Goal: Task Accomplishment & Management: Manage account settings

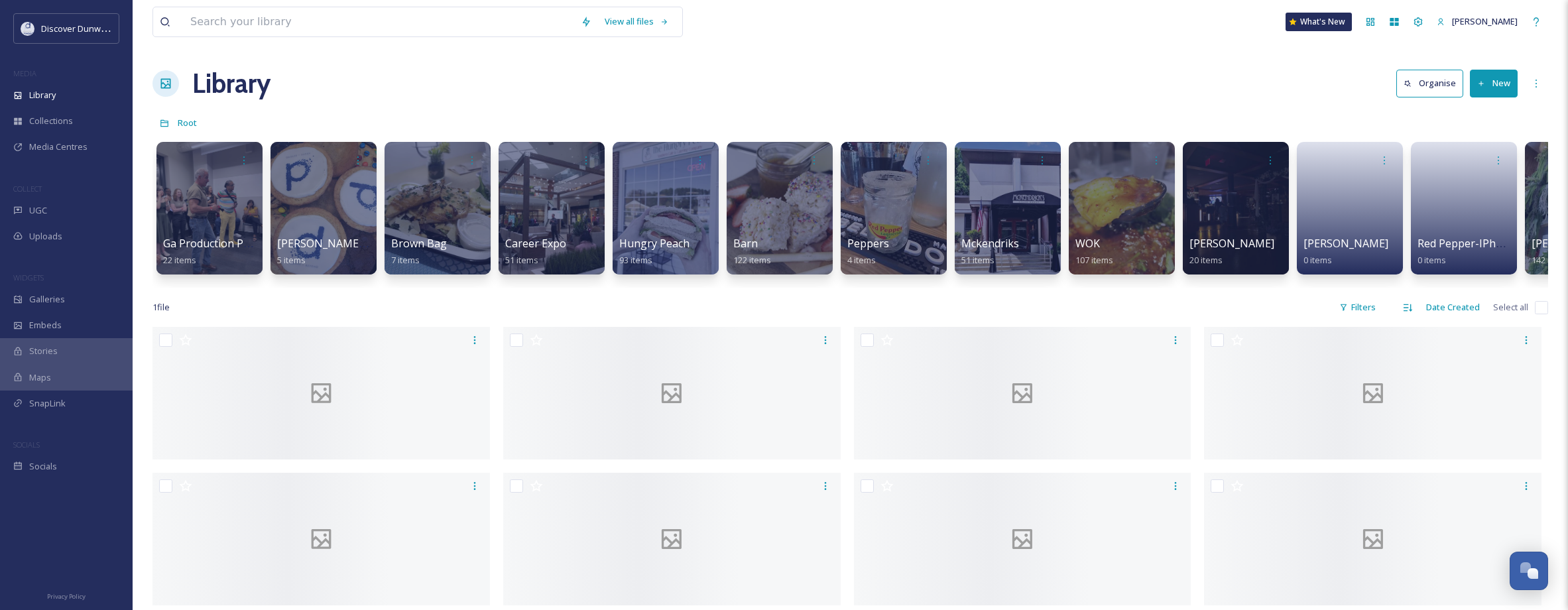
scroll to position [0, 1341]
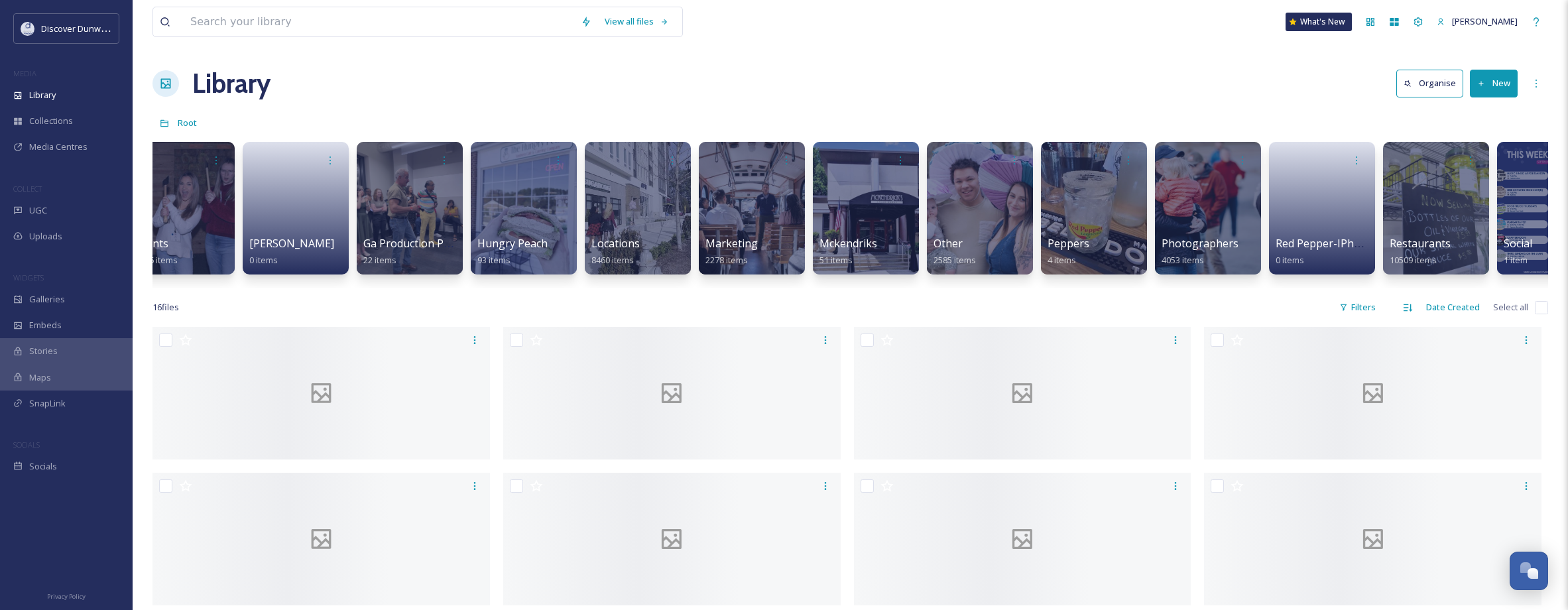
scroll to position [0, 1018]
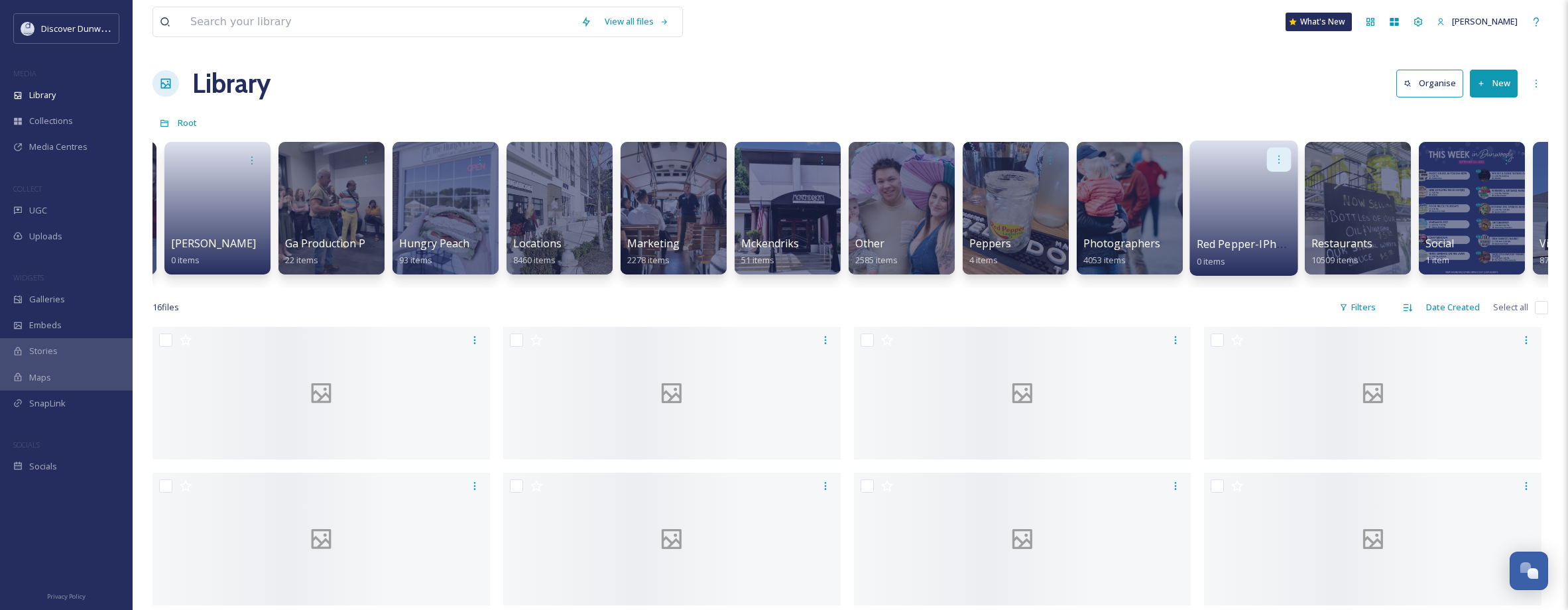
click at [1275, 160] on icon at bounding box center [1278, 159] width 11 height 11
click at [1262, 260] on div "Delete" at bounding box center [1253, 255] width 73 height 27
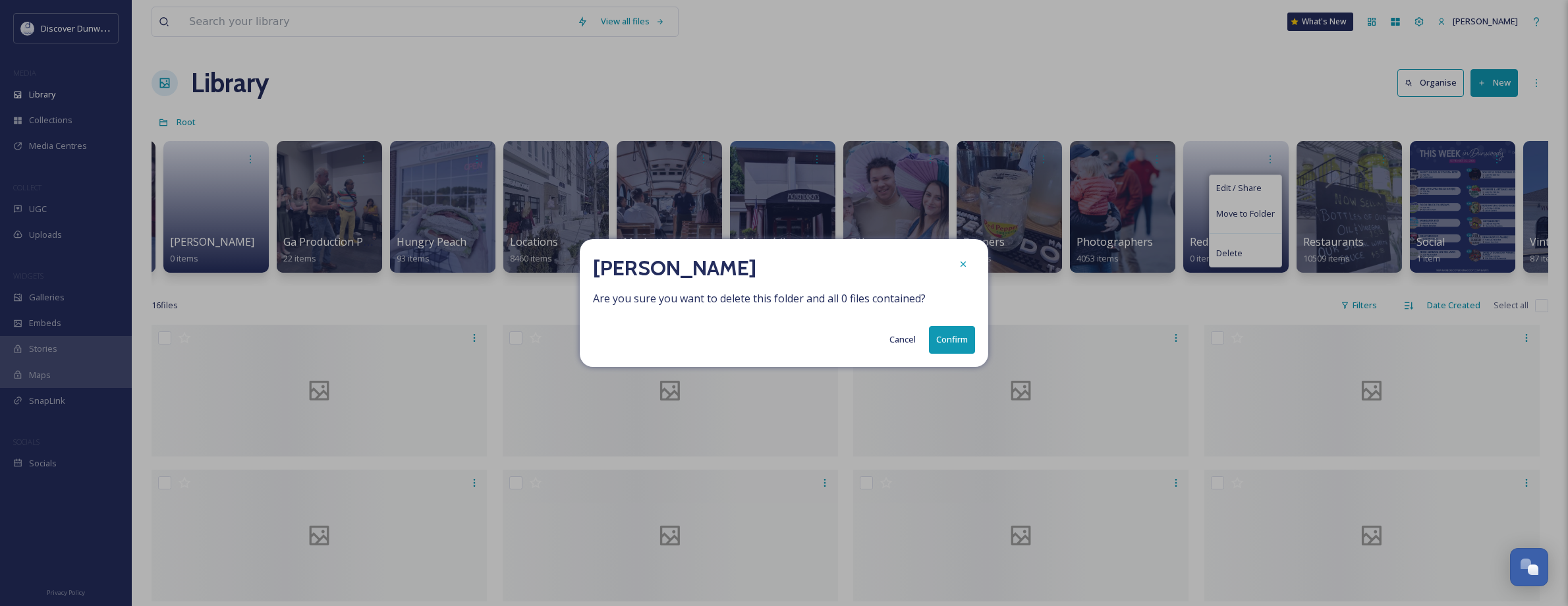
click at [963, 347] on button "Confirm" at bounding box center [952, 339] width 46 height 27
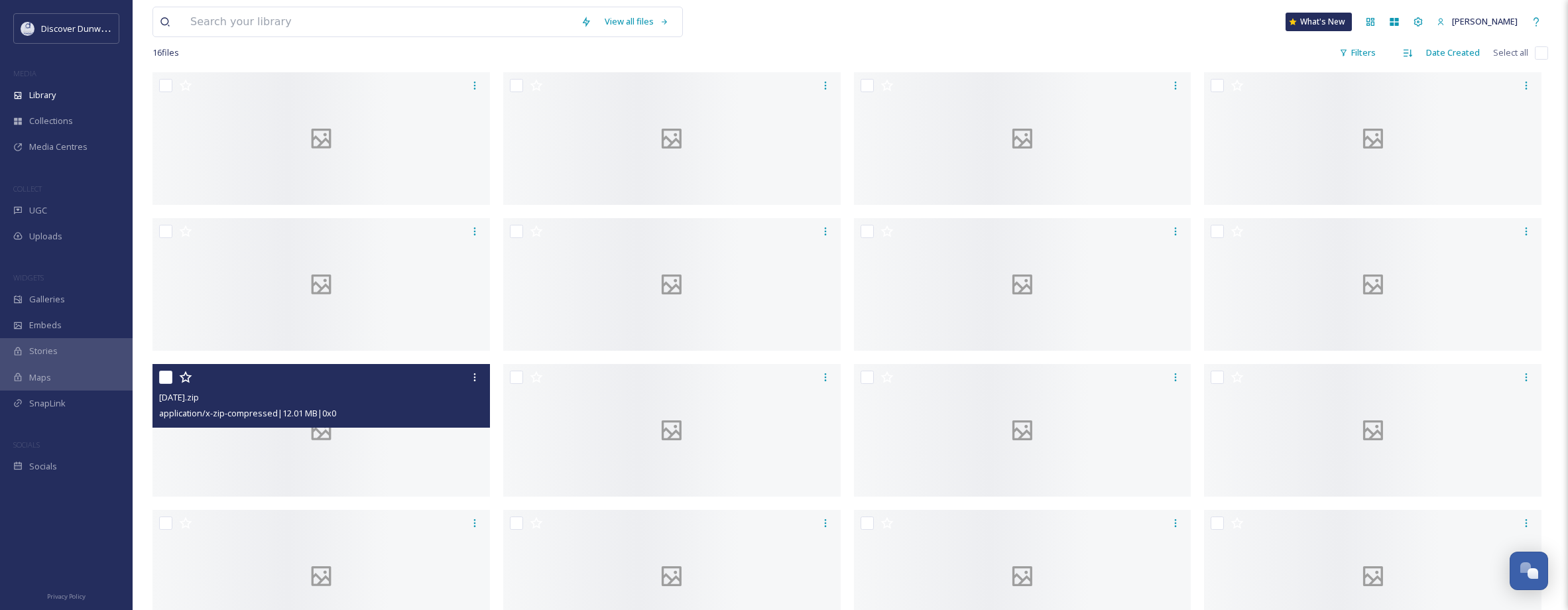
scroll to position [327, 0]
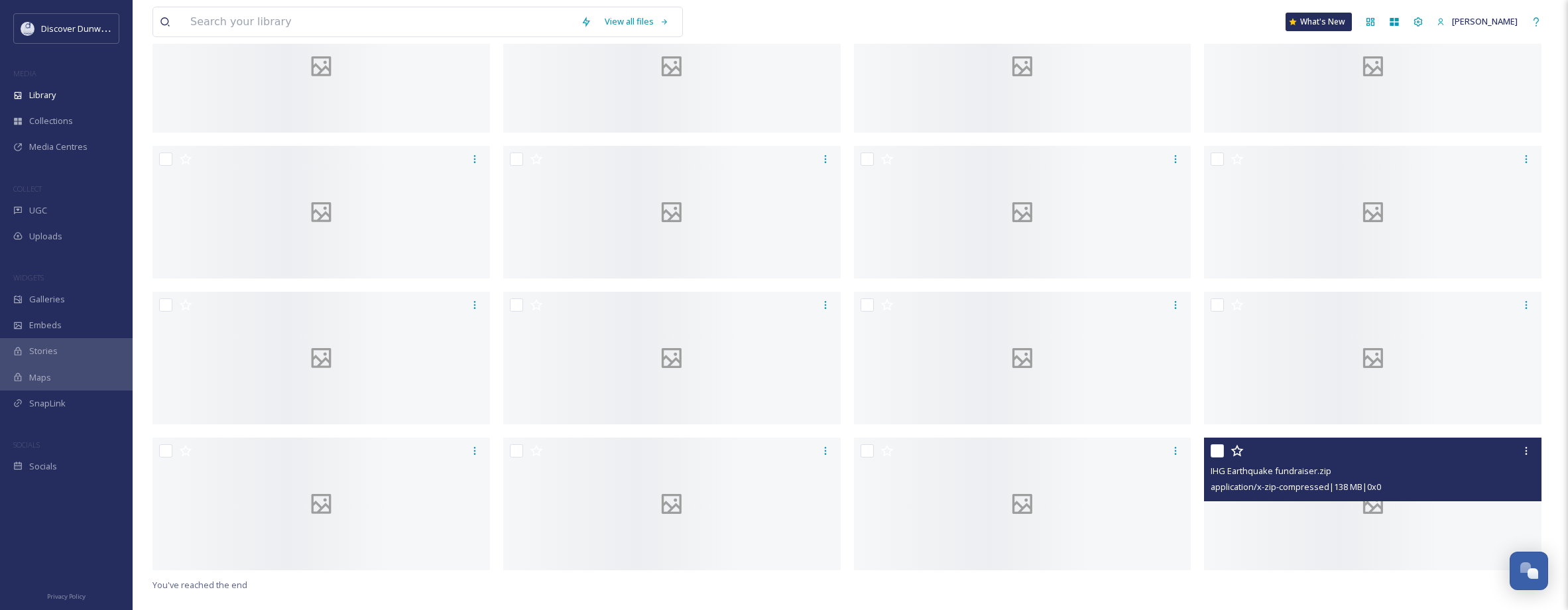
click at [1261, 469] on span "IHG Earthquake fundraiser.zip" at bounding box center [1271, 470] width 121 height 12
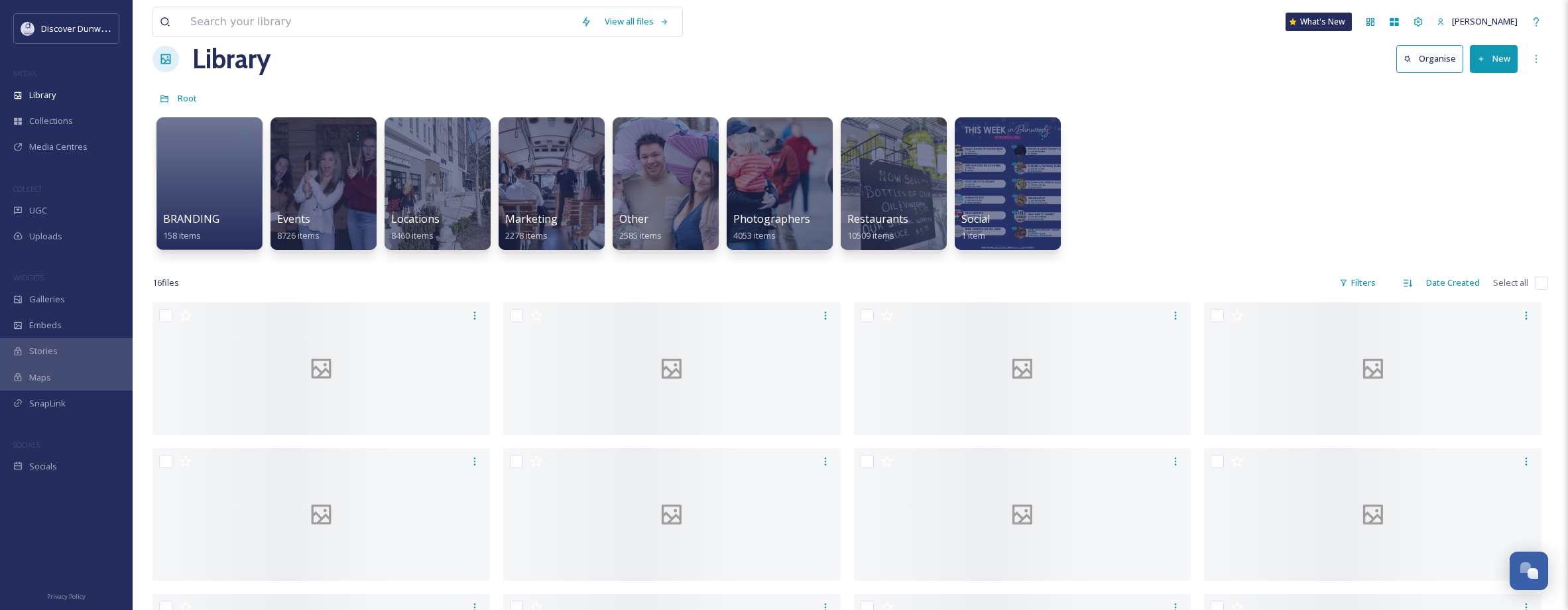
scroll to position [0, 0]
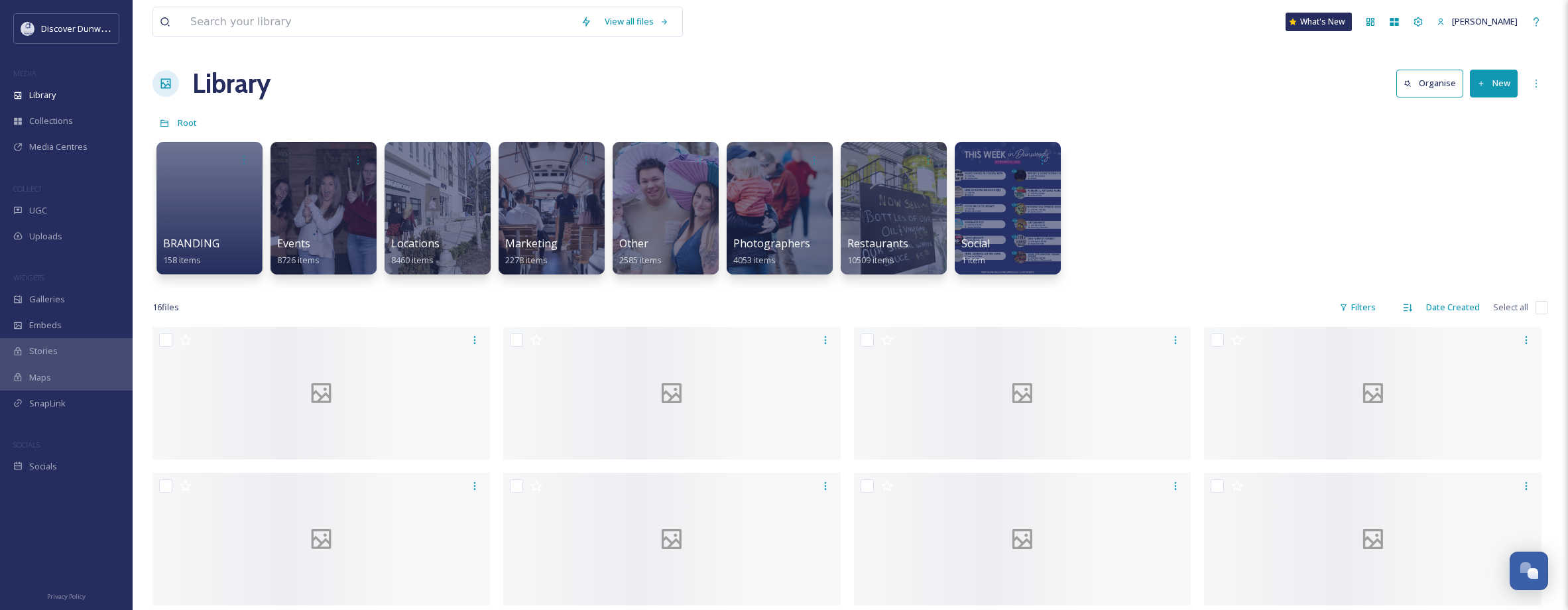
click at [1485, 87] on icon at bounding box center [1481, 84] width 9 height 9
click at [1477, 142] on span ".zip Upload" at bounding box center [1488, 140] width 45 height 13
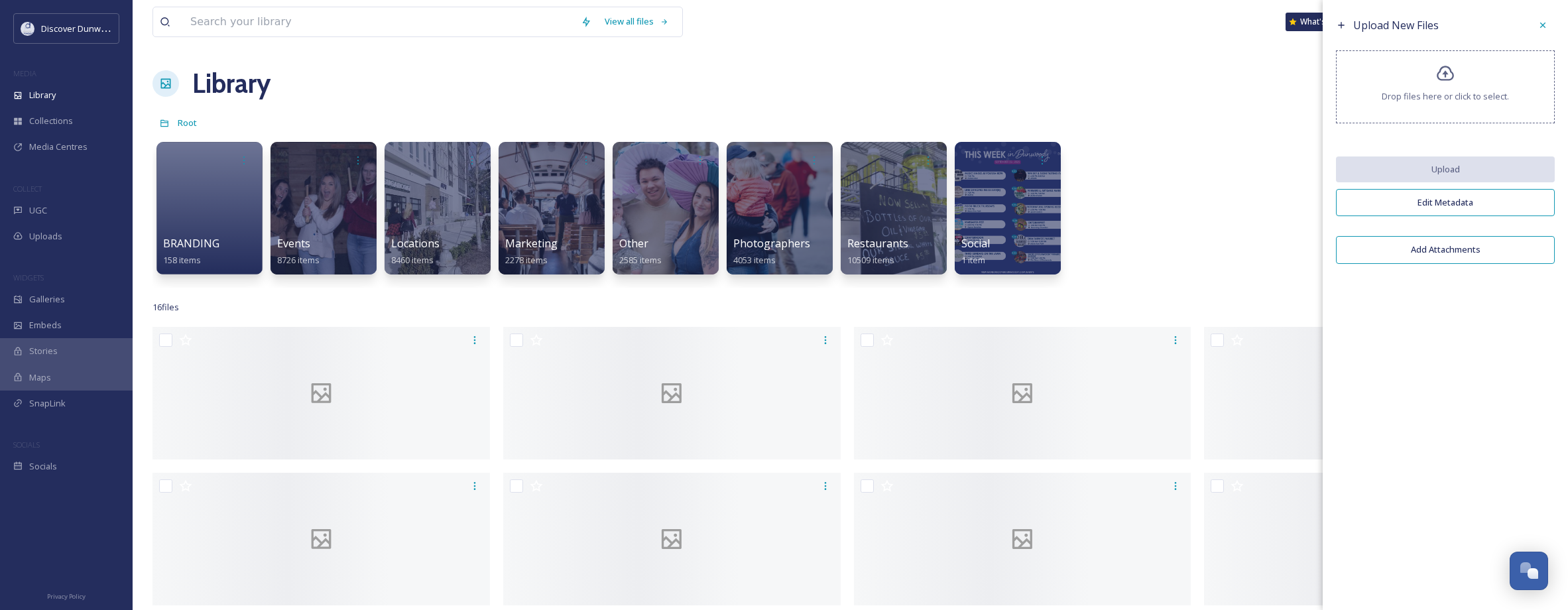
click at [1491, 91] on span "Drop files here or click to select." at bounding box center [1445, 96] width 127 height 13
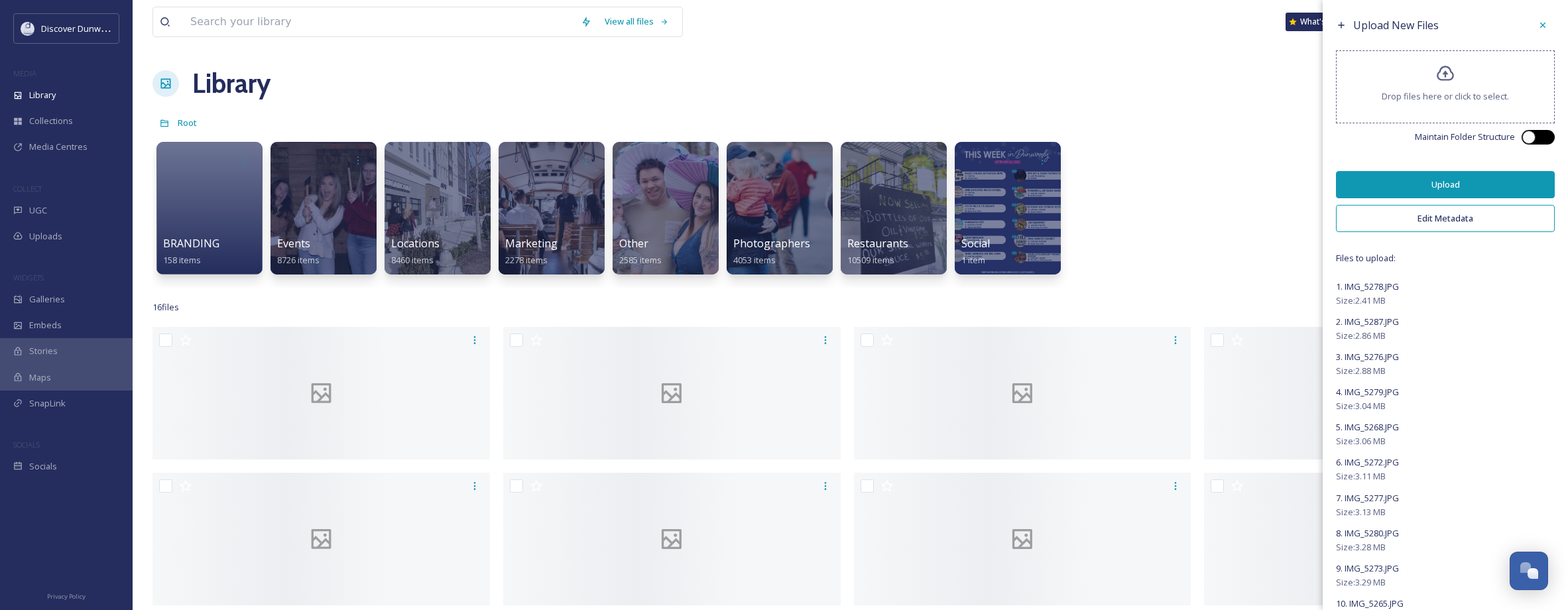
click at [1529, 135] on div at bounding box center [1538, 137] width 33 height 14
checkbox input "true"
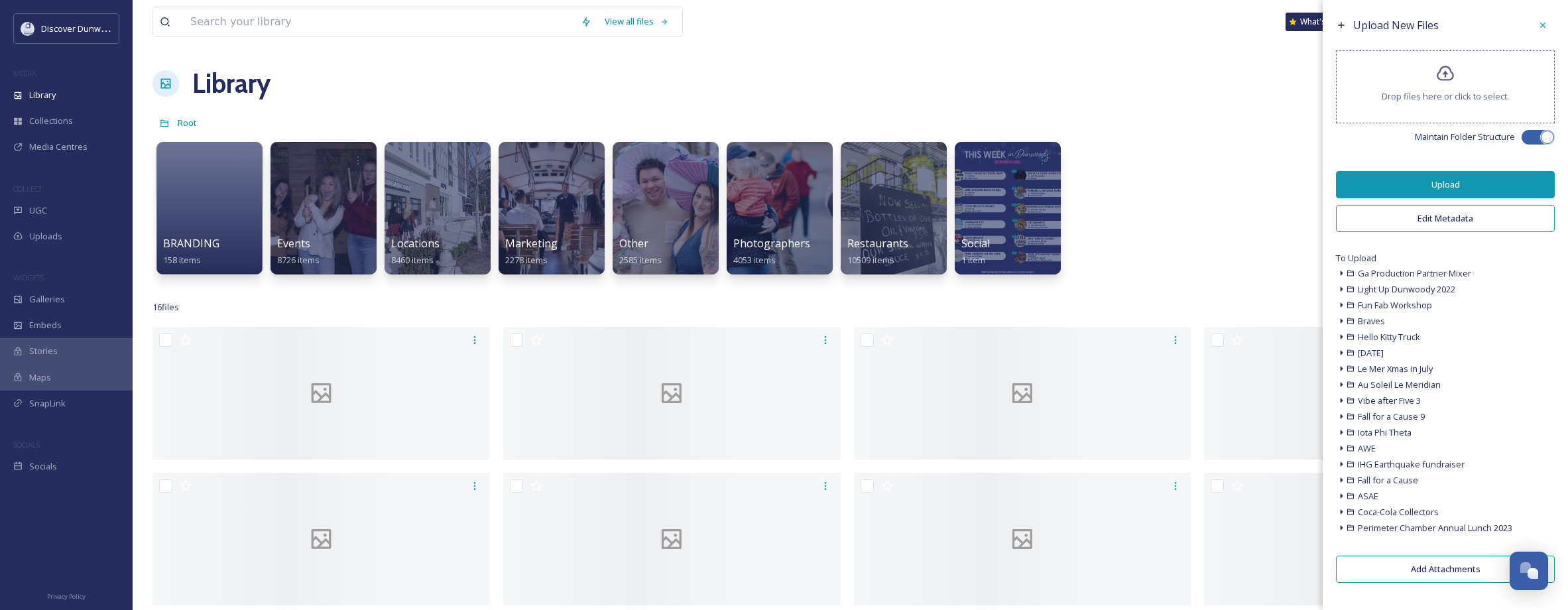
click at [1492, 183] on button "Upload" at bounding box center [1445, 185] width 219 height 27
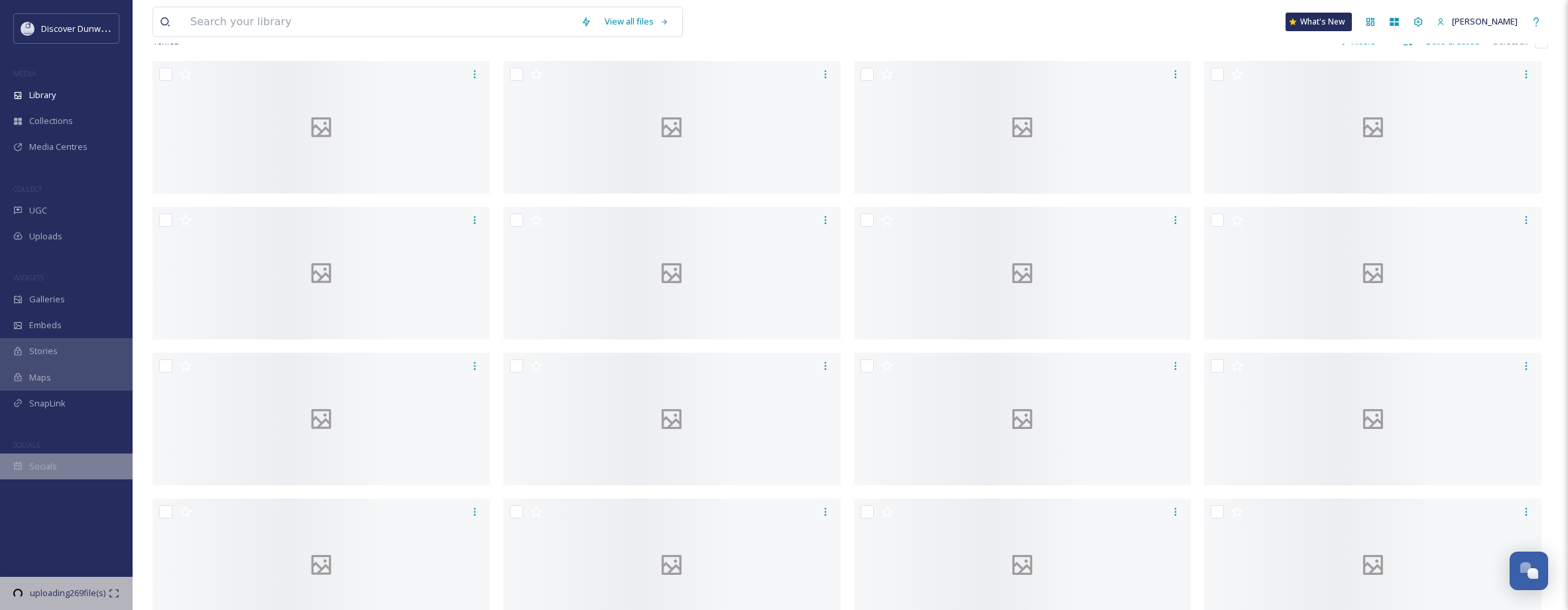
scroll to position [337, 0]
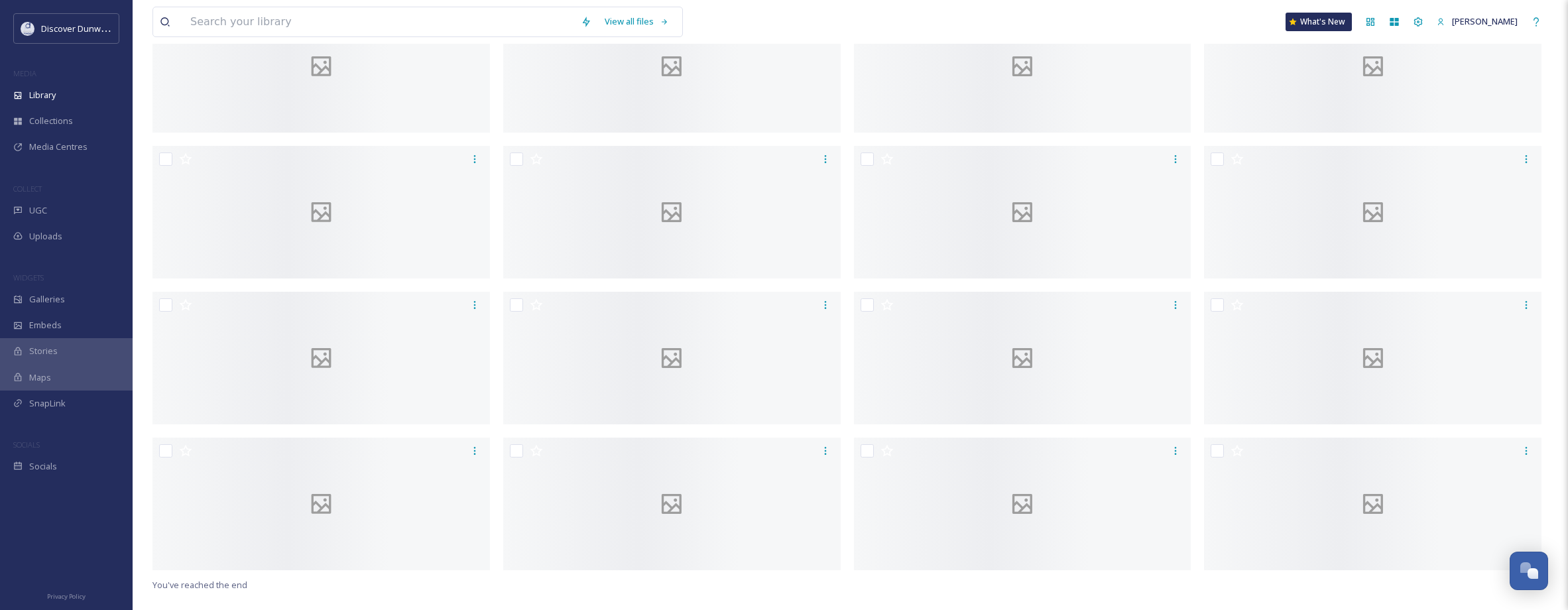
click at [898, 602] on div "No preview available for file of application/x-zip-compressed . No preview avai…" at bounding box center [850, 305] width 1395 height 610
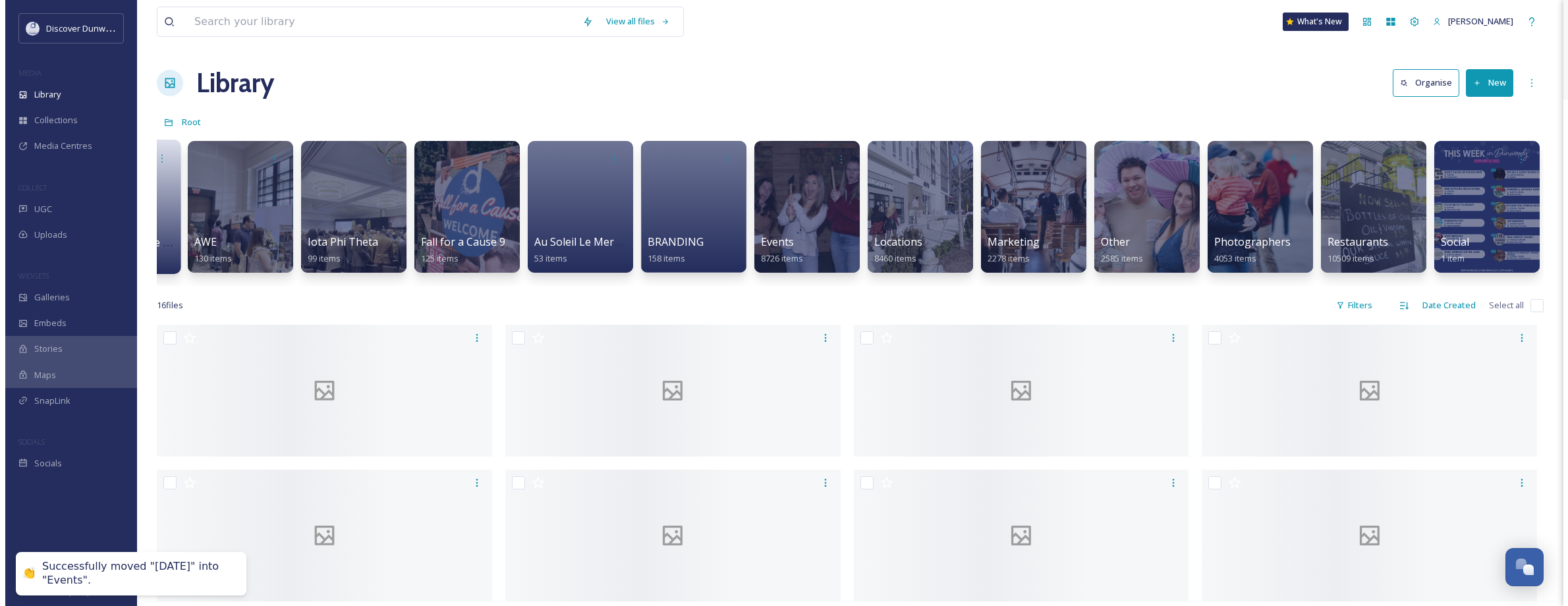
scroll to position [0, 426]
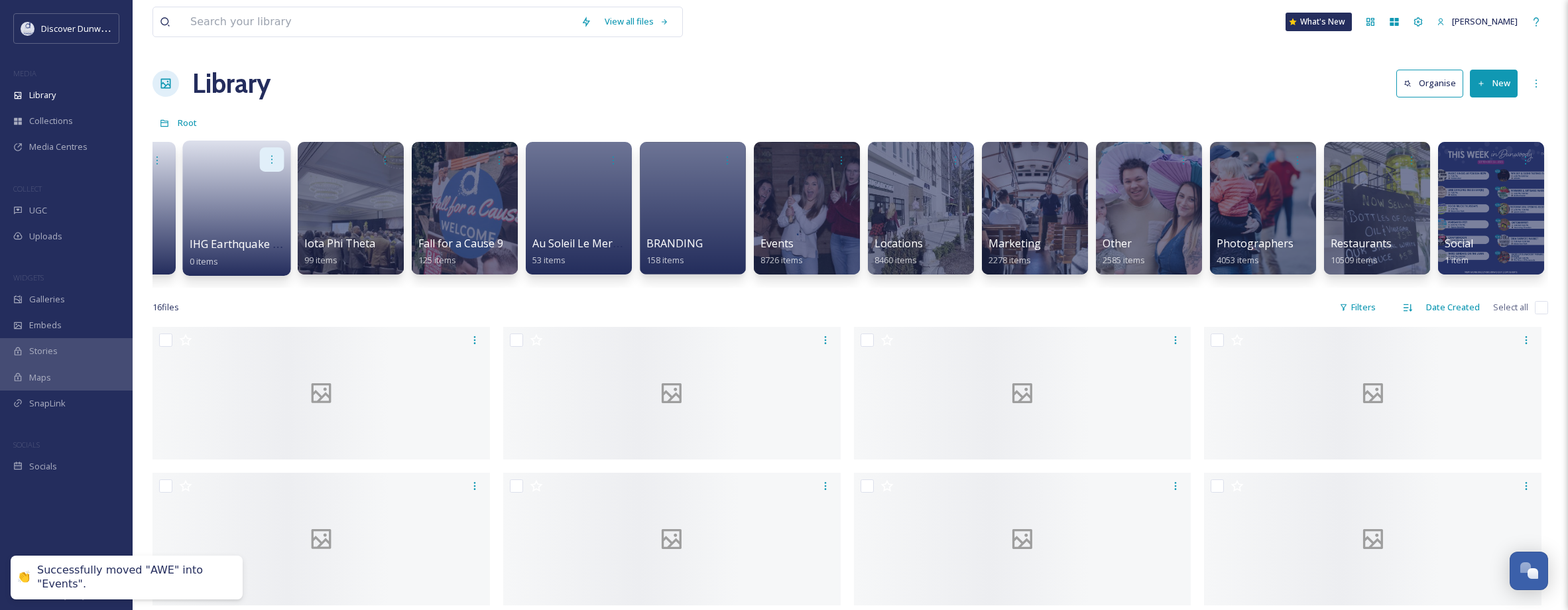
click at [270, 149] on div at bounding box center [272, 160] width 24 height 24
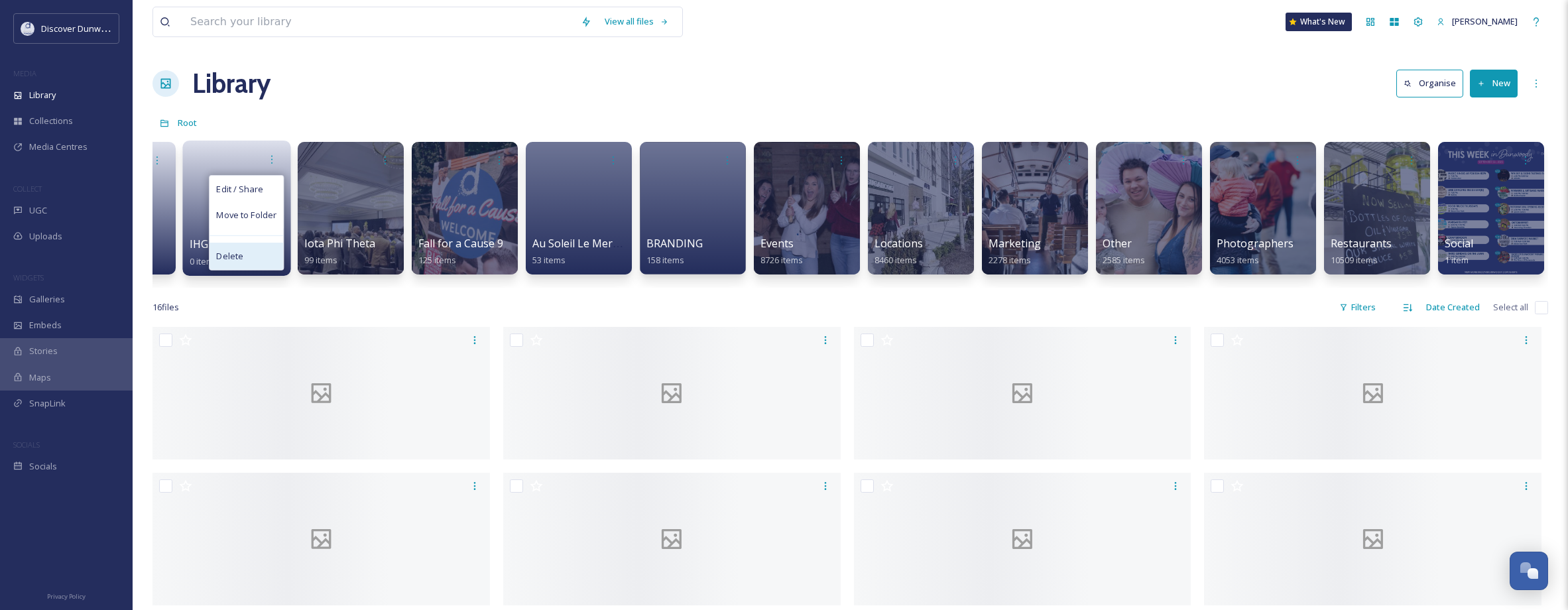
click at [234, 259] on span "Delete" at bounding box center [230, 257] width 27 height 13
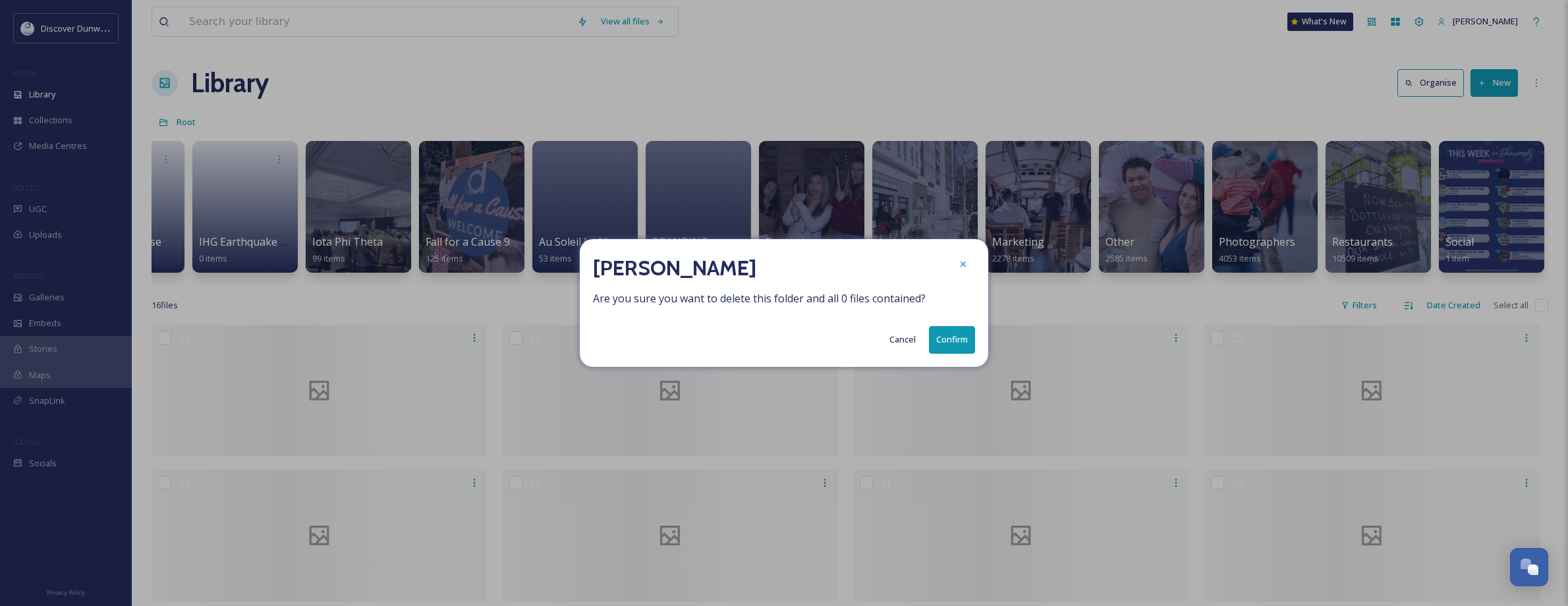
click at [958, 337] on button "Confirm" at bounding box center [952, 339] width 46 height 27
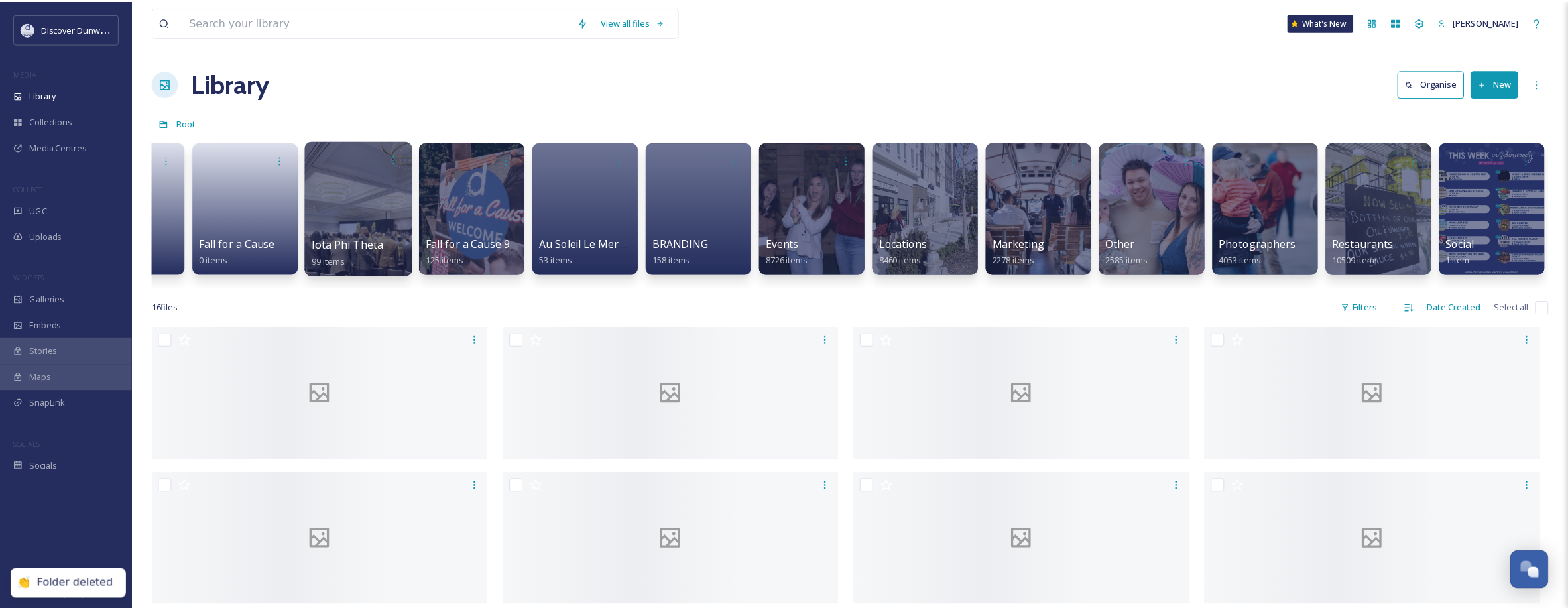
scroll to position [0, 305]
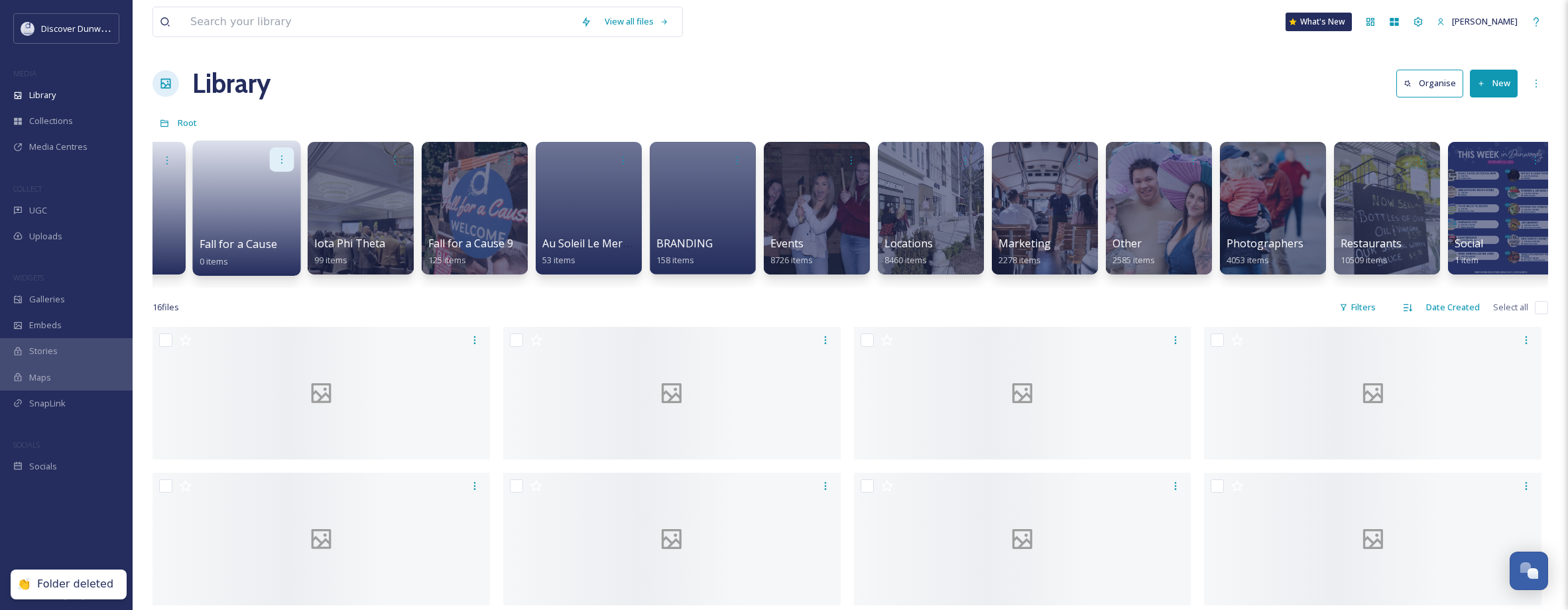
click at [293, 158] on div at bounding box center [282, 160] width 24 height 24
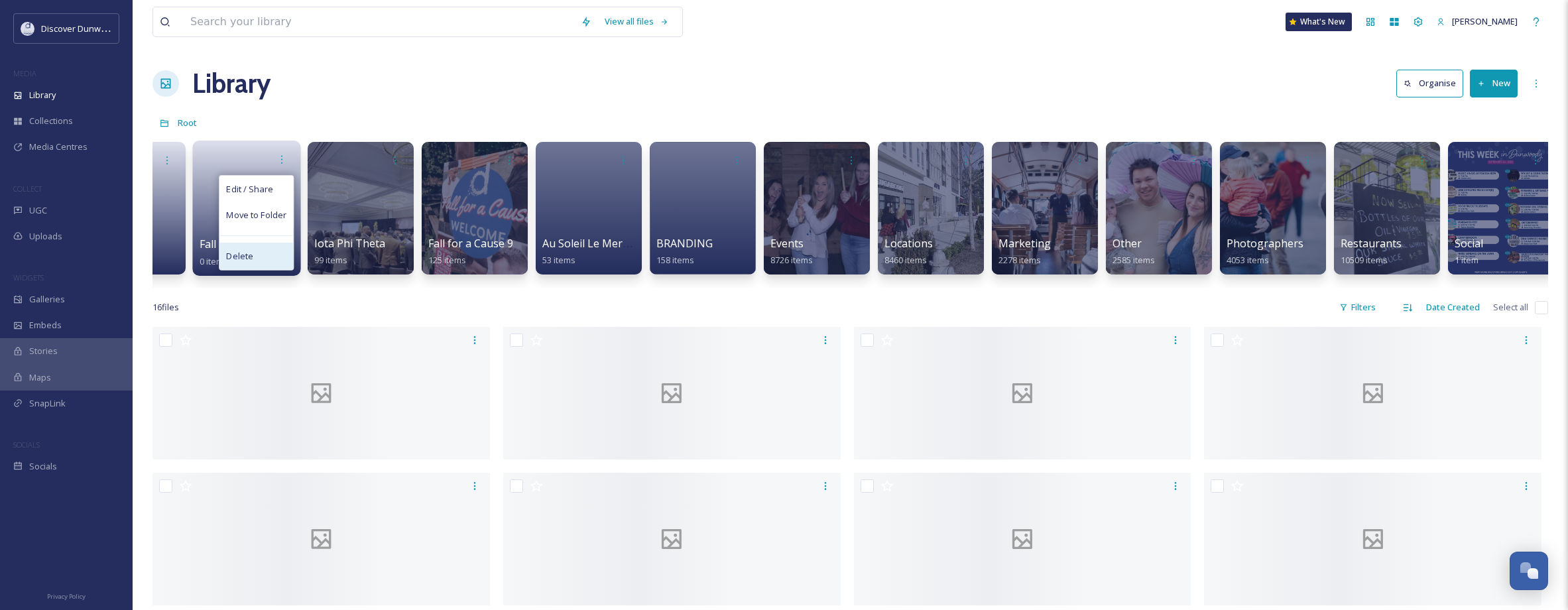
click at [267, 255] on div "Delete" at bounding box center [256, 255] width 73 height 27
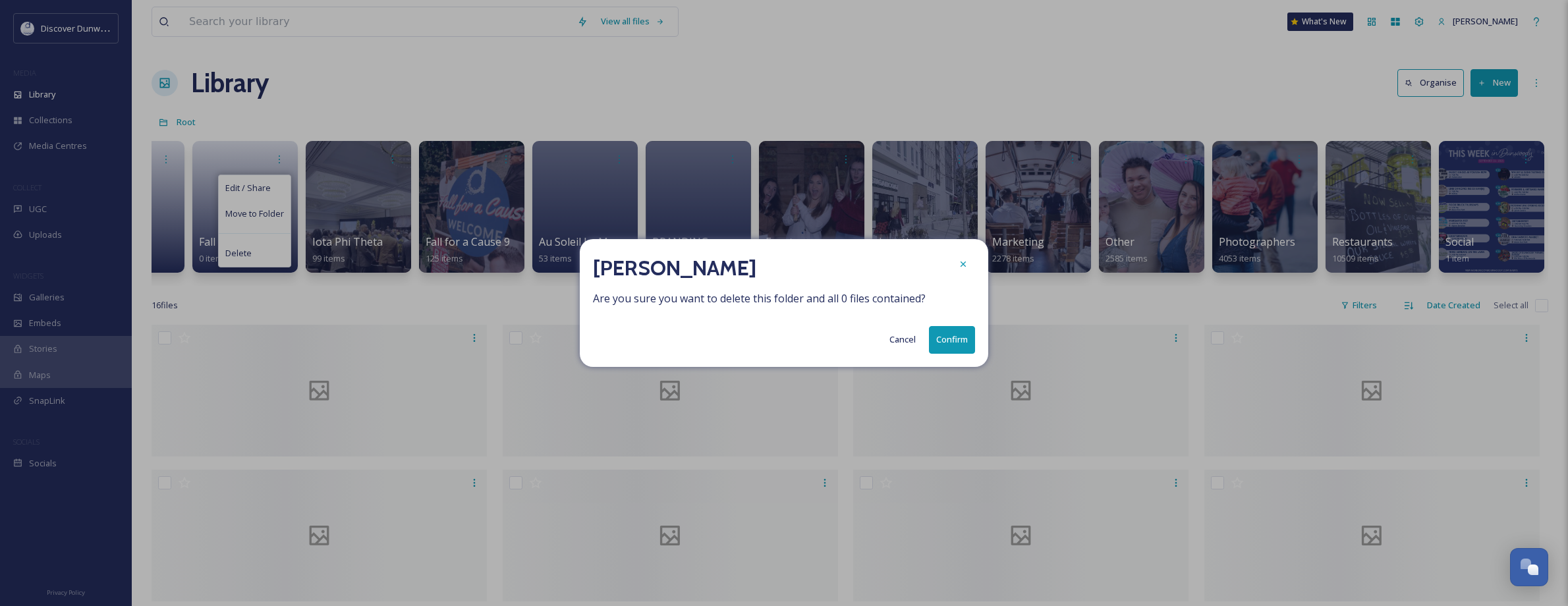
click at [961, 344] on button "Confirm" at bounding box center [952, 339] width 46 height 27
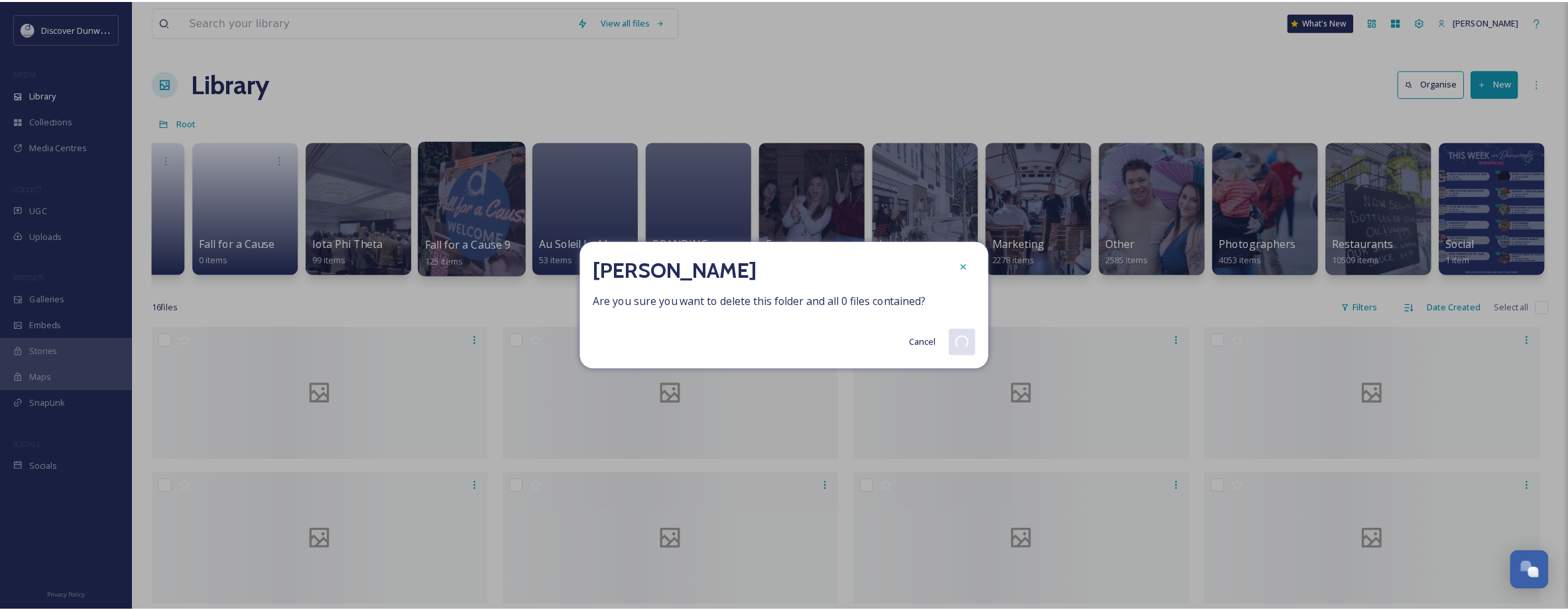
scroll to position [0, 191]
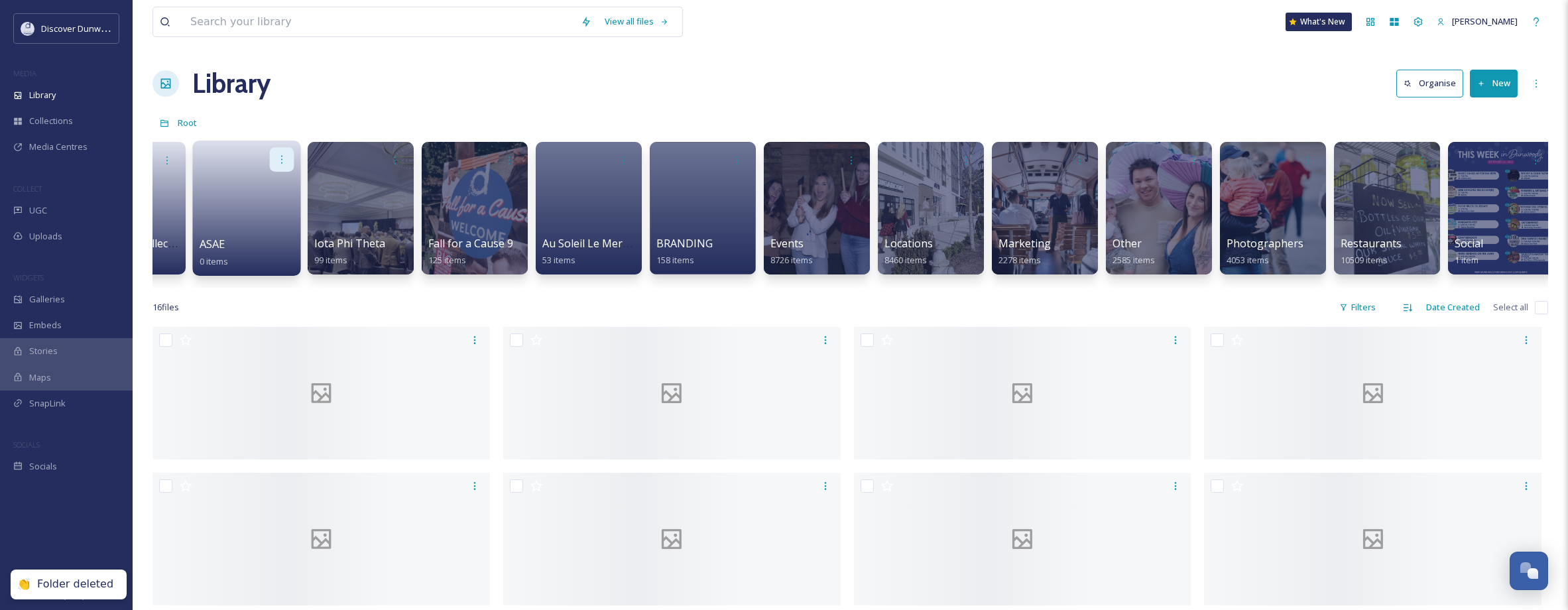
click at [279, 156] on icon at bounding box center [282, 159] width 11 height 11
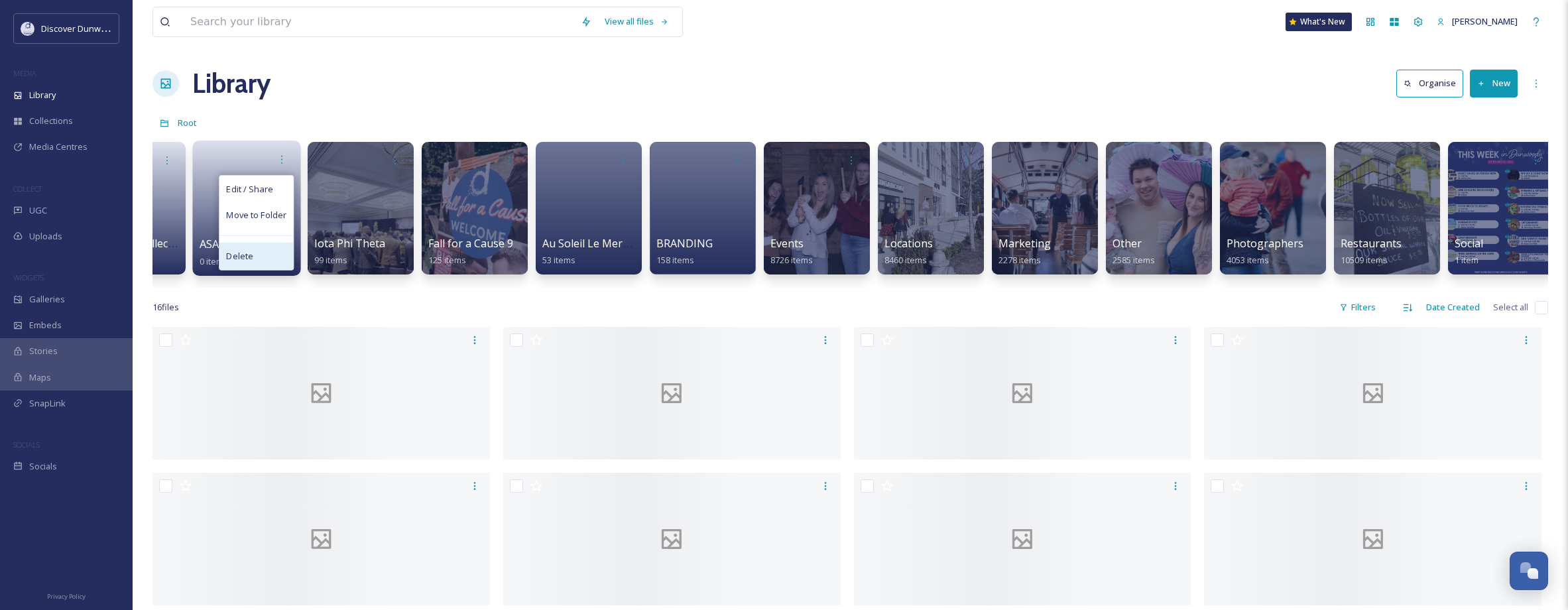
click at [267, 254] on div "Delete" at bounding box center [256, 255] width 73 height 27
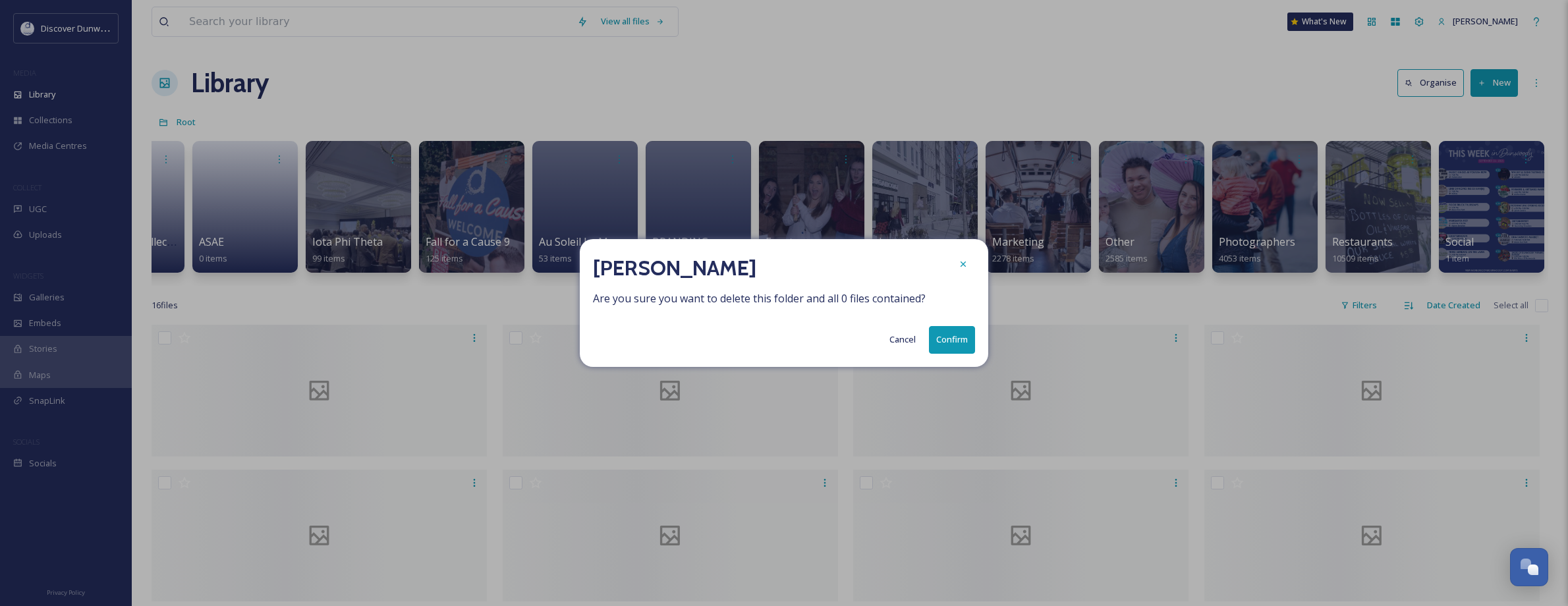
click at [942, 342] on button "Confirm" at bounding box center [952, 339] width 46 height 27
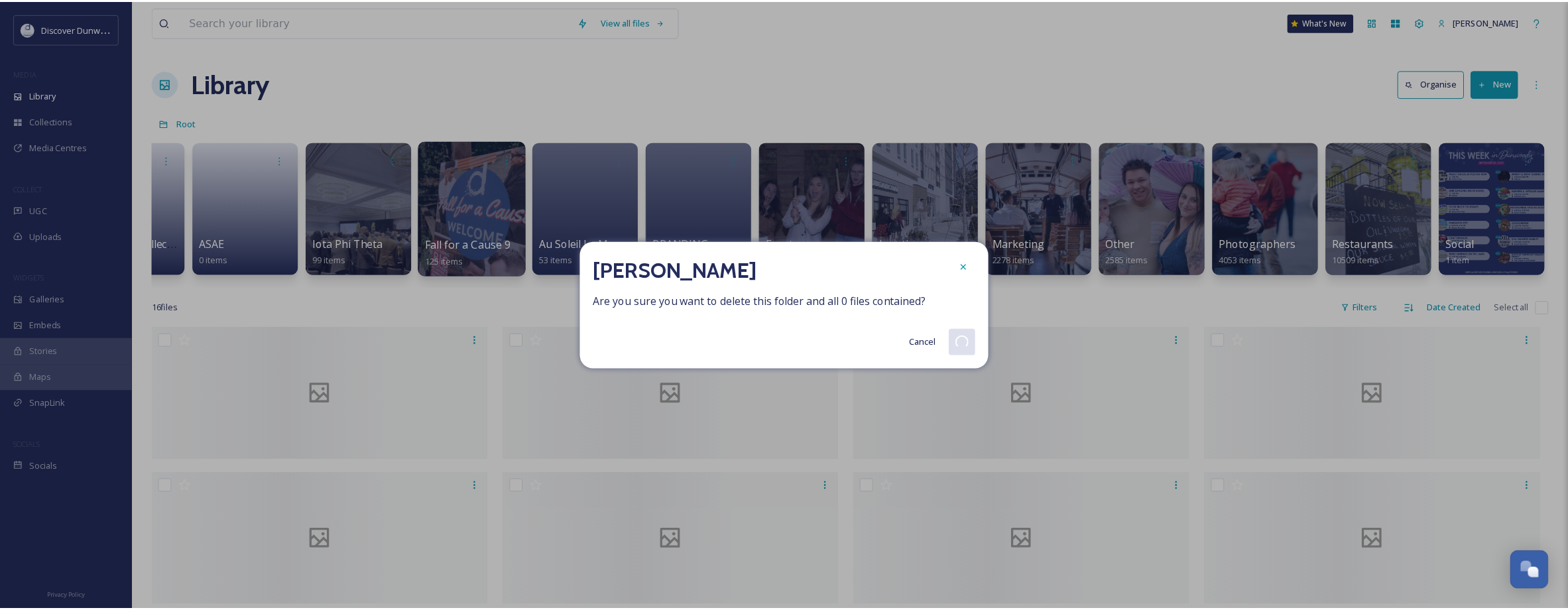
scroll to position [0, 77]
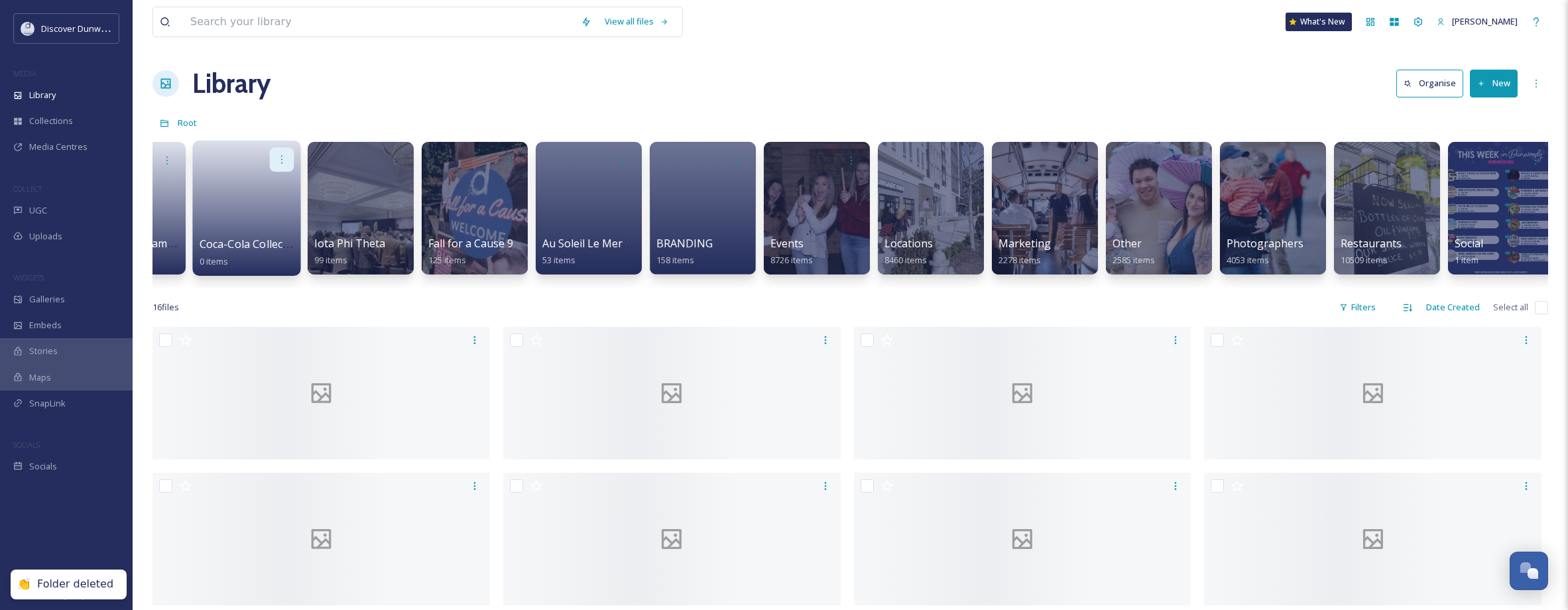
click at [277, 164] on icon at bounding box center [282, 159] width 11 height 11
click at [277, 258] on div "Delete" at bounding box center [256, 255] width 73 height 27
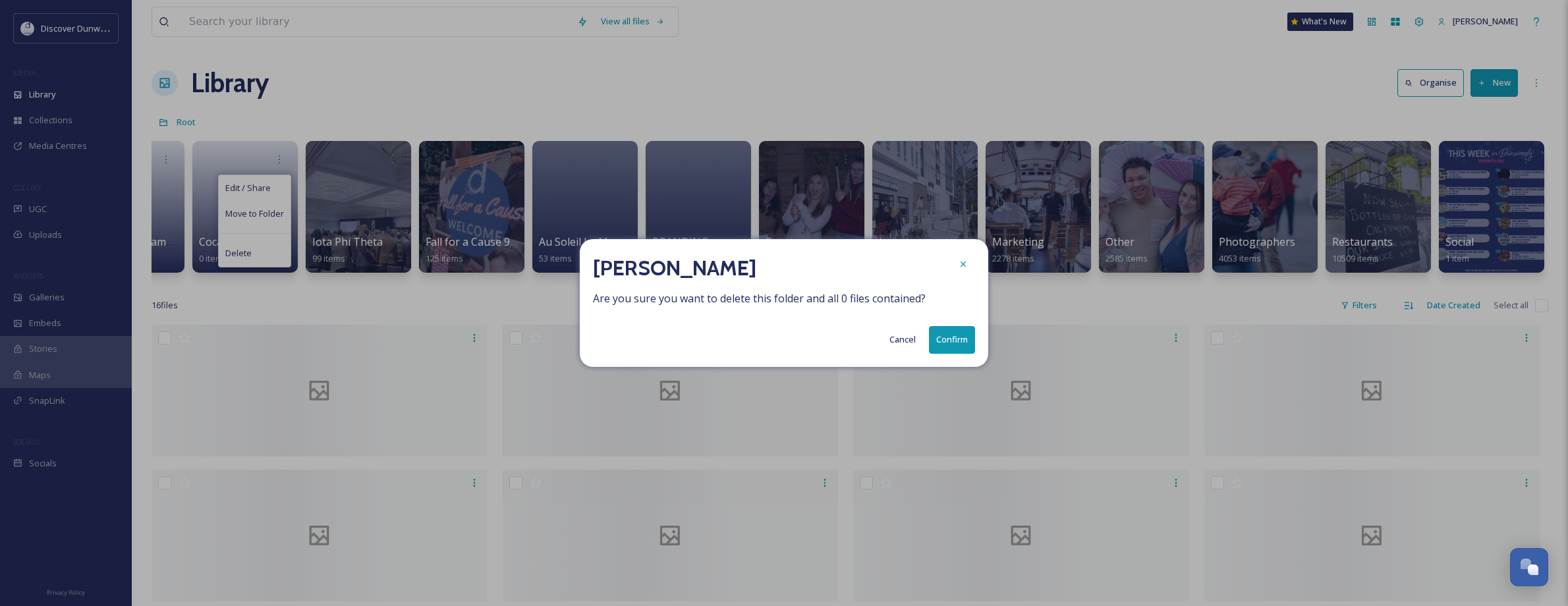
click at [959, 334] on button "Confirm" at bounding box center [952, 339] width 46 height 27
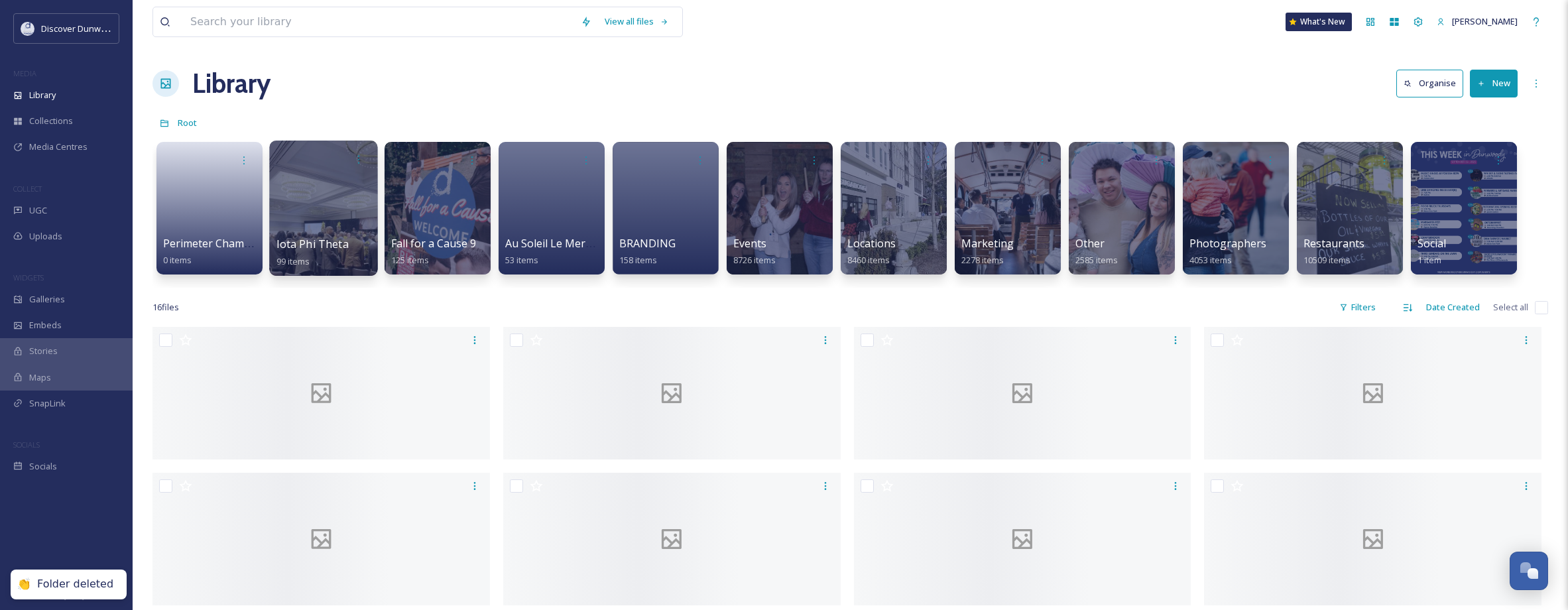
scroll to position [0, 0]
click at [239, 166] on div at bounding box center [245, 160] width 24 height 24
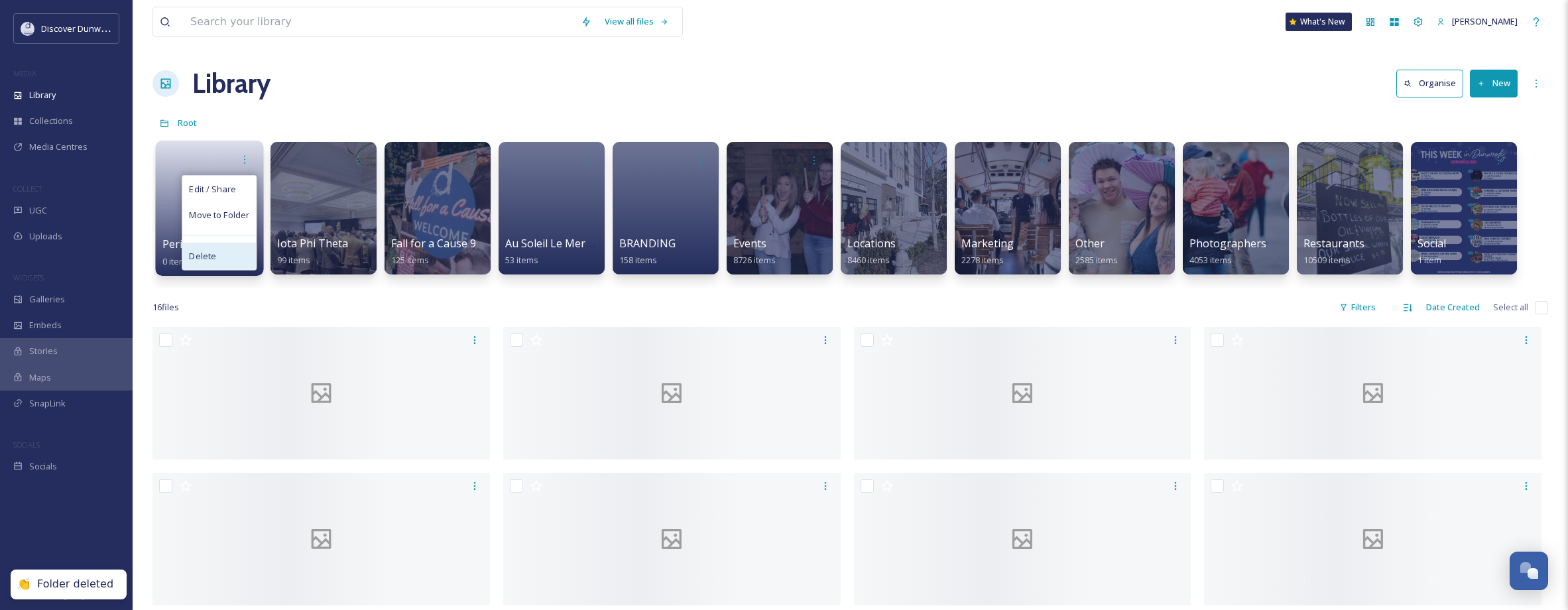
click at [191, 260] on span "Delete" at bounding box center [203, 257] width 27 height 13
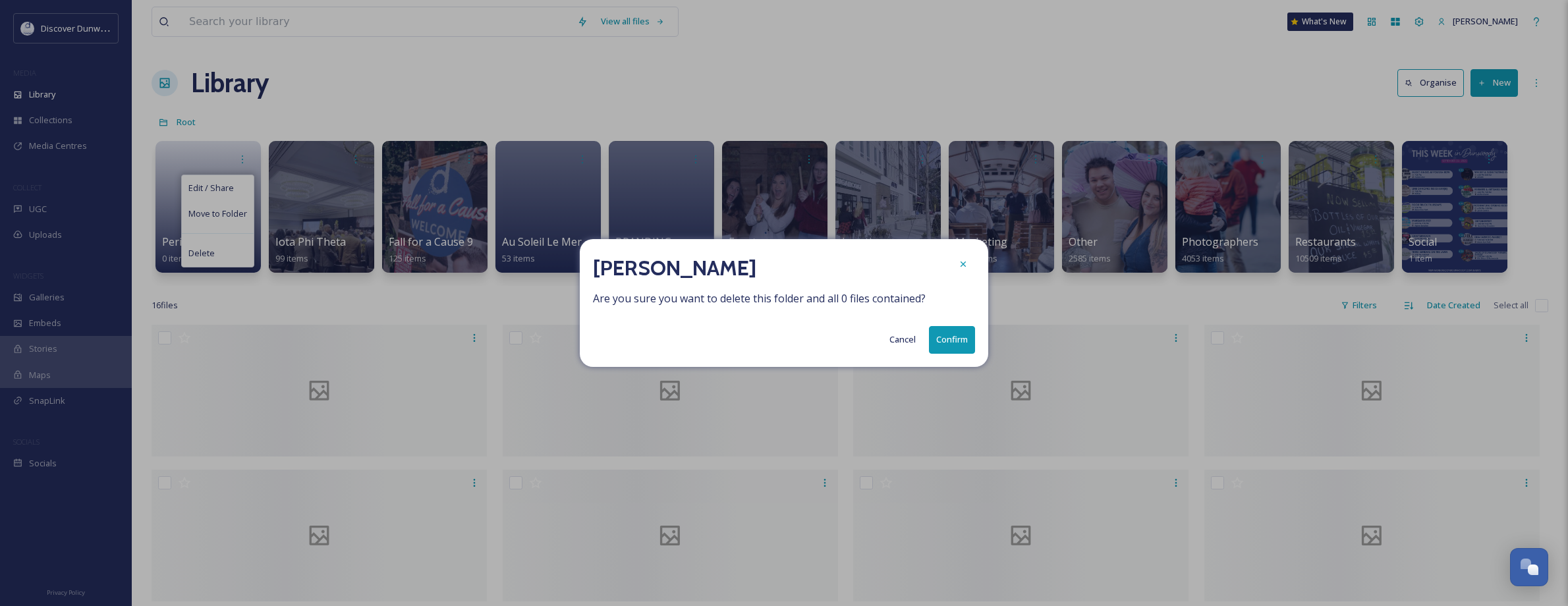
click at [952, 347] on button "Confirm" at bounding box center [952, 339] width 46 height 27
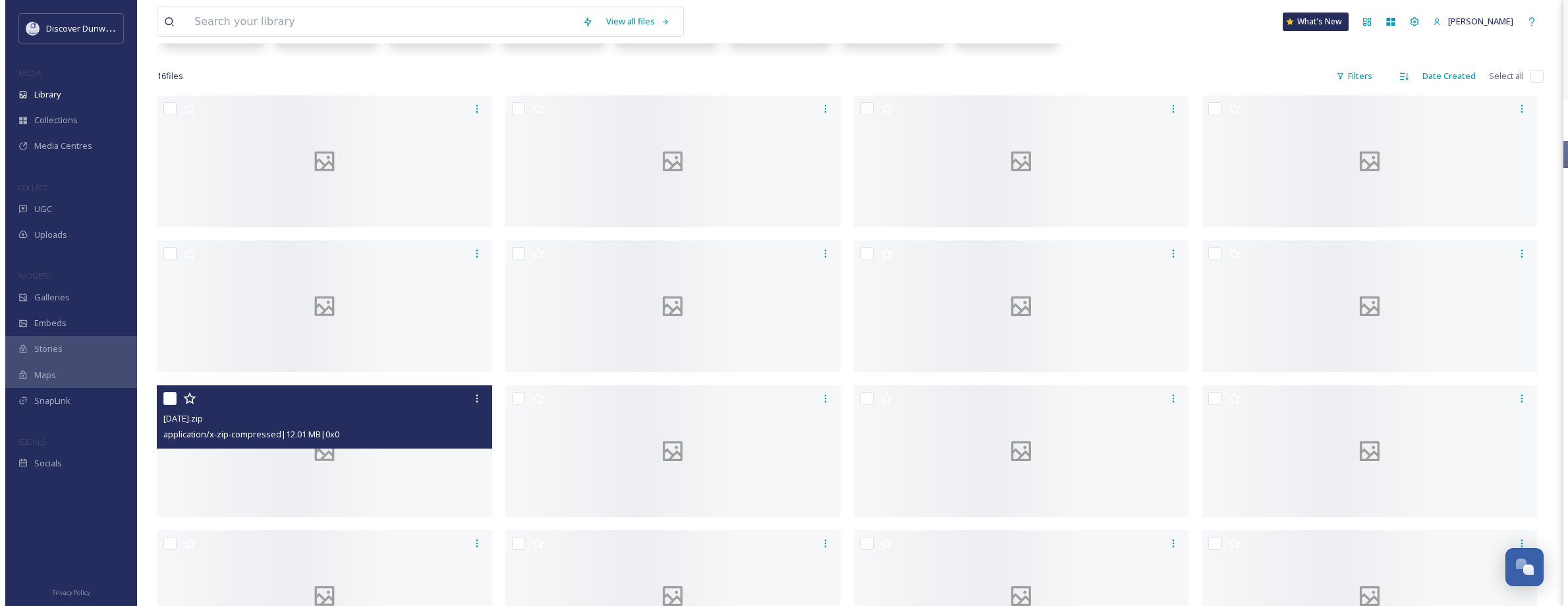
scroll to position [127, 0]
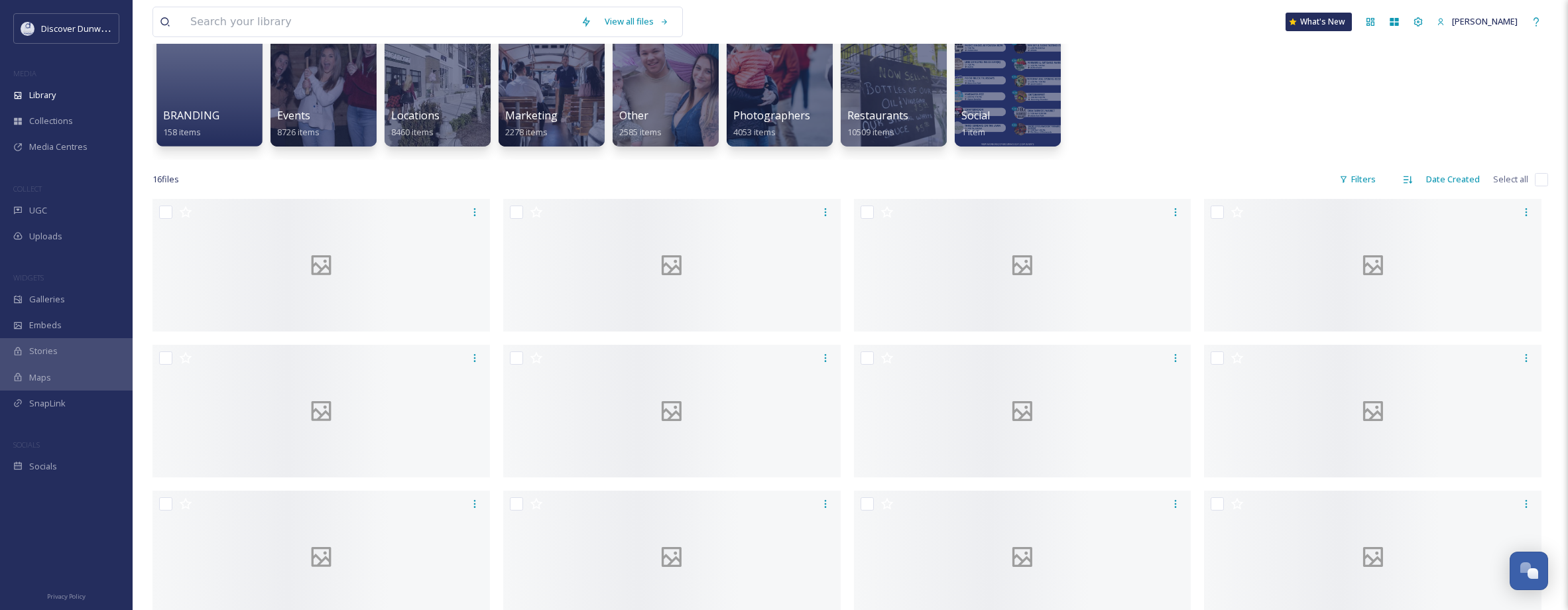
click at [1535, 178] on input "checkbox" at bounding box center [1541, 180] width 13 height 13
checkbox input "true"
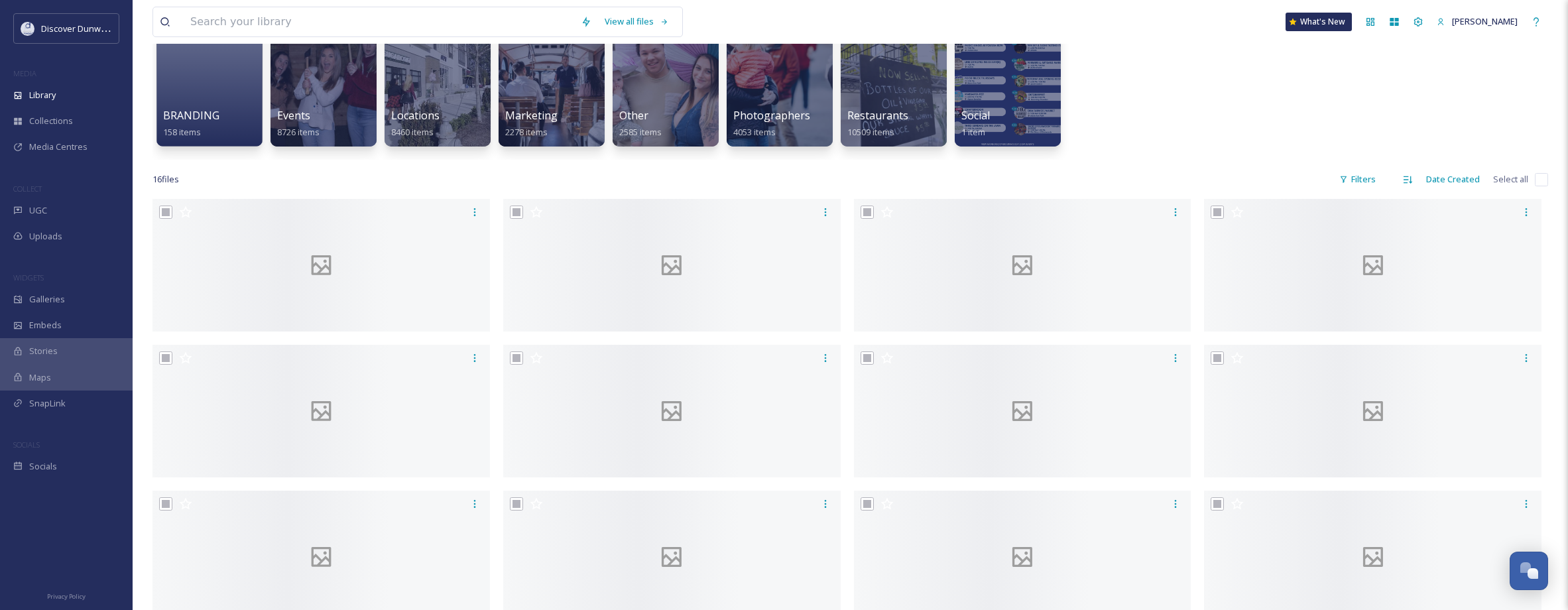
checkbox input "true"
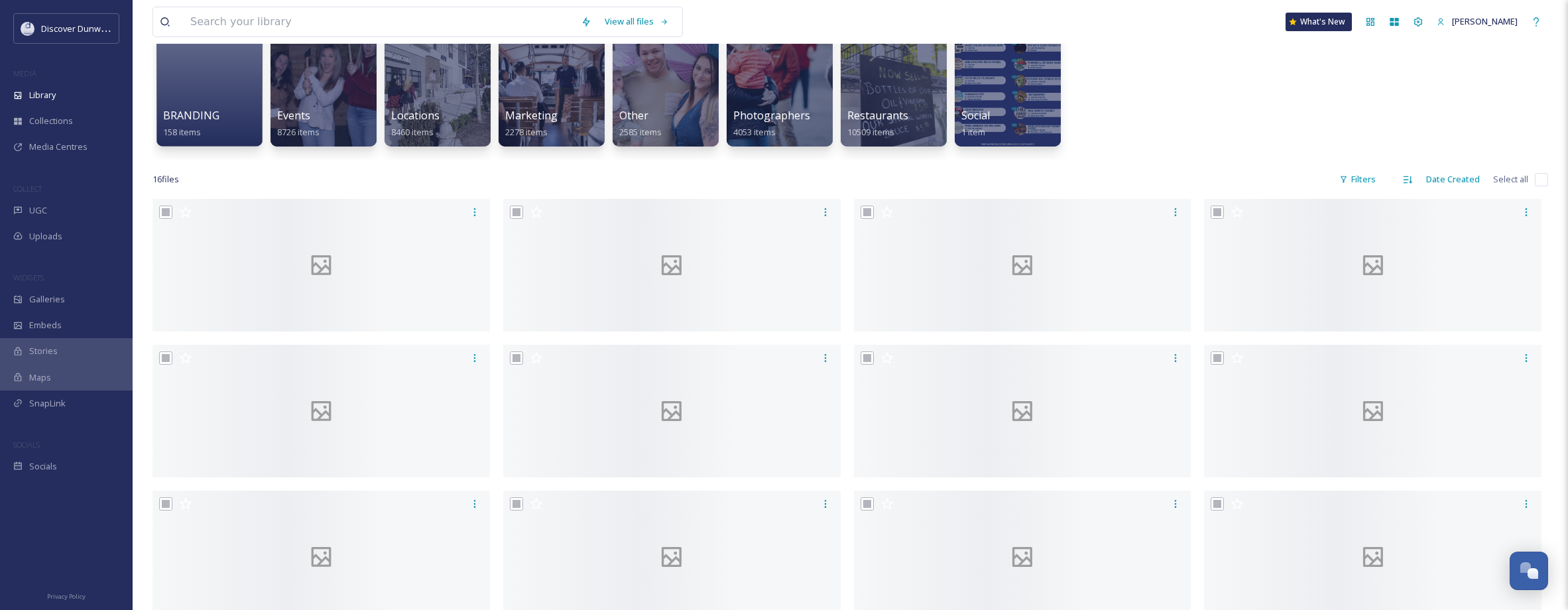
checkbox input "true"
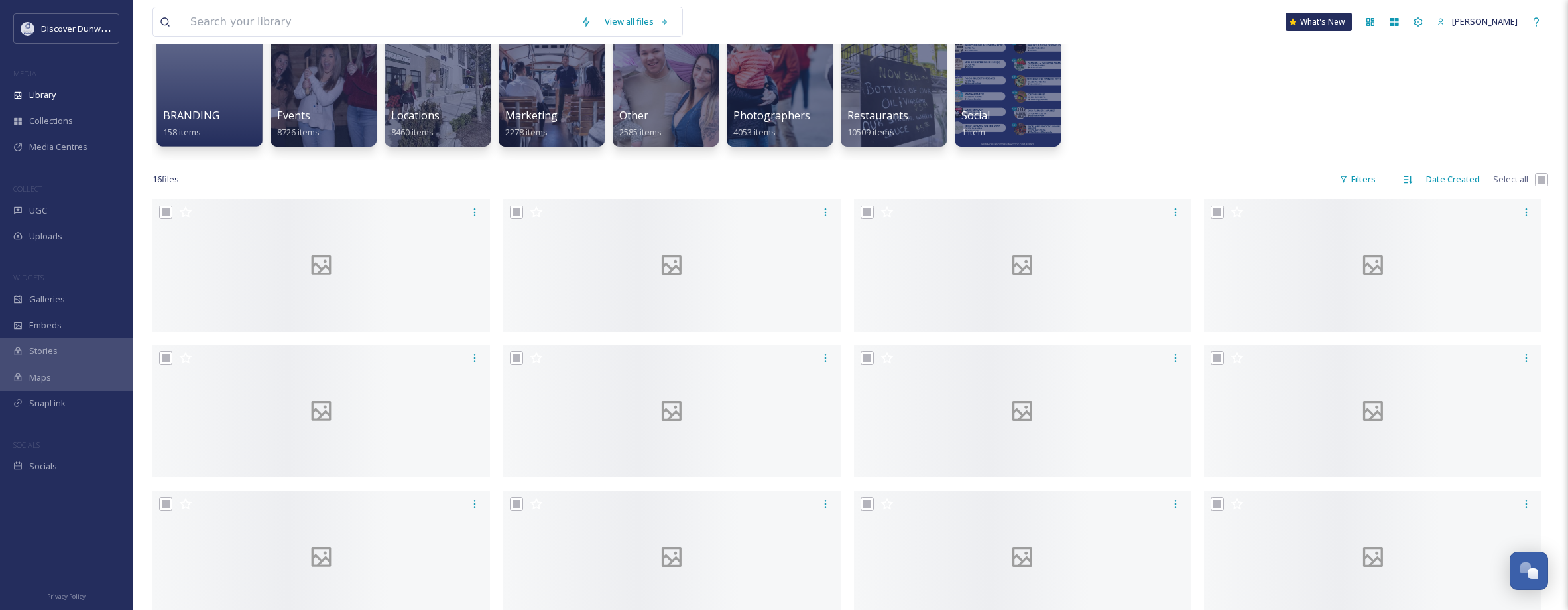
checkbox input "true"
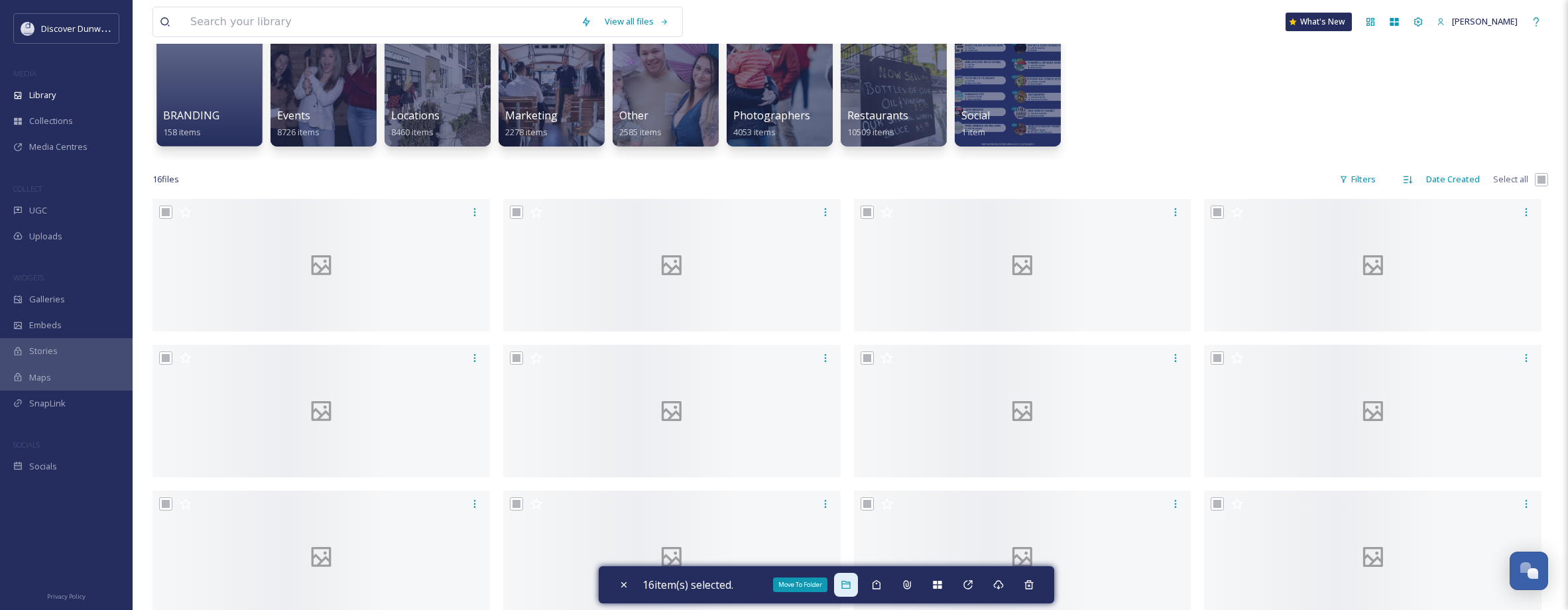
click at [854, 592] on div "Move To Folder" at bounding box center [845, 585] width 24 height 24
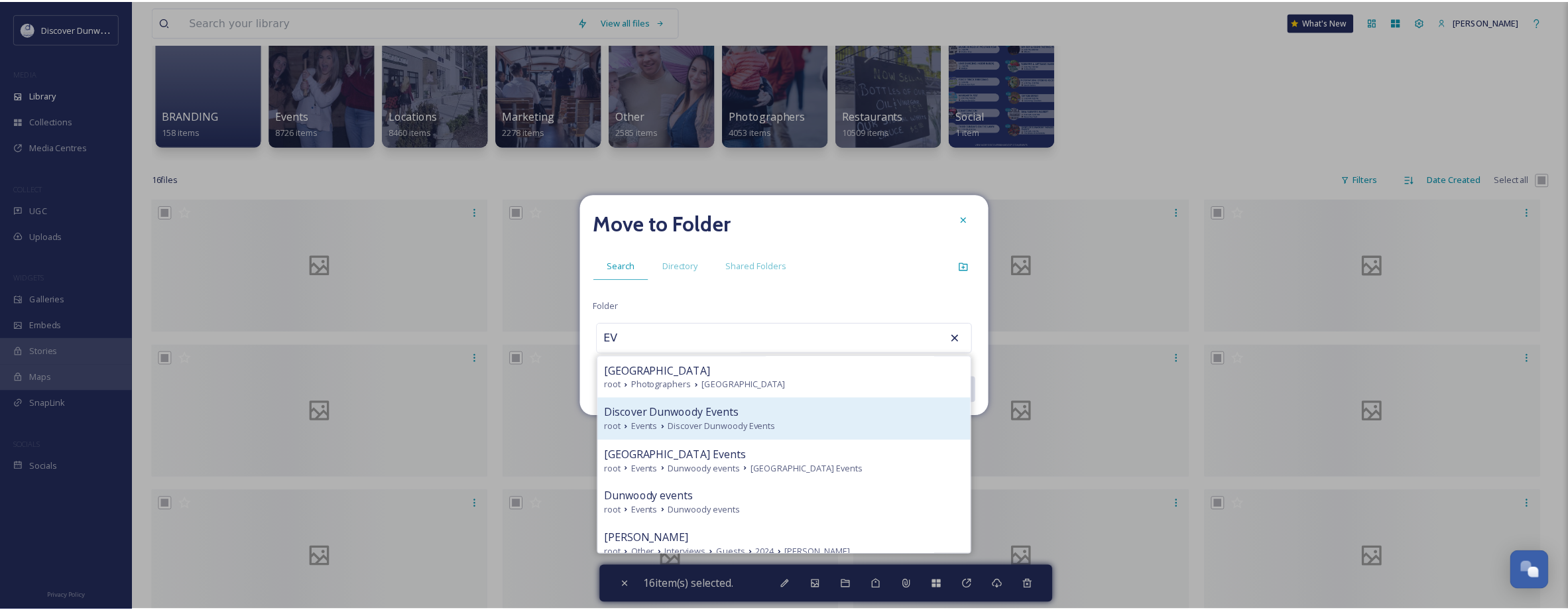
scroll to position [132, 0]
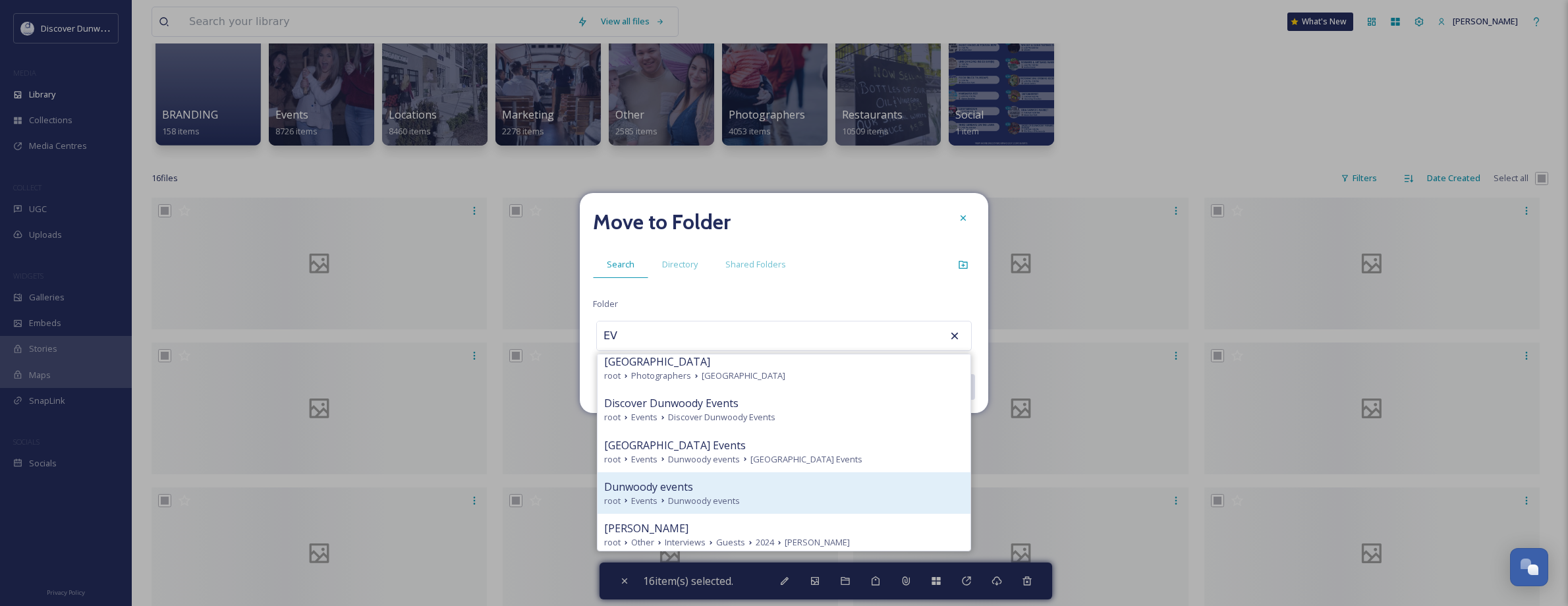
click at [704, 510] on div "Dunwoody events root Events Dunwoody events" at bounding box center [784, 493] width 373 height 41
type input "Dunwoody events"
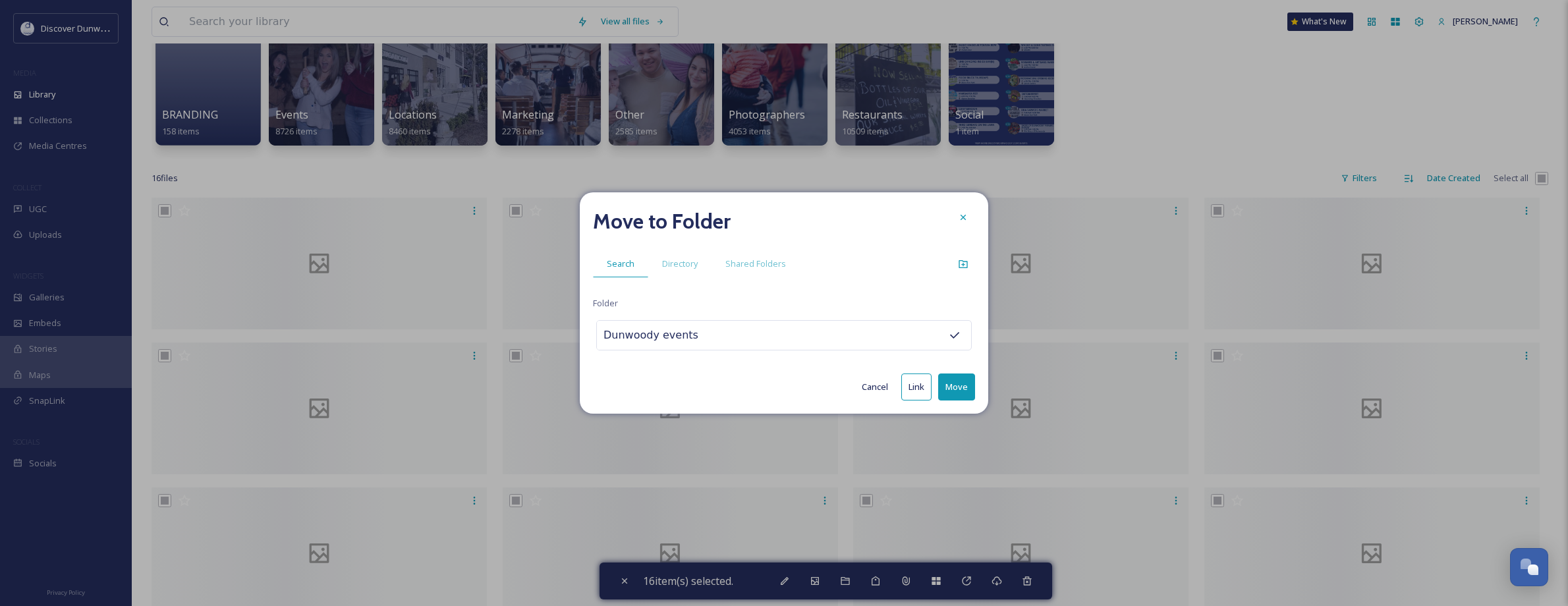
click at [967, 392] on button "Move" at bounding box center [957, 387] width 37 height 27
checkbox input "false"
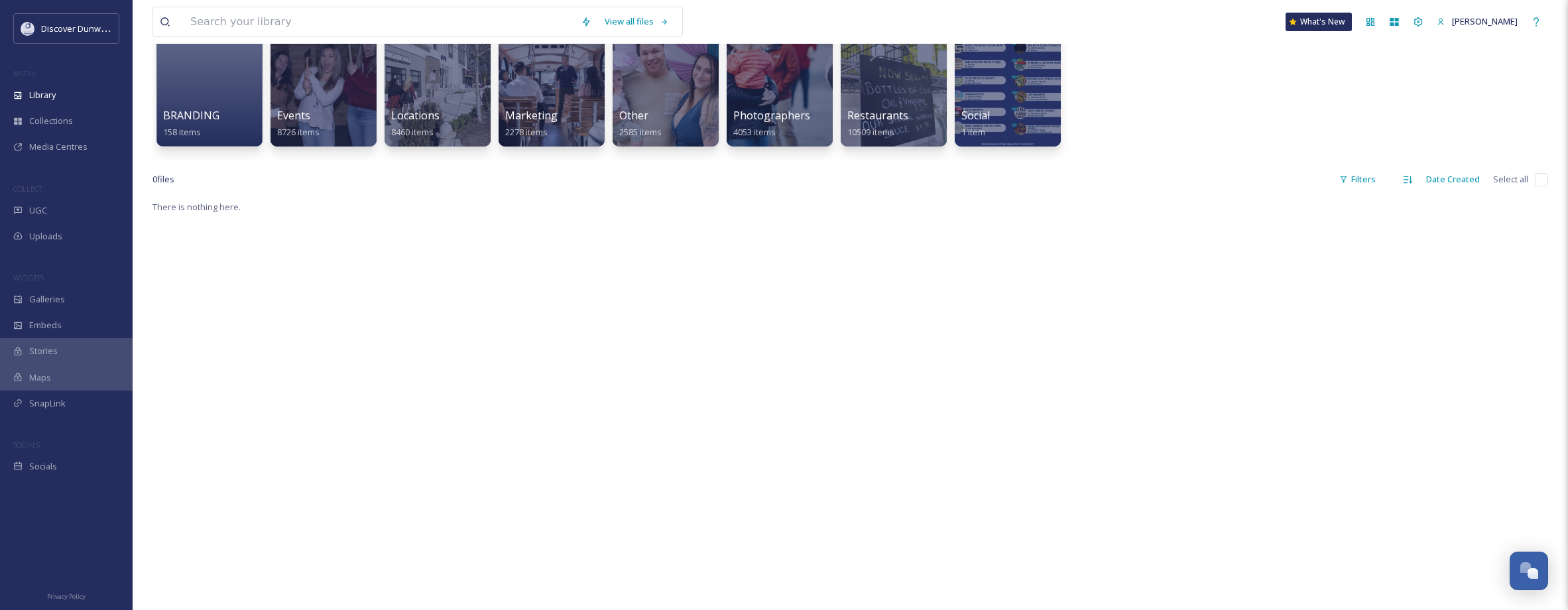
click at [651, 219] on div "There is nothing here." at bounding box center [850, 504] width 1395 height 610
click at [357, 118] on div "Events 8726 items" at bounding box center [324, 124] width 95 height 33
click at [318, 89] on div at bounding box center [323, 81] width 108 height 135
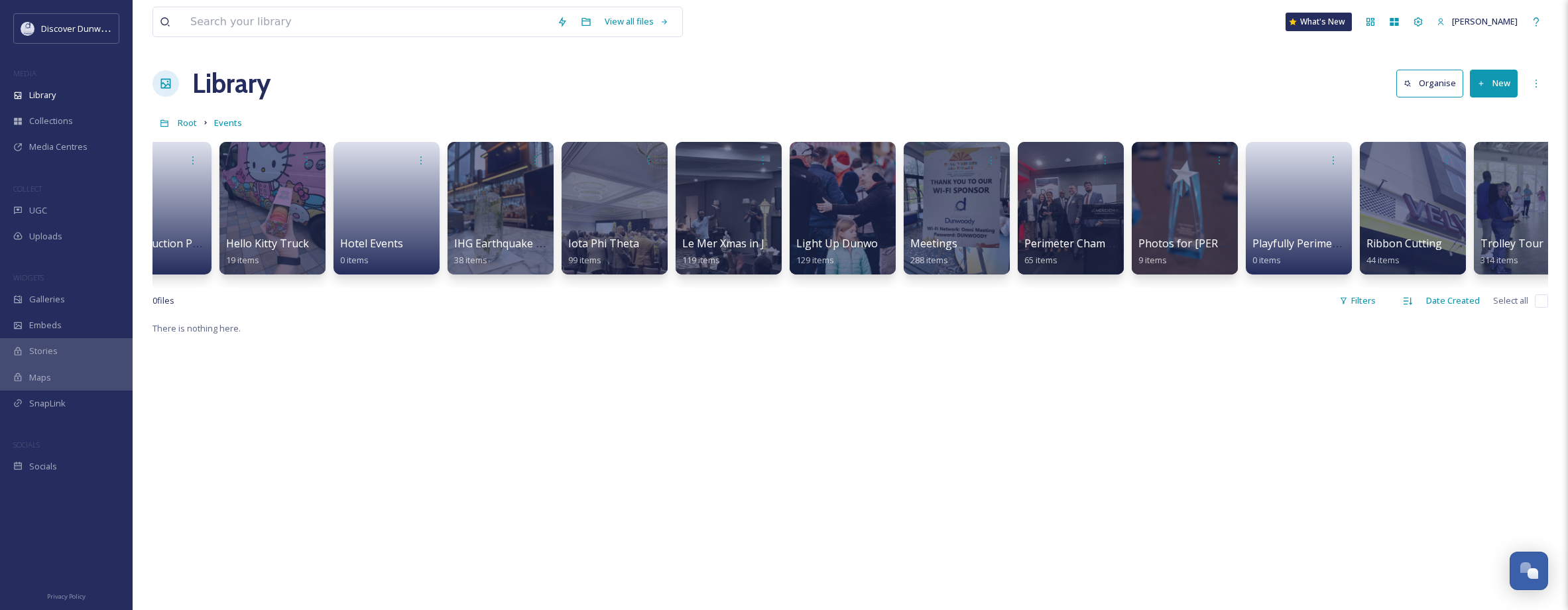
scroll to position [0, 2367]
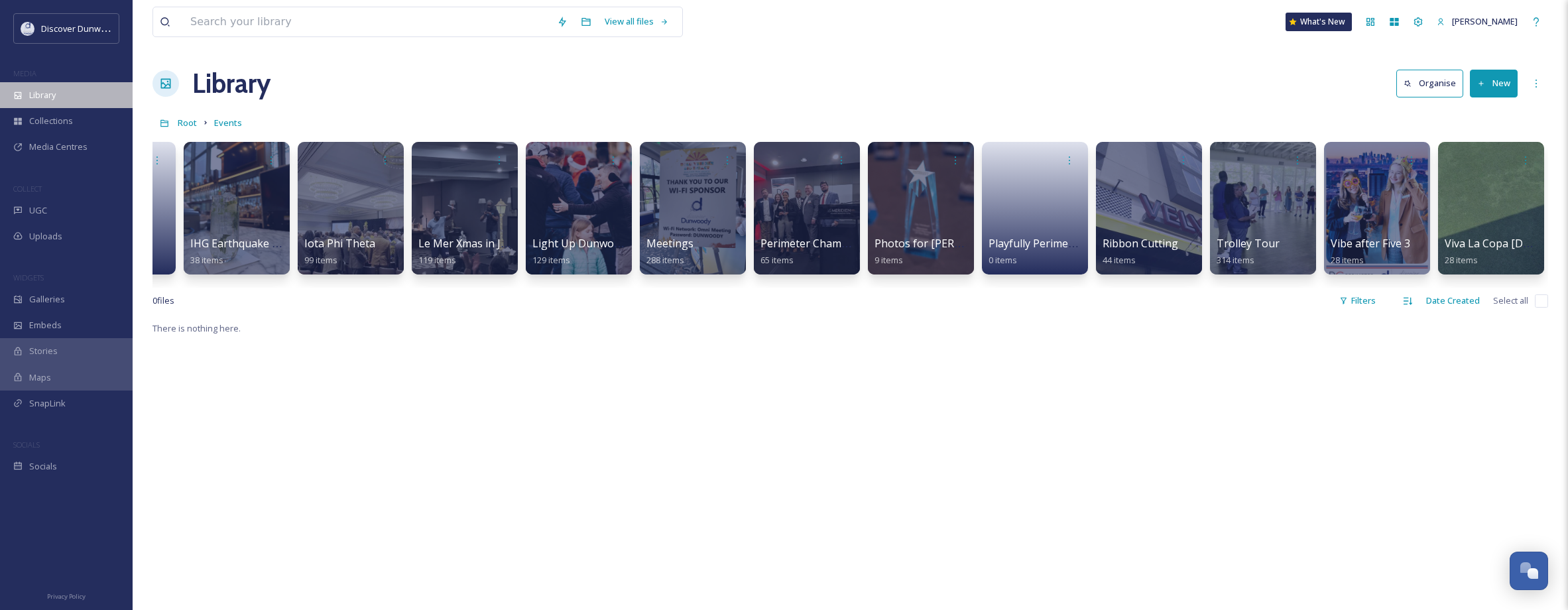
click at [86, 90] on div "Library" at bounding box center [66, 95] width 132 height 26
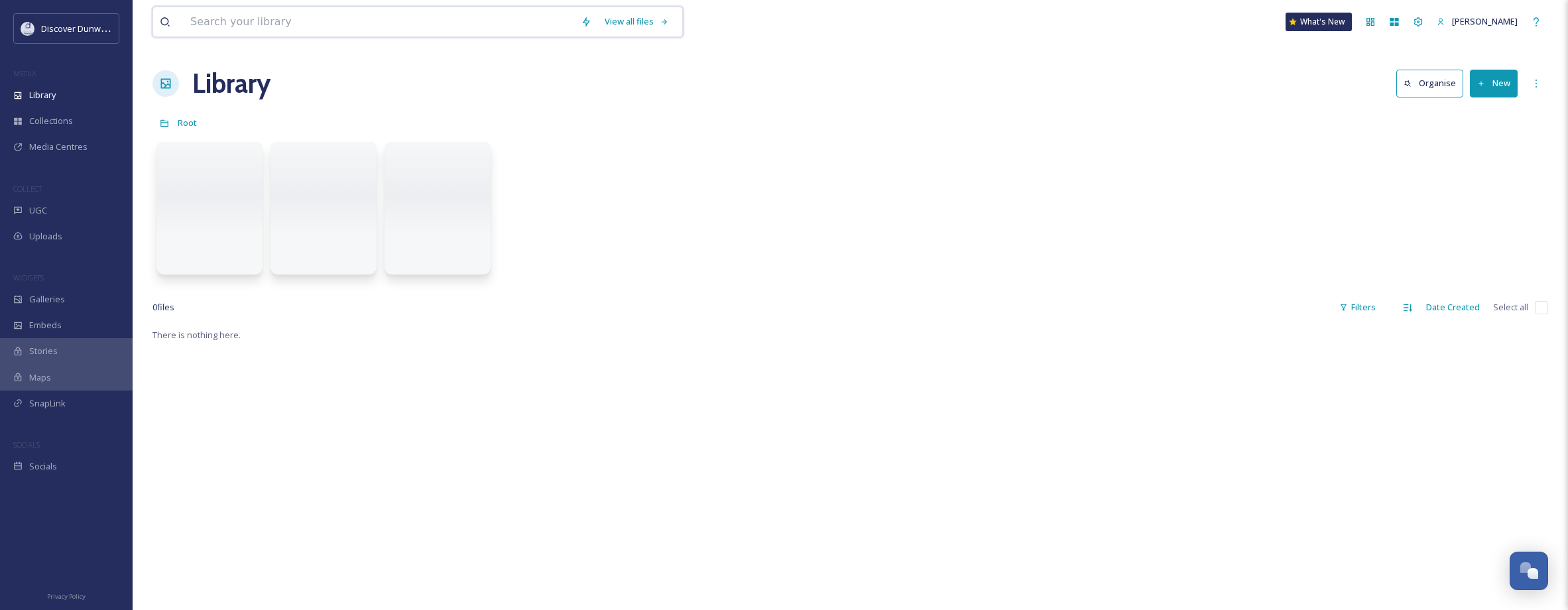
click at [341, 18] on input at bounding box center [378, 22] width 390 height 29
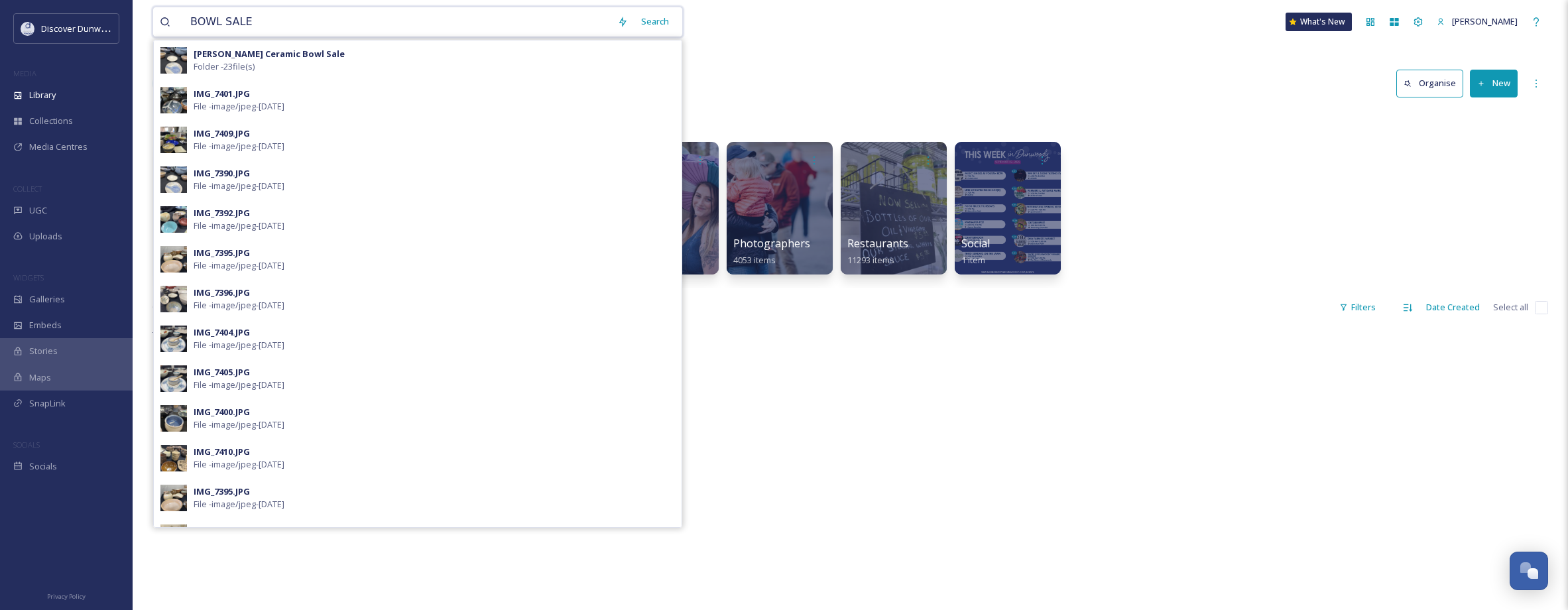
type input "BOWL SALE"
click at [300, 65] on div "Spruill Ceramic Bowl Sale Folder - 23 file(s)" at bounding box center [434, 60] width 481 height 25
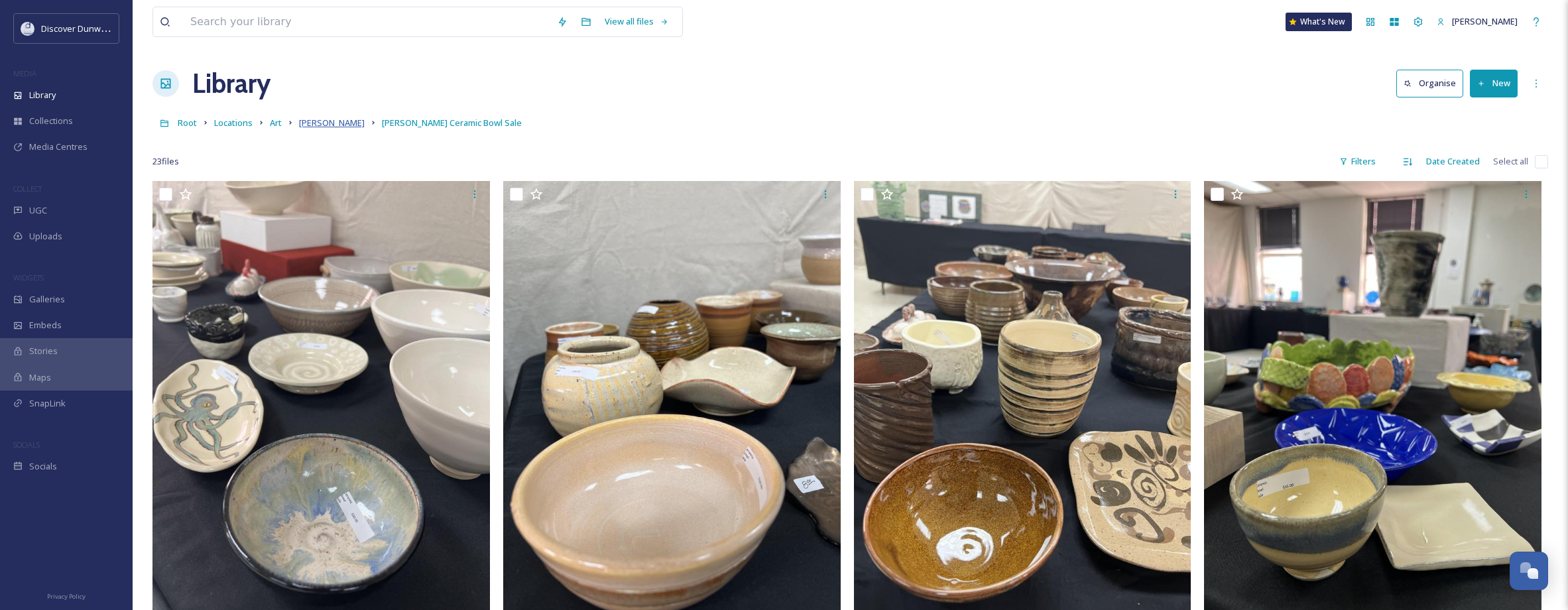
click at [307, 124] on span "Spruill" at bounding box center [331, 122] width 65 height 12
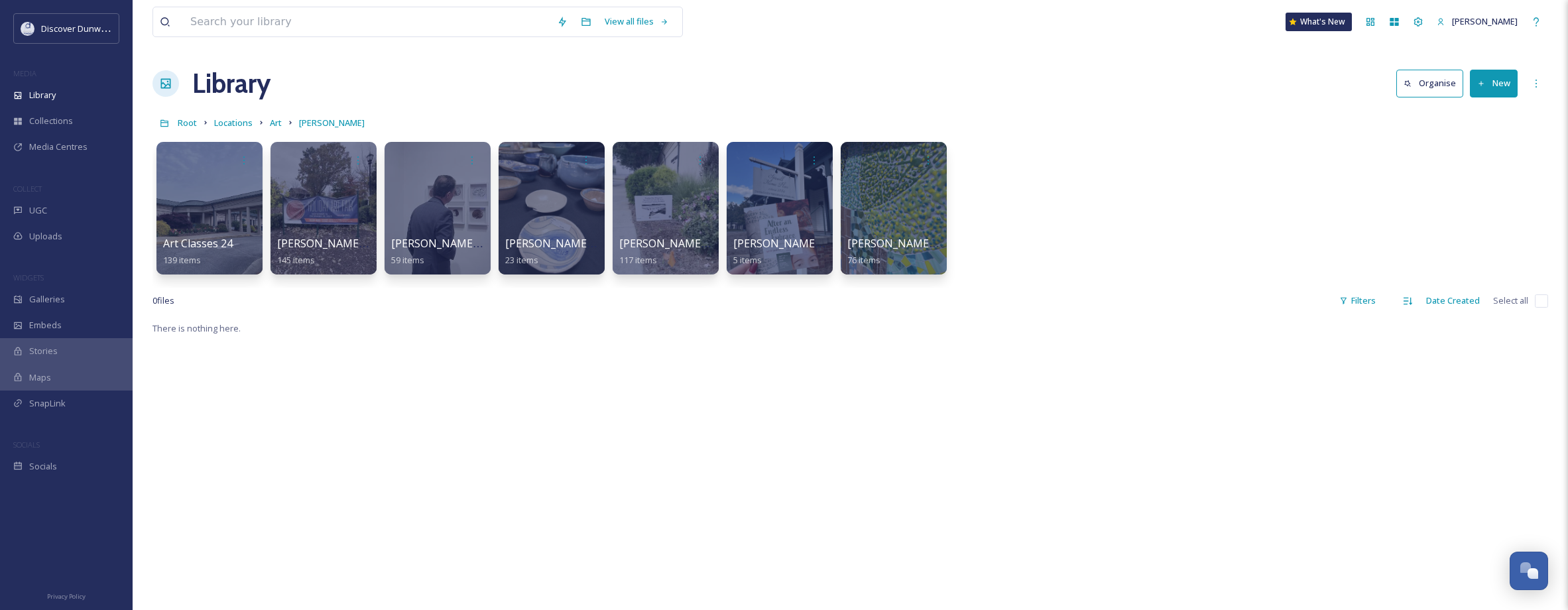
click at [52, 94] on span "Library" at bounding box center [42, 96] width 27 height 13
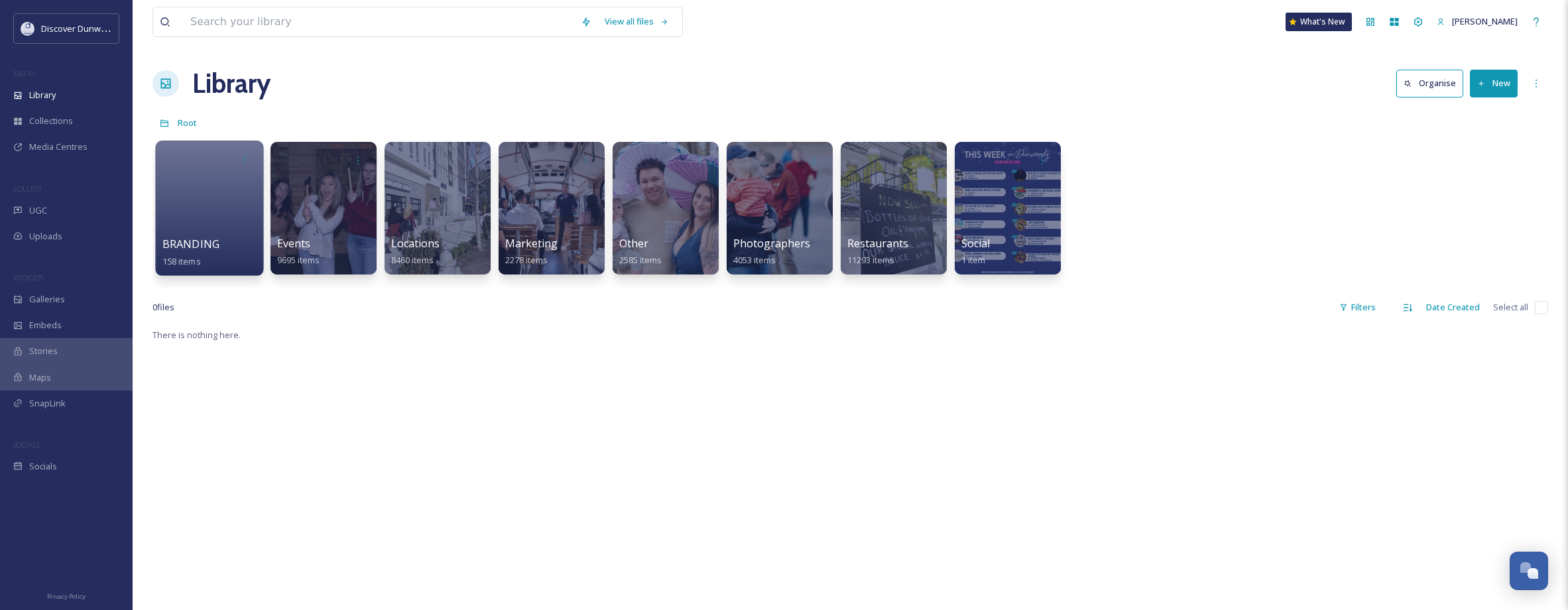
click at [227, 235] on div at bounding box center [209, 208] width 108 height 135
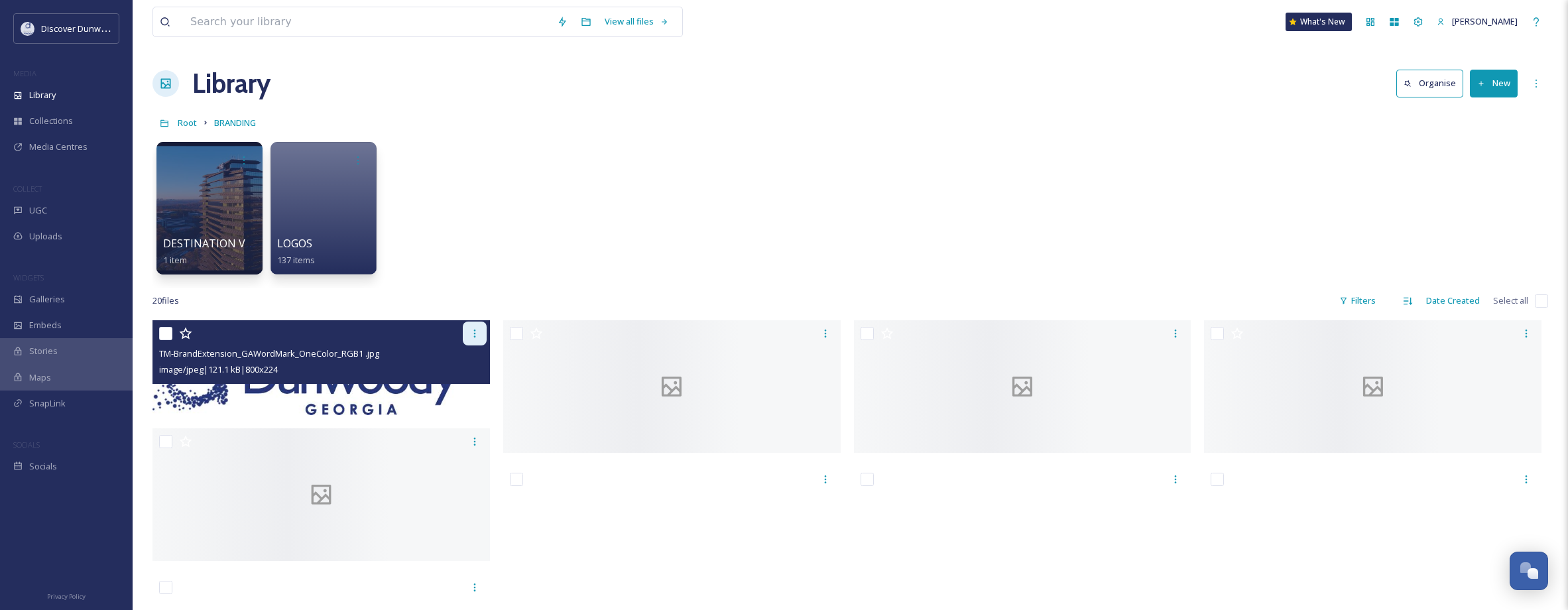
click at [471, 332] on icon at bounding box center [474, 333] width 11 height 11
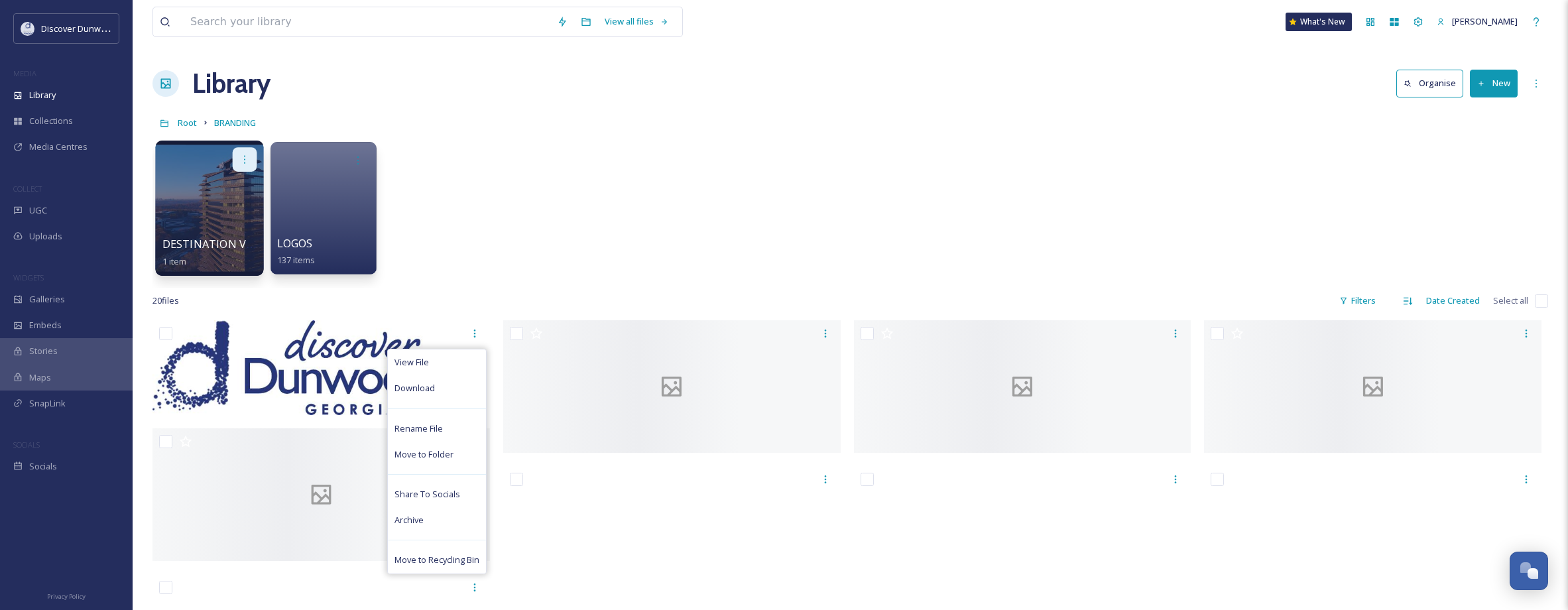
click at [248, 159] on icon at bounding box center [244, 159] width 11 height 11
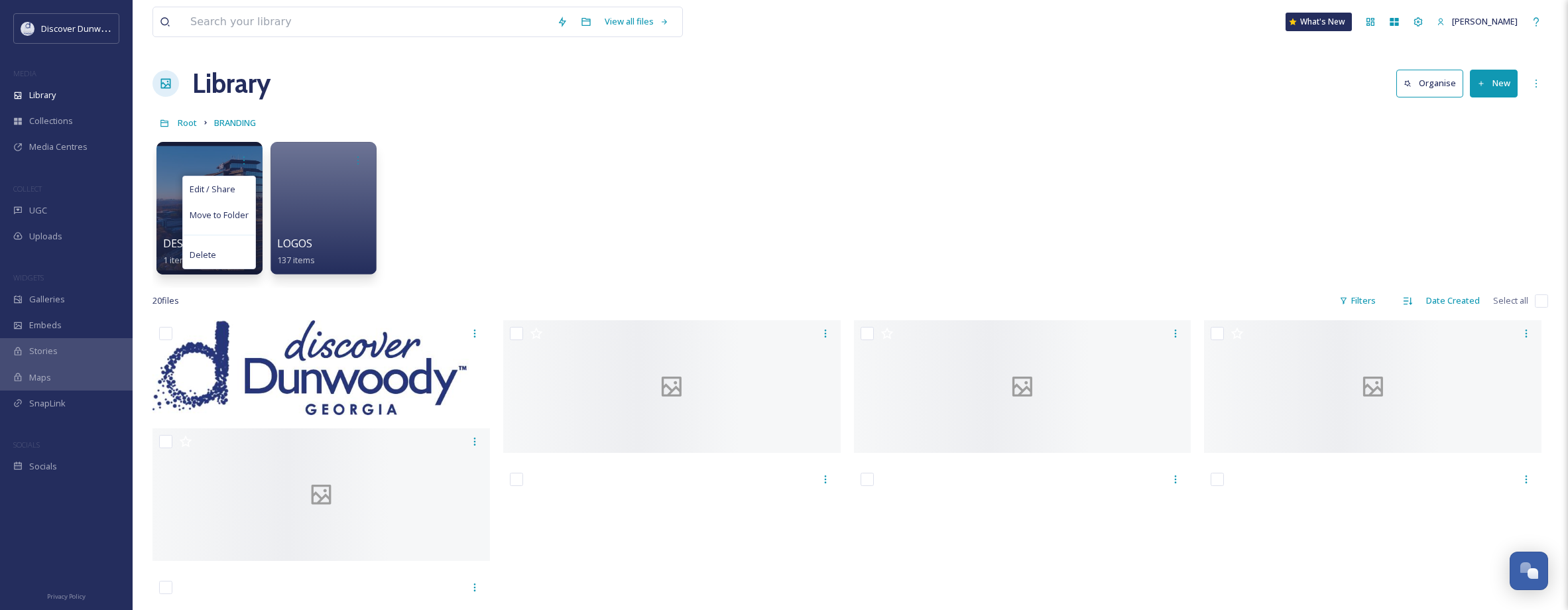
click at [758, 191] on div "Edit / Share Move to Folder Delete DESTINATION VIDEOS 1 item LOGOS 137 items" at bounding box center [850, 211] width 1395 height 152
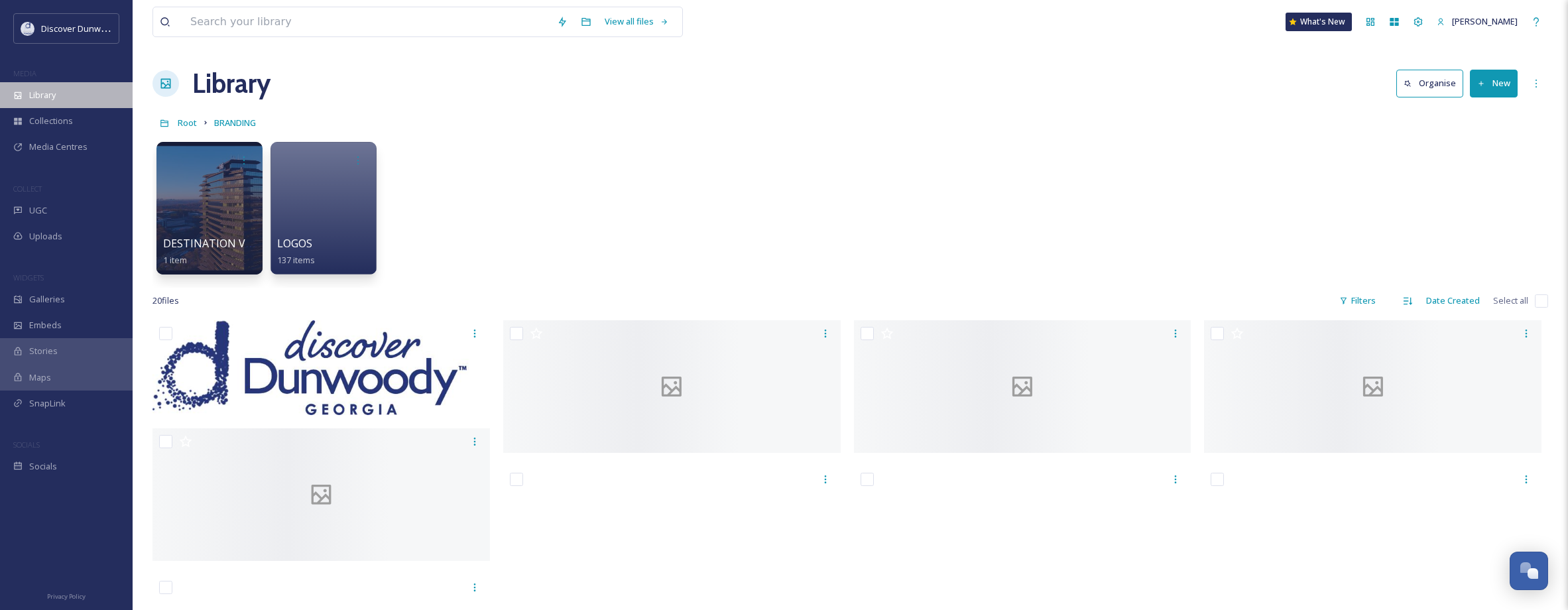
click at [50, 98] on span "Library" at bounding box center [42, 96] width 27 height 13
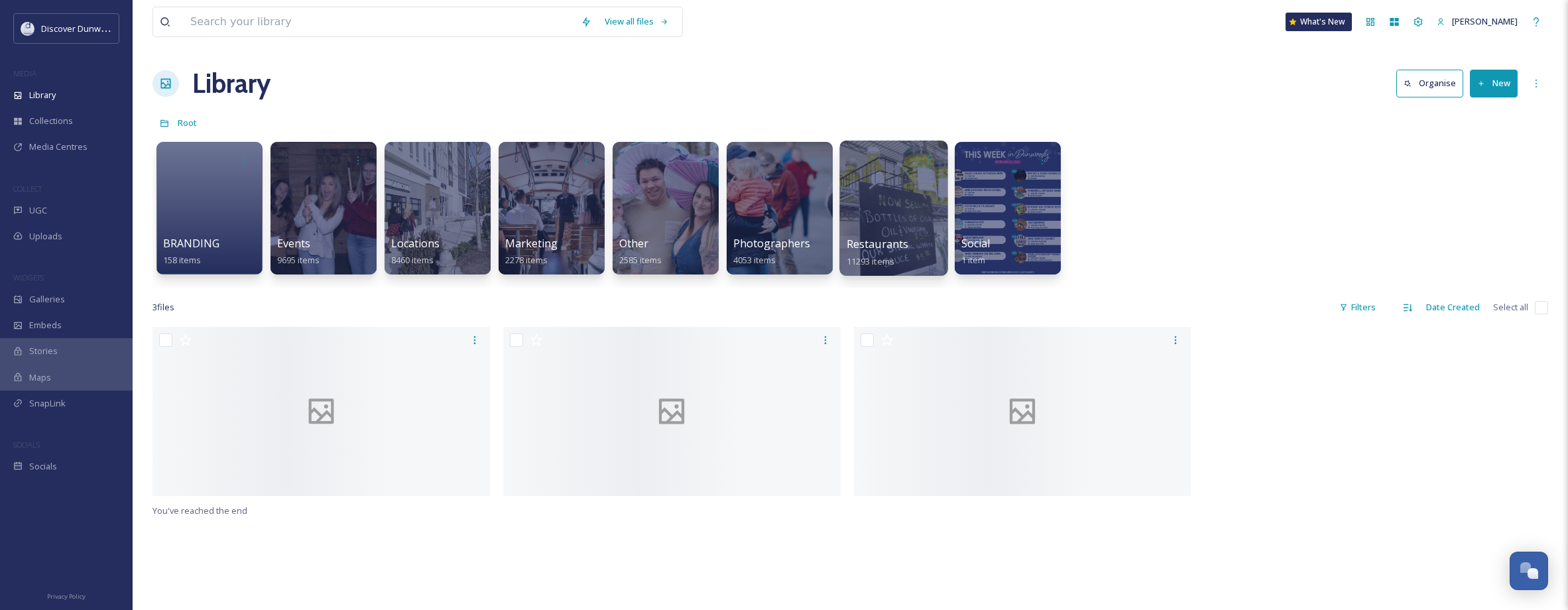
click at [852, 166] on div at bounding box center [894, 160] width 95 height 24
click at [922, 219] on div at bounding box center [893, 208] width 108 height 135
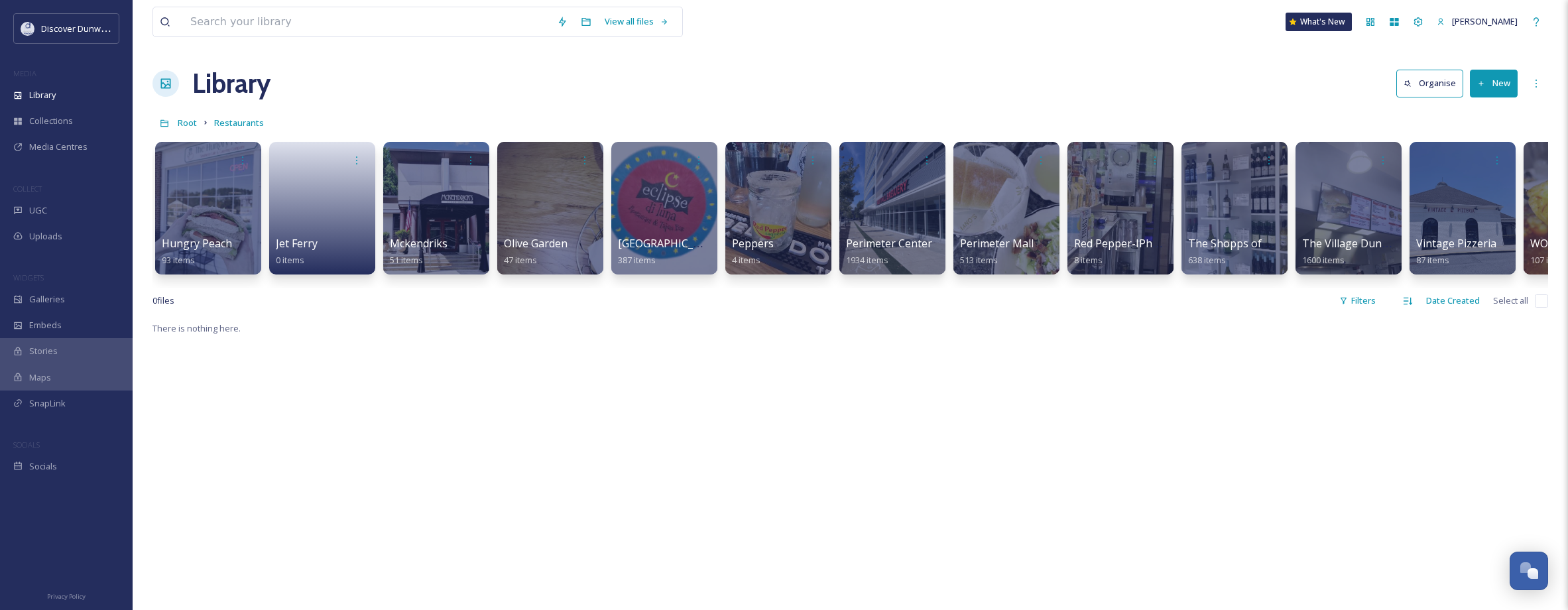
scroll to position [0, 1668]
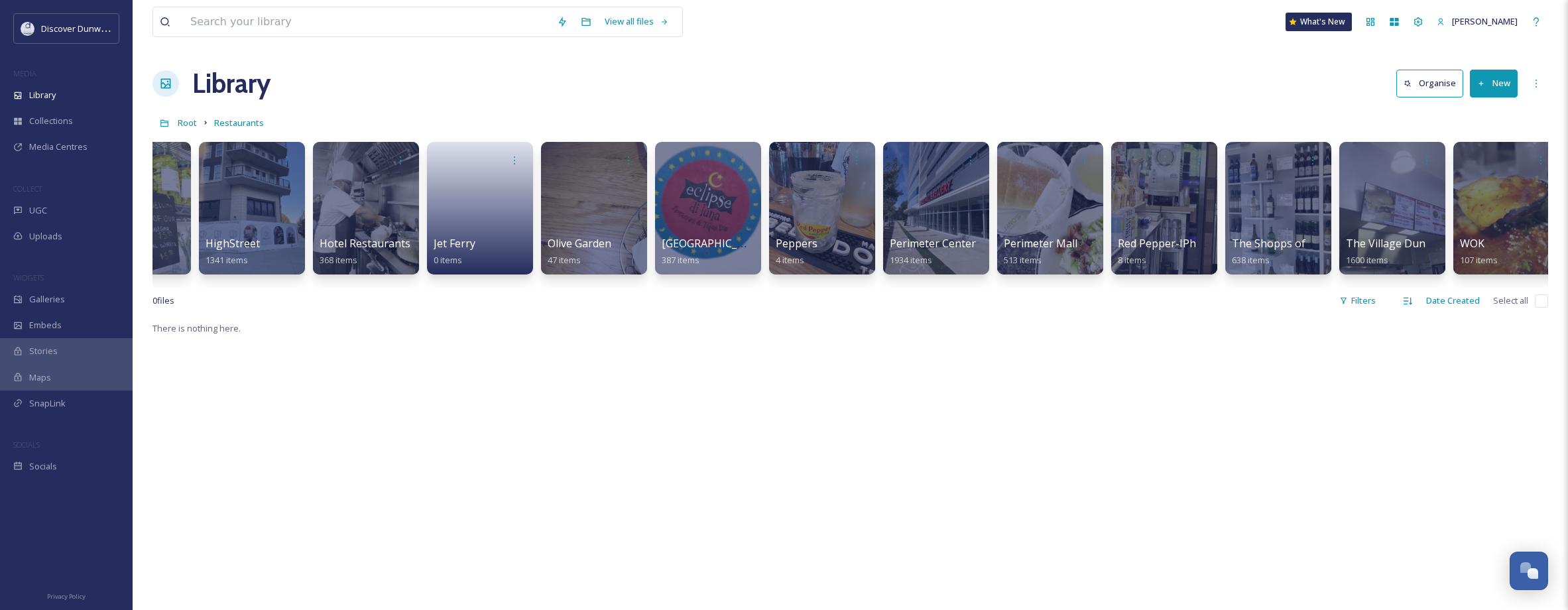
click at [1494, 90] on button "New" at bounding box center [1493, 83] width 47 height 27
click at [1487, 166] on span "Folder" at bounding box center [1478, 166] width 25 height 13
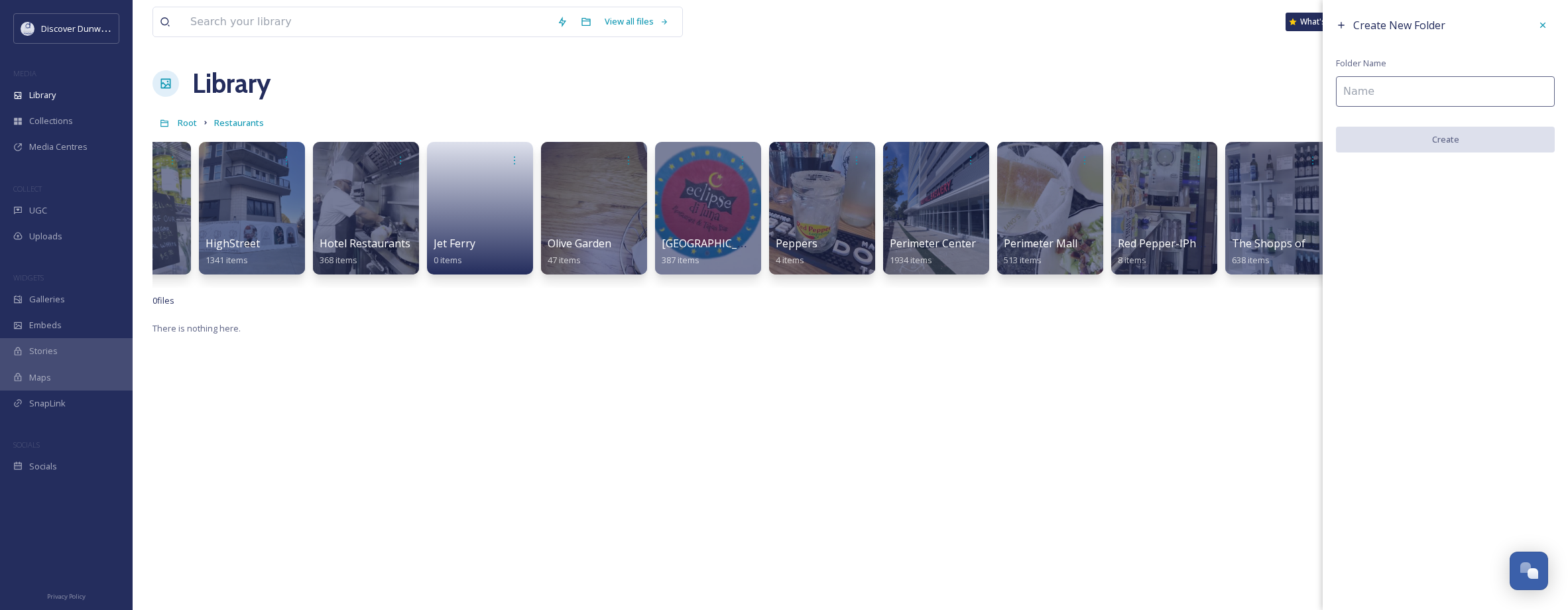
click at [1427, 76] on input at bounding box center [1445, 91] width 219 height 30
type input "PERIMETER"
click at [1453, 148] on button "Create" at bounding box center [1445, 140] width 219 height 27
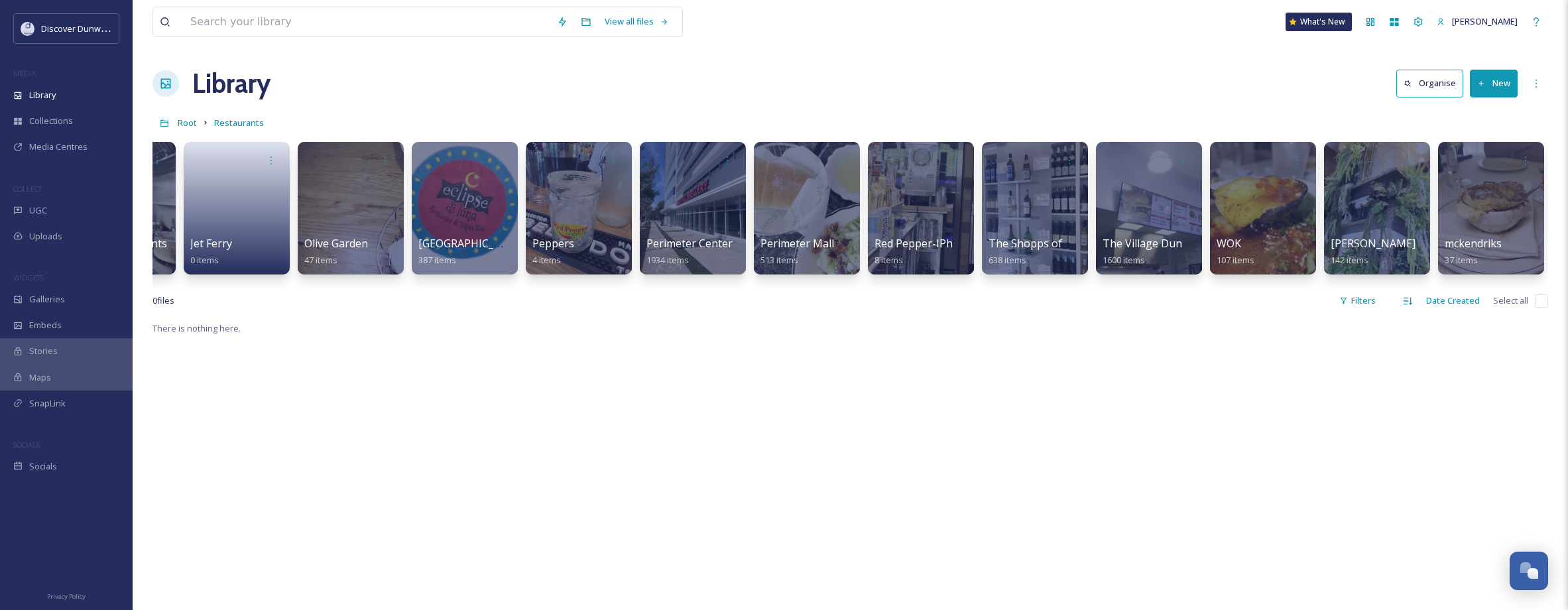
scroll to position [0, 0]
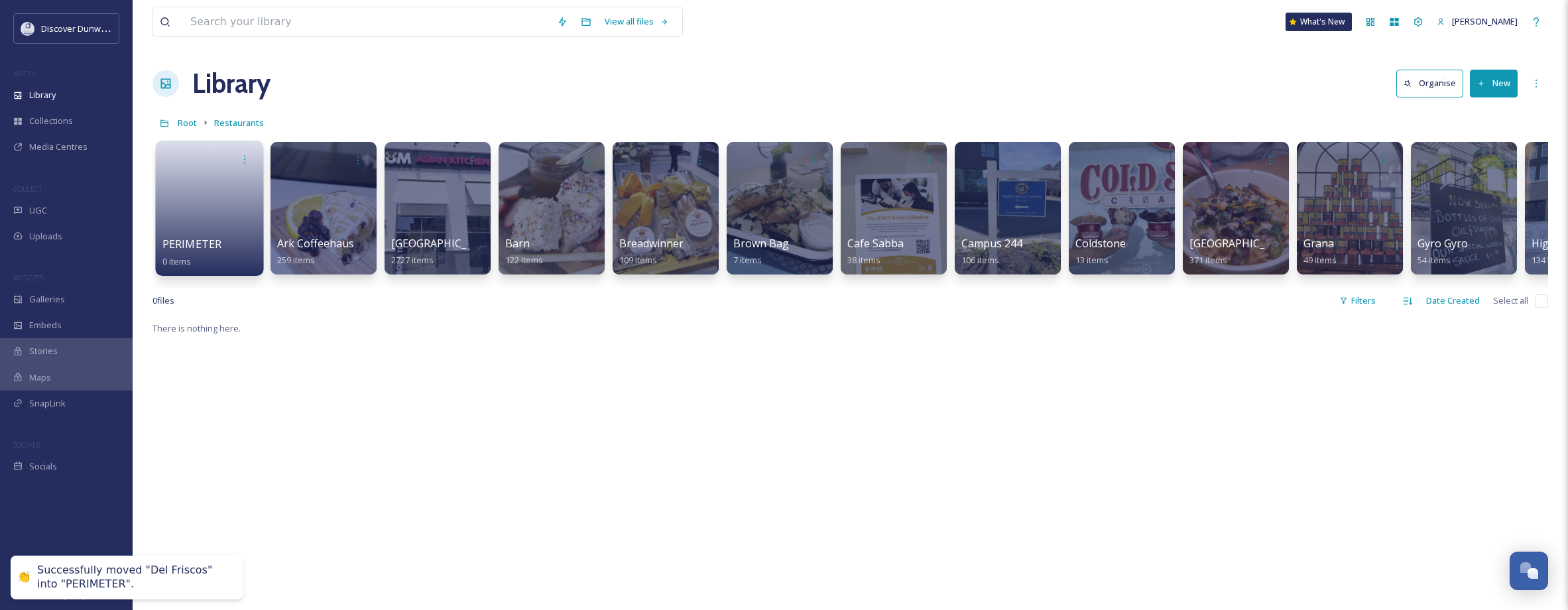
click at [191, 227] on link at bounding box center [210, 204] width 95 height 64
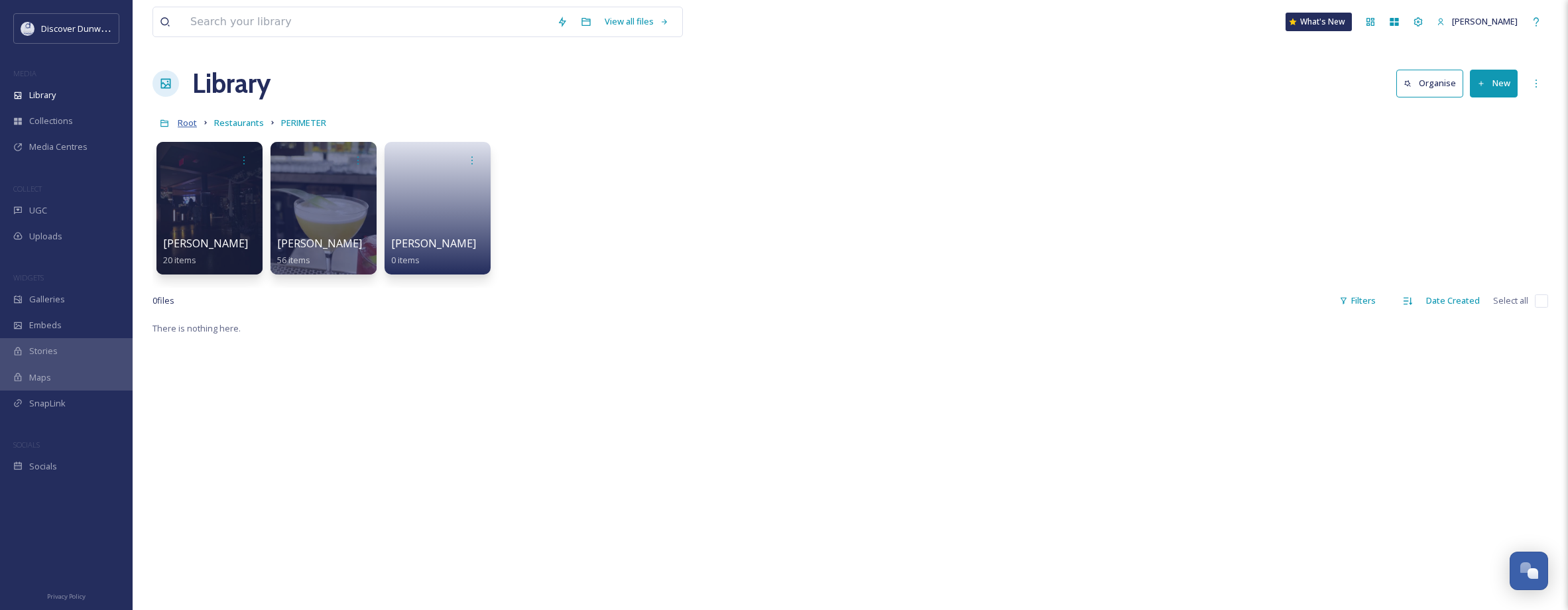
click at [192, 122] on span "Root" at bounding box center [187, 122] width 19 height 12
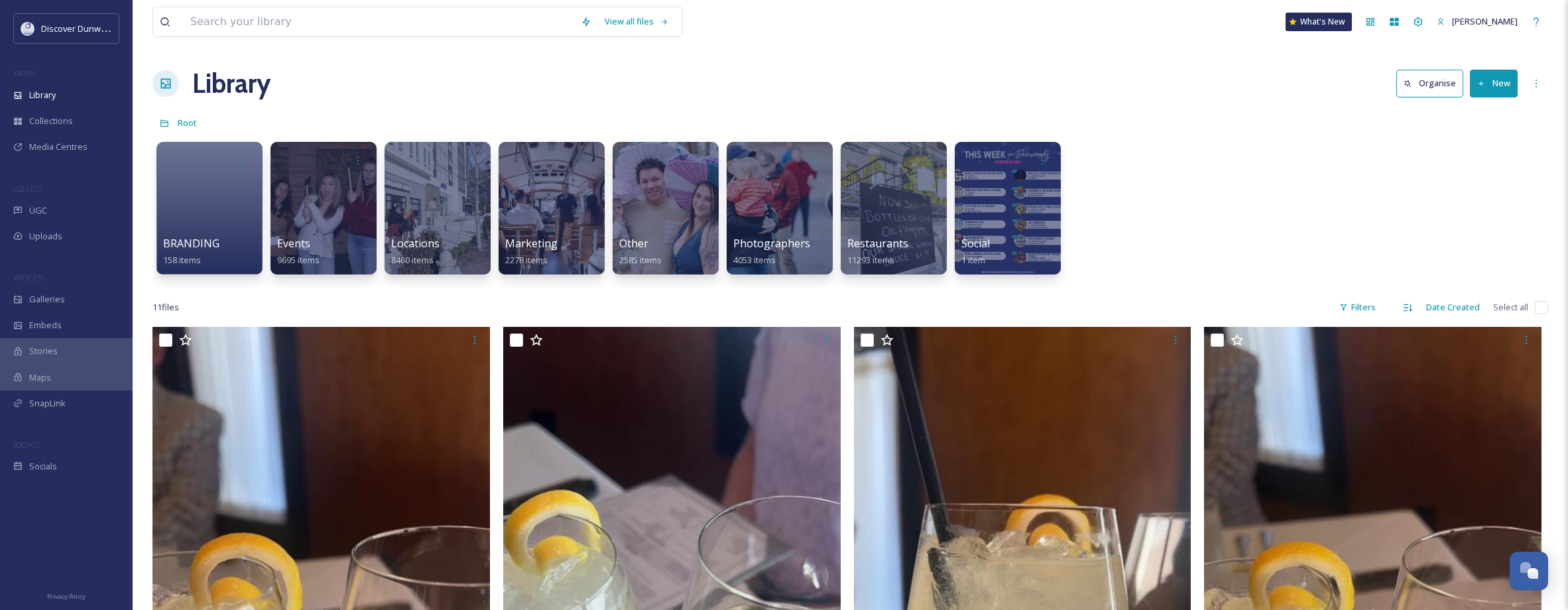
click at [1533, 307] on div "11 file s Filters Date Created Select all" at bounding box center [850, 307] width 1395 height 26
click at [1545, 307] on input "checkbox" at bounding box center [1541, 308] width 13 height 13
checkbox input "true"
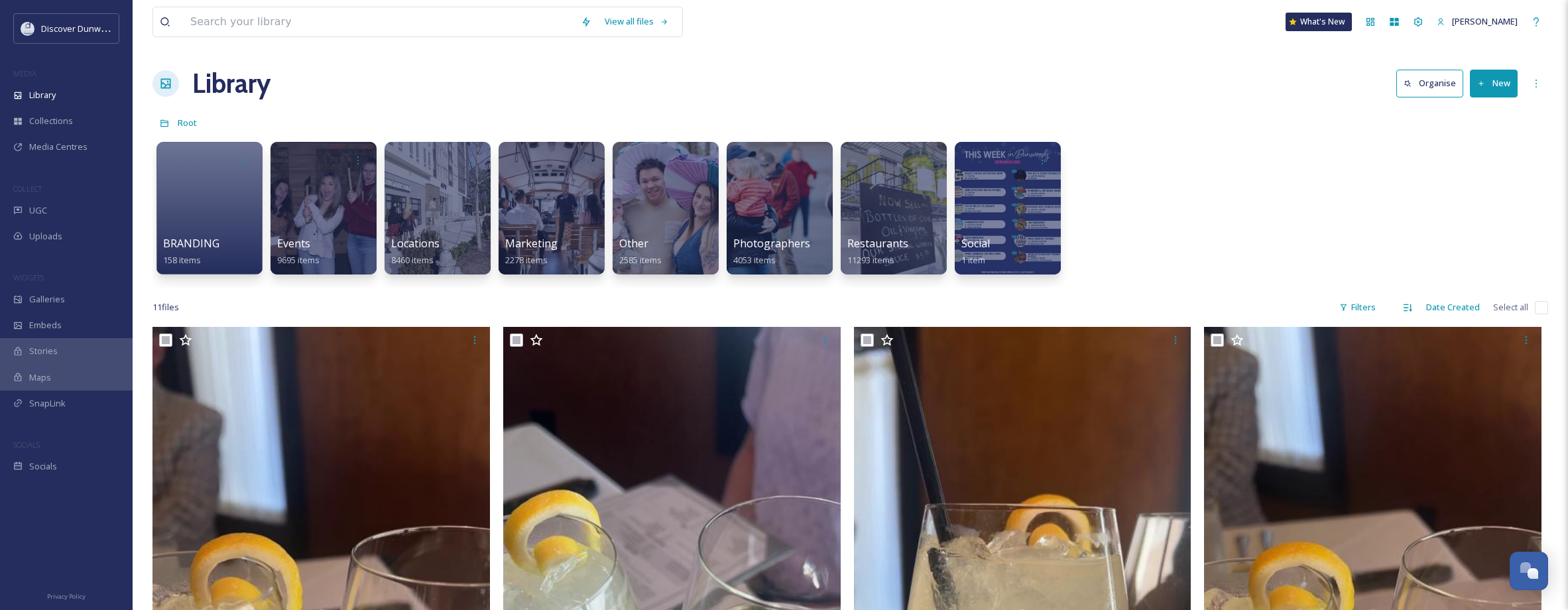
checkbox input "true"
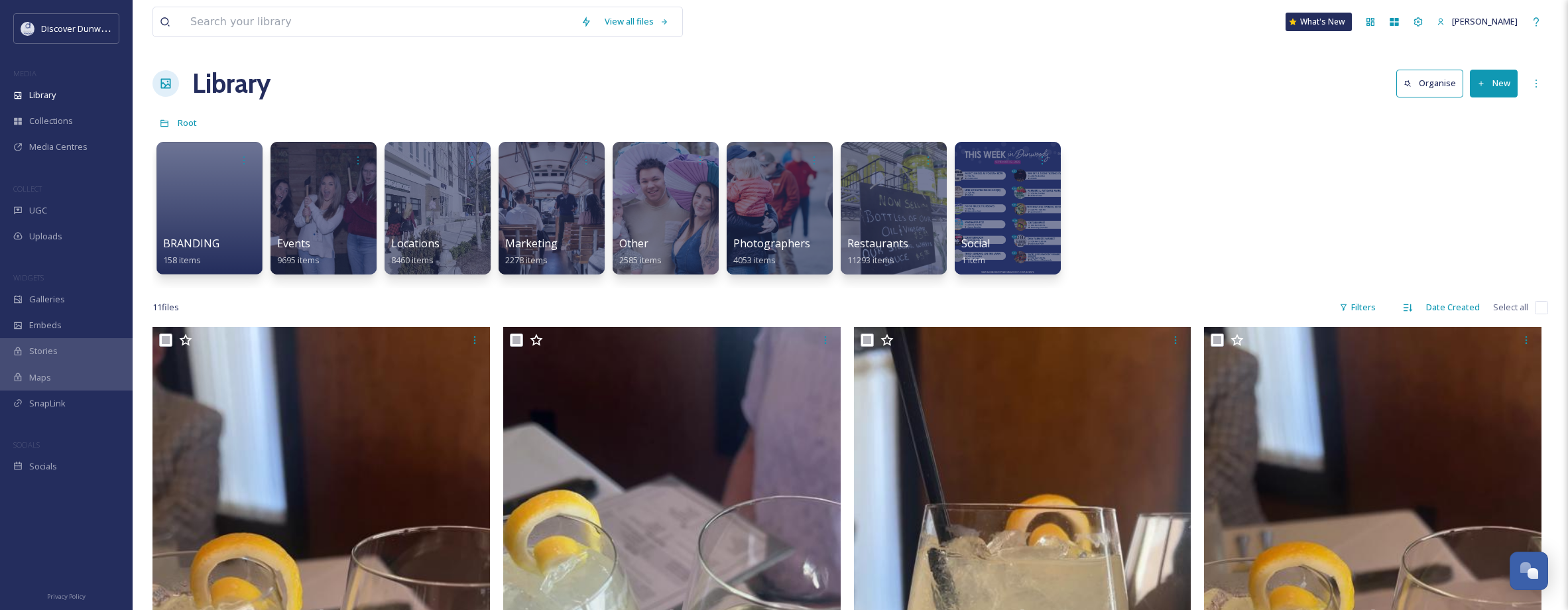
checkbox input "true"
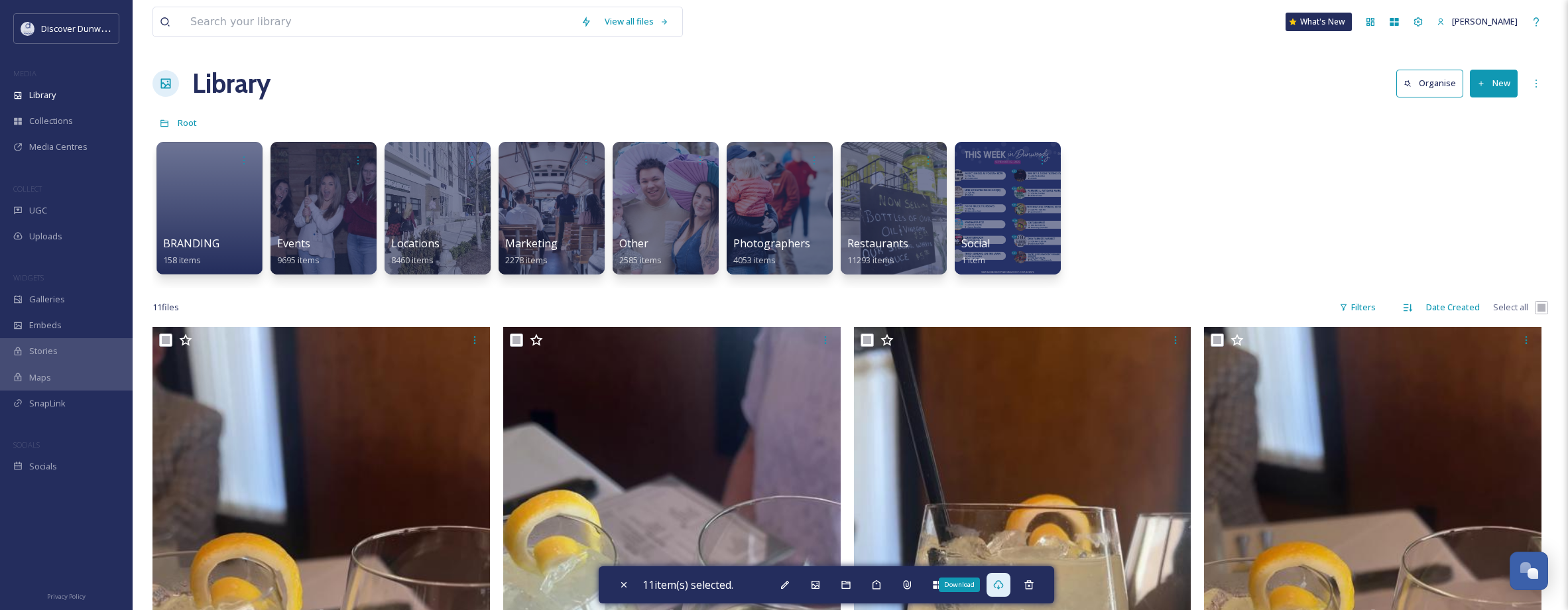
click at [1010, 585] on div "Download" at bounding box center [998, 585] width 24 height 24
click at [510, 307] on div "11 file s Filters Date Created Select all" at bounding box center [850, 307] width 1395 height 26
click at [850, 583] on icon at bounding box center [845, 585] width 9 height 8
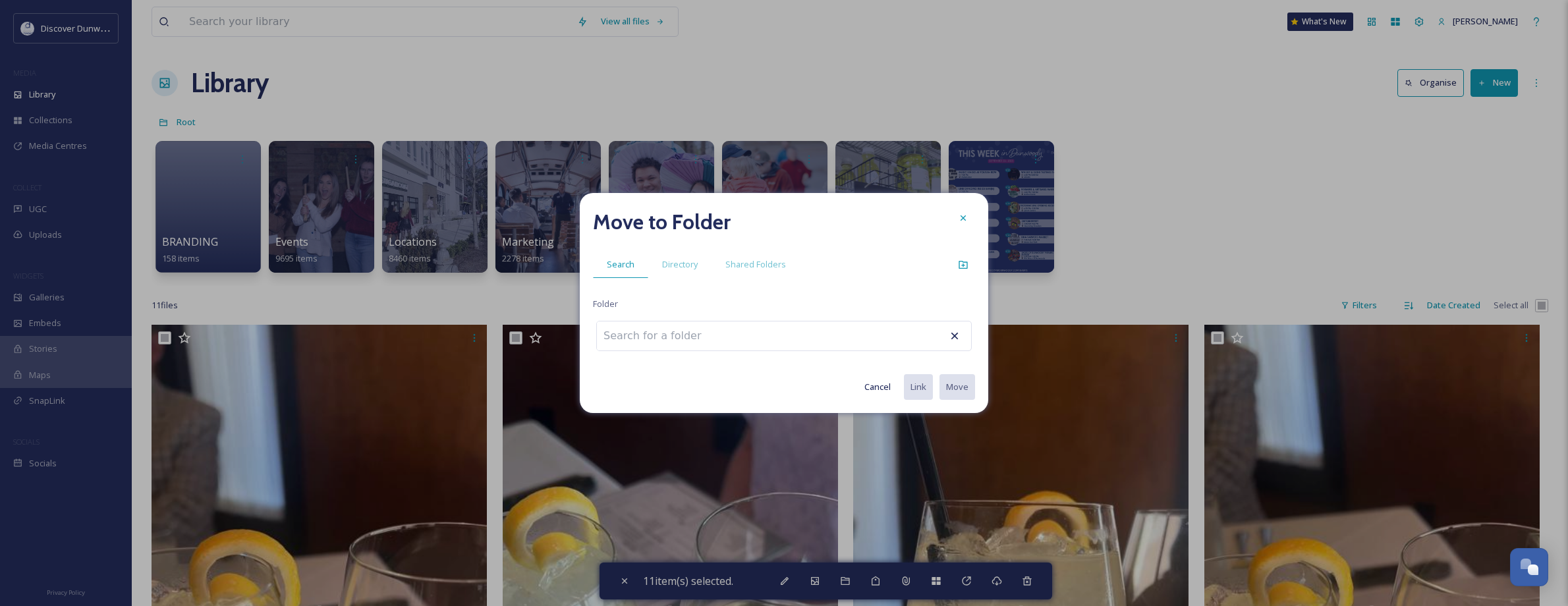
click at [709, 329] on input at bounding box center [669, 336] width 145 height 29
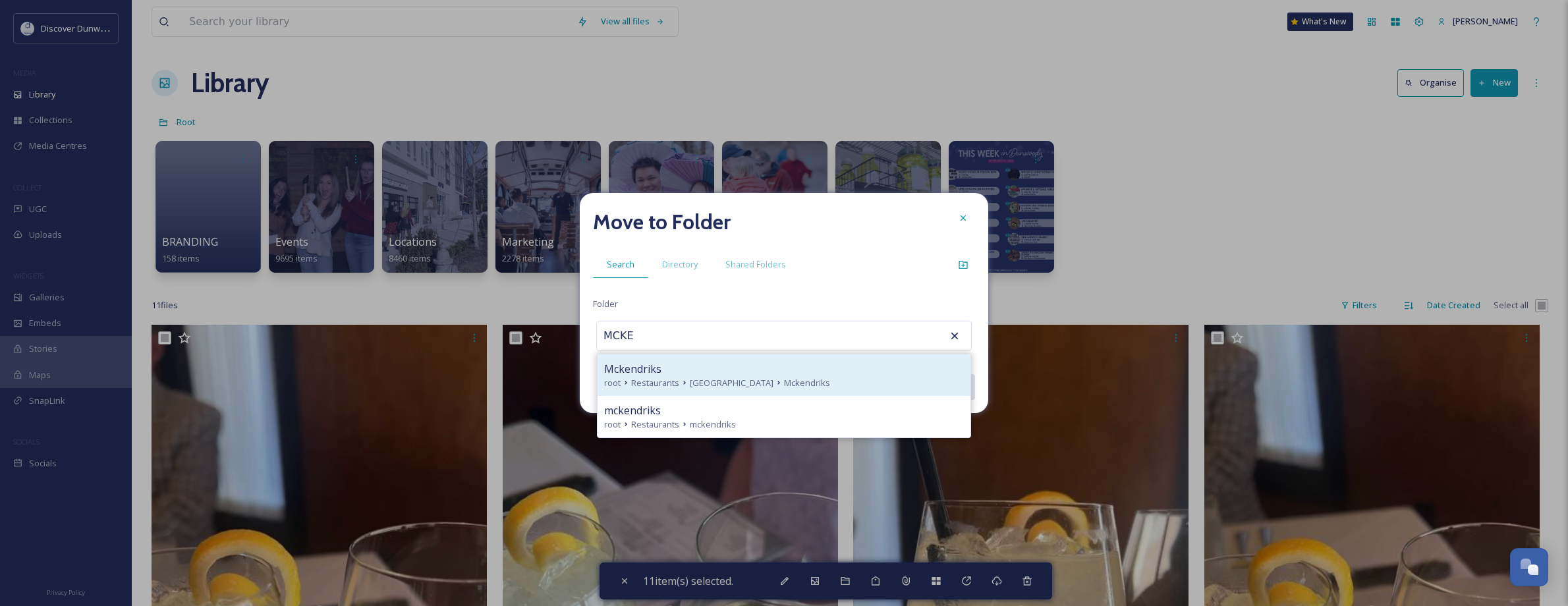
click at [720, 368] on div "Mckendriks" at bounding box center [784, 369] width 359 height 16
type input "Mckendriks"
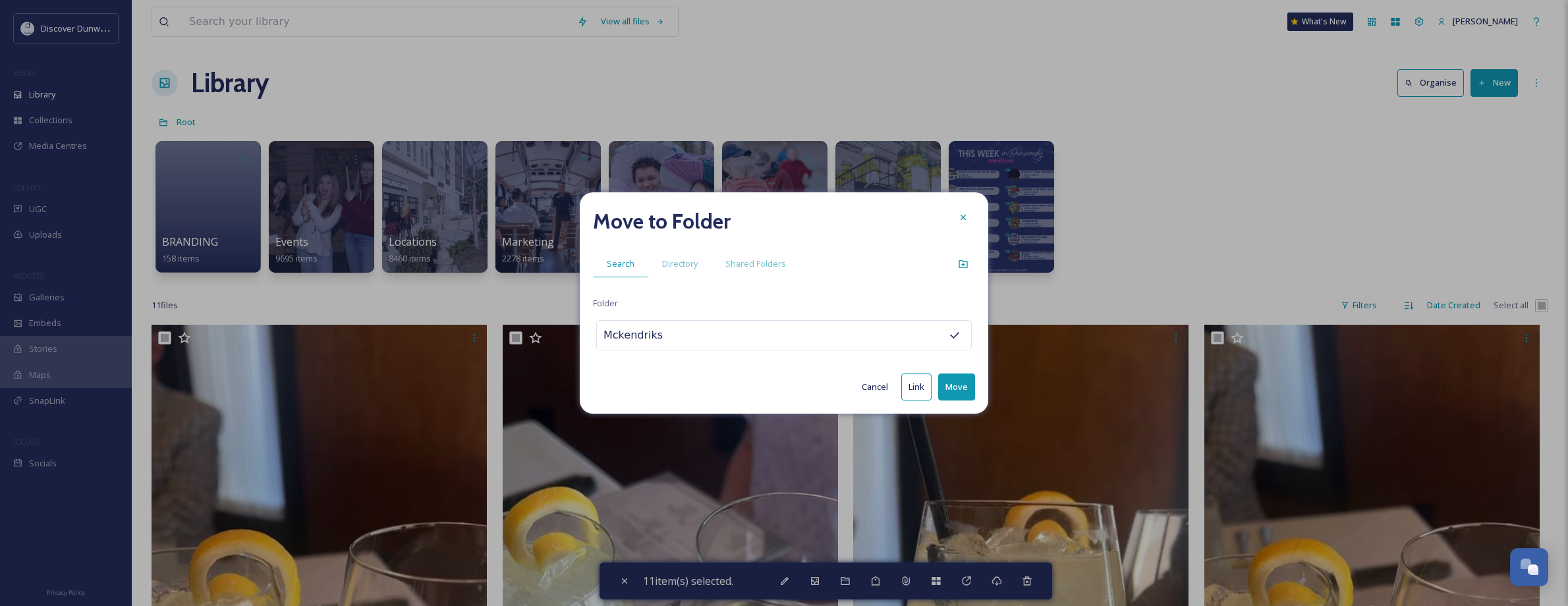
click at [957, 391] on button "Move" at bounding box center [957, 387] width 37 height 27
checkbox input "false"
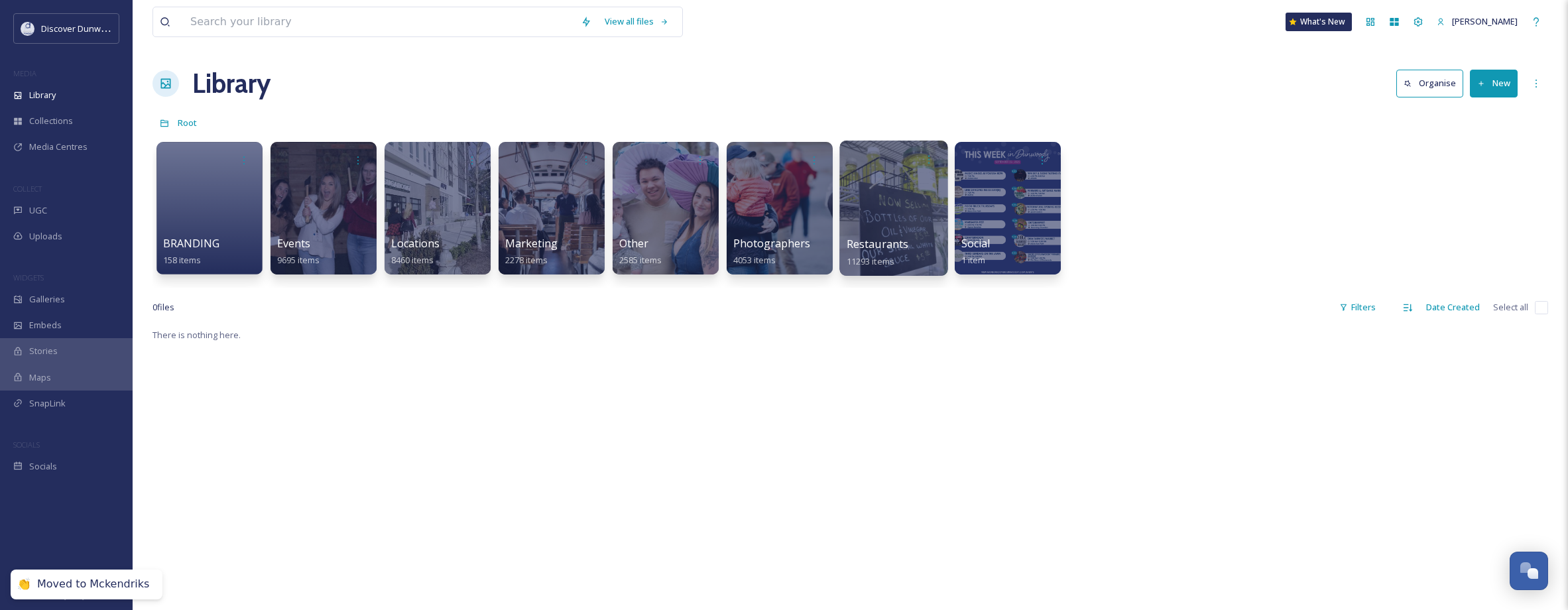
click at [886, 219] on div at bounding box center [893, 208] width 108 height 135
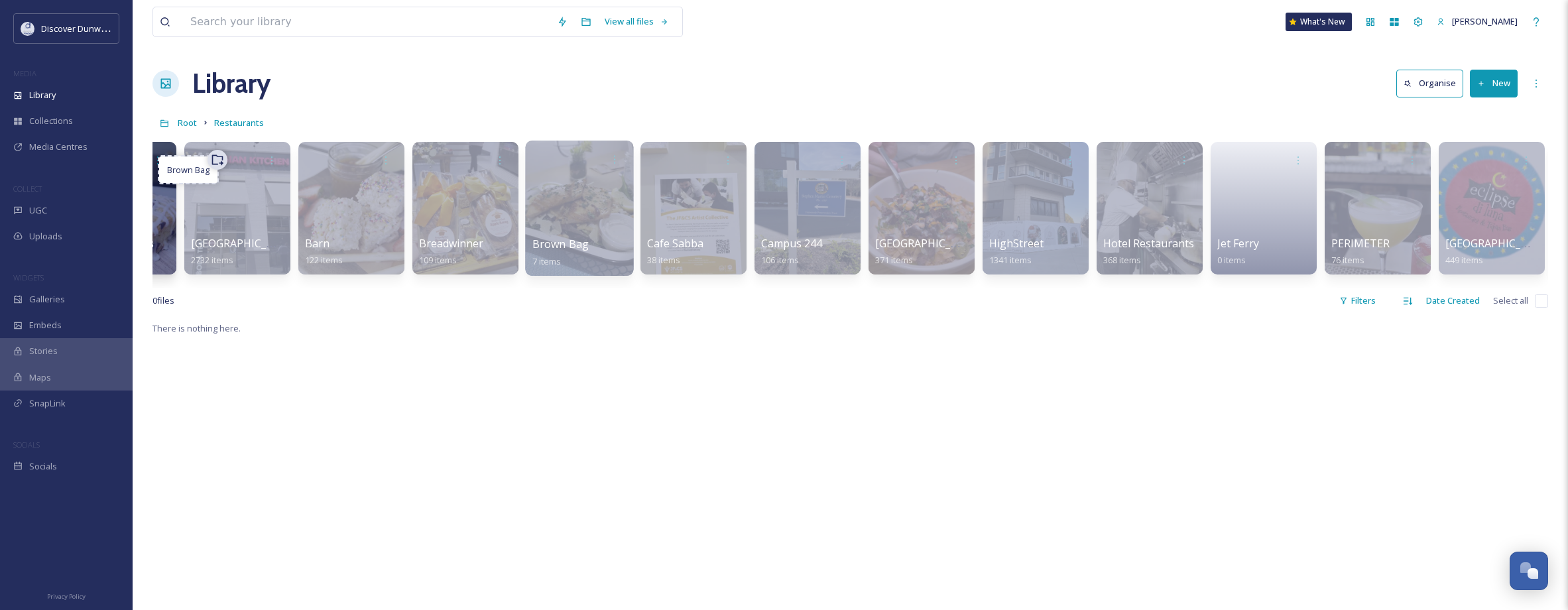
scroll to position [0, 60]
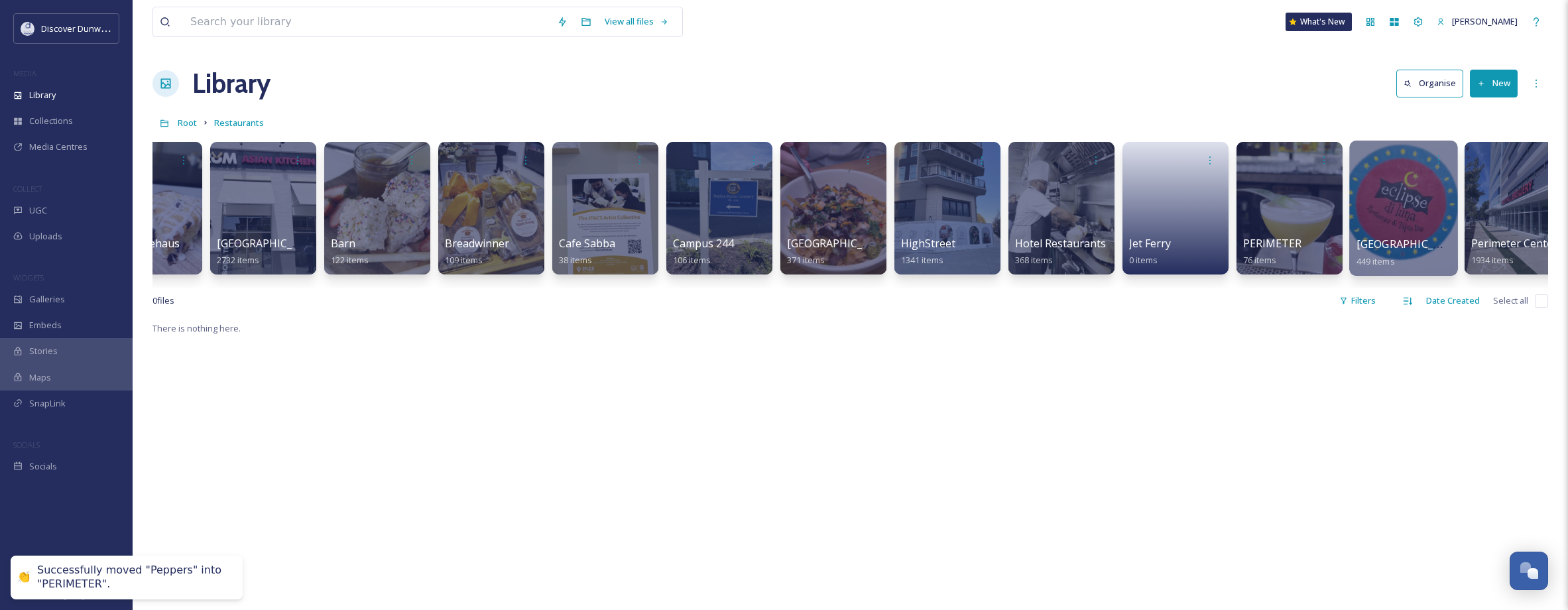
click at [1413, 191] on div at bounding box center [1403, 208] width 108 height 135
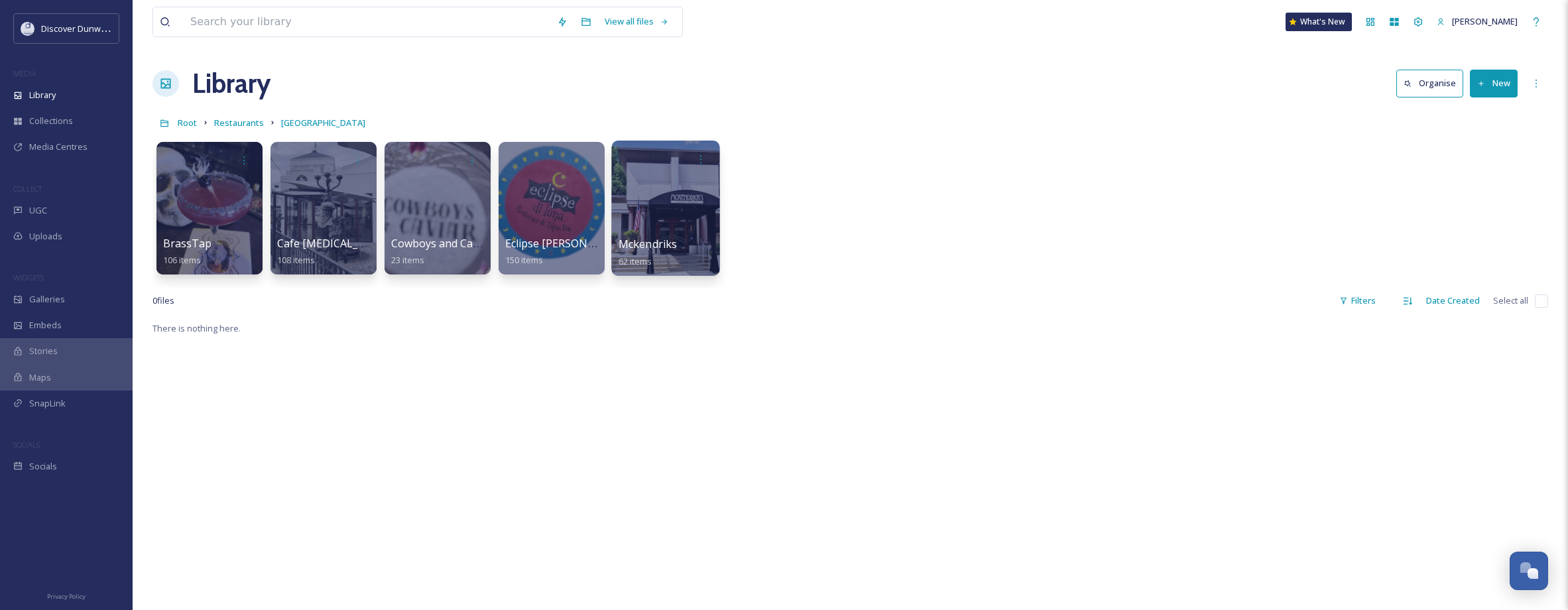
click at [690, 206] on div at bounding box center [665, 208] width 108 height 135
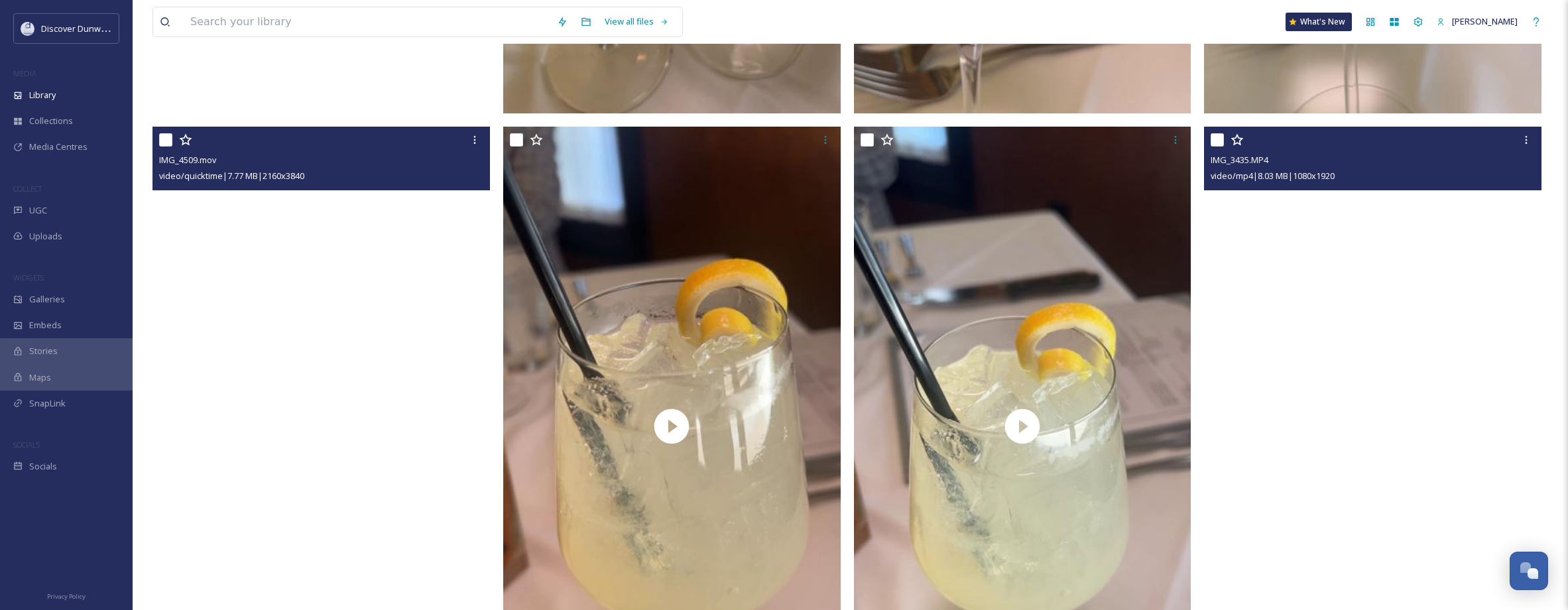
scroll to position [1265, 0]
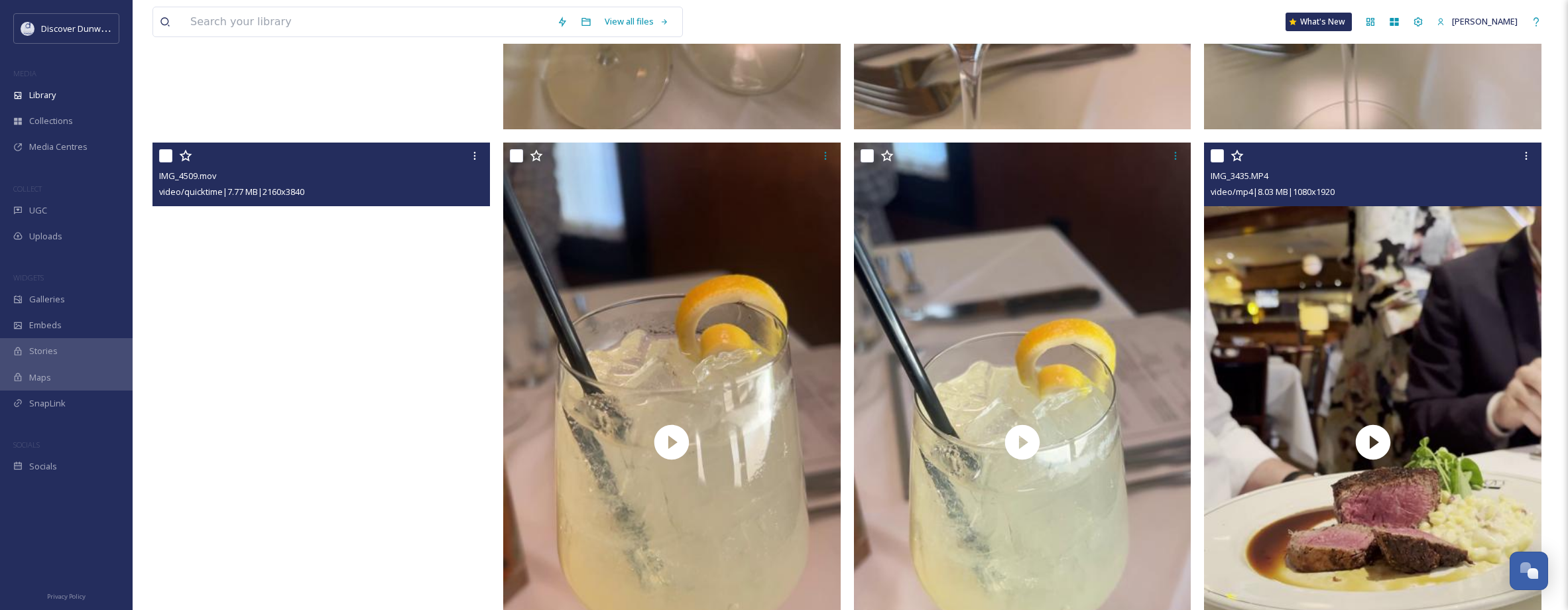
click at [1219, 151] on input "checkbox" at bounding box center [1217, 155] width 13 height 13
checkbox input "true"
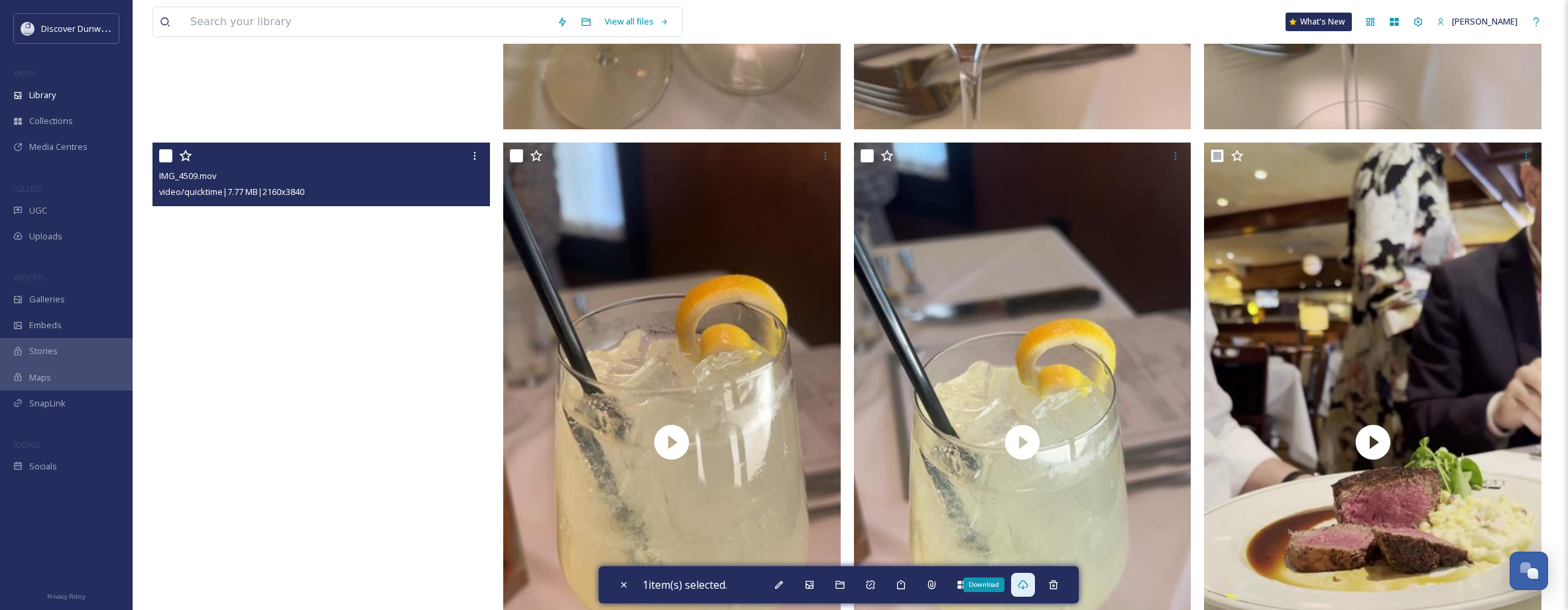
click at [1025, 592] on div "Download" at bounding box center [1022, 585] width 24 height 24
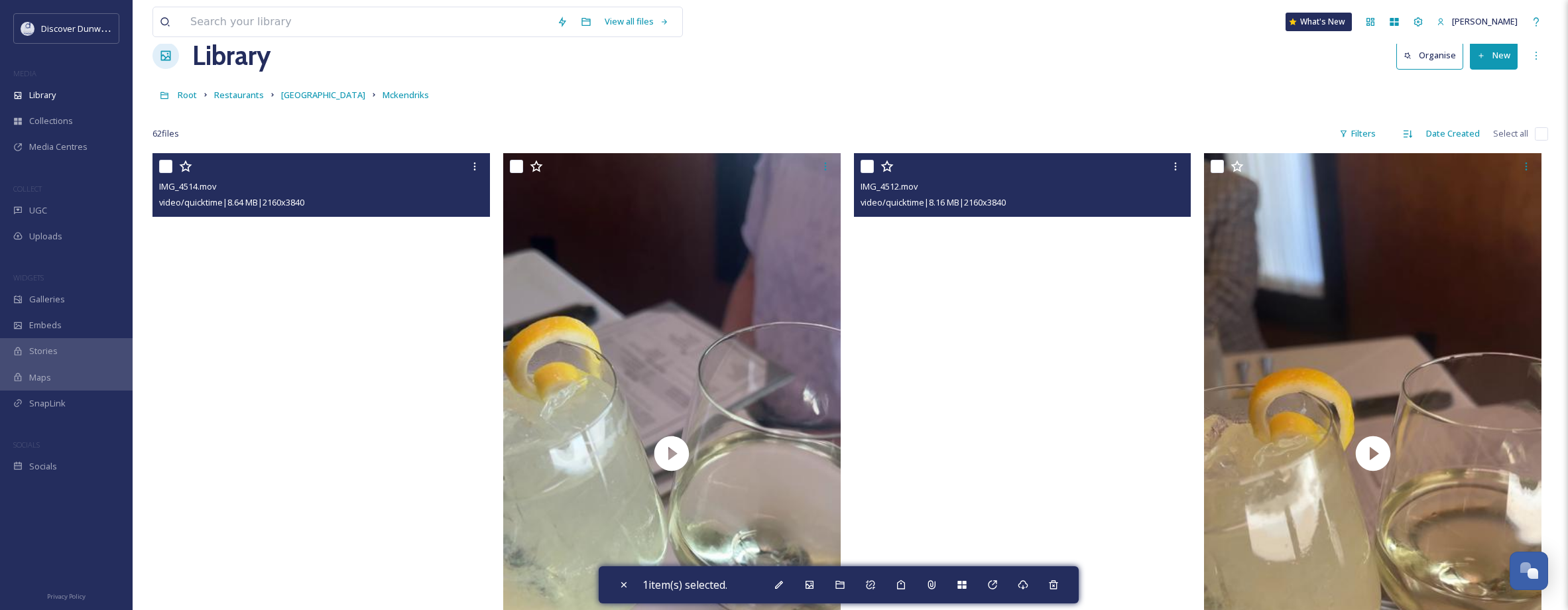
scroll to position [0, 0]
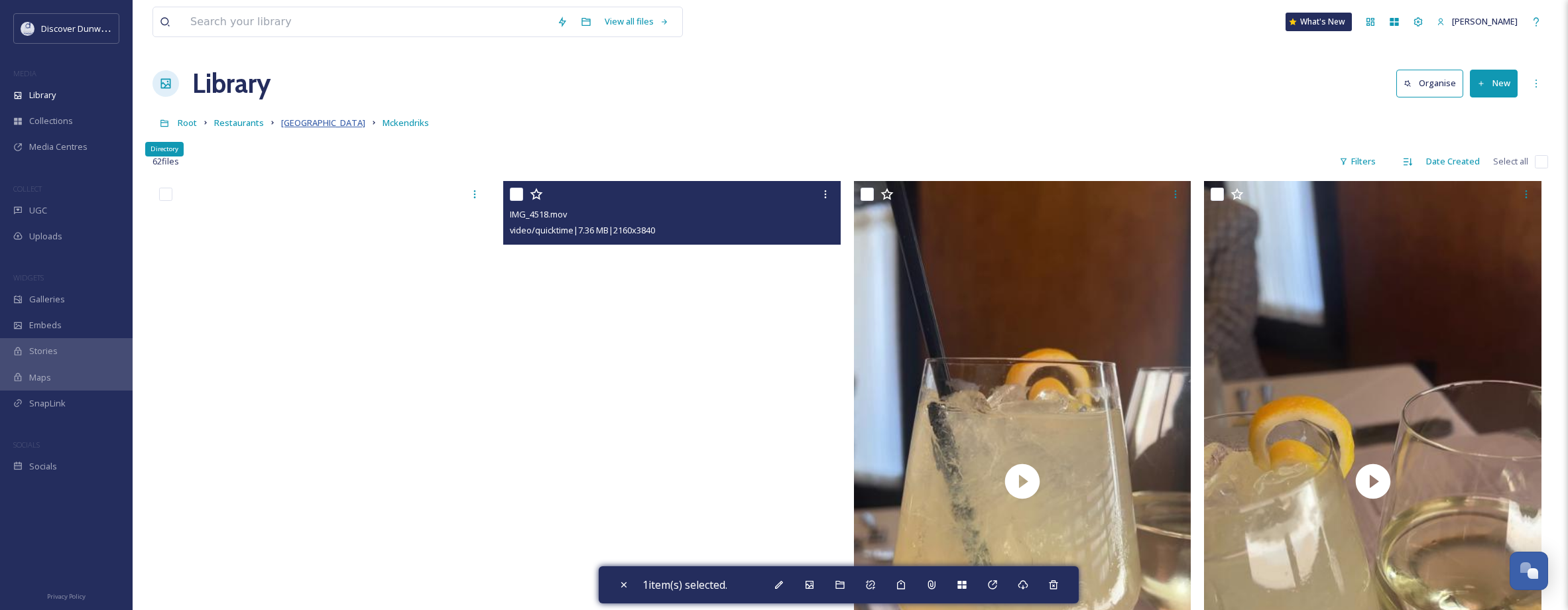
click at [298, 120] on span "Park Place" at bounding box center [323, 122] width 84 height 12
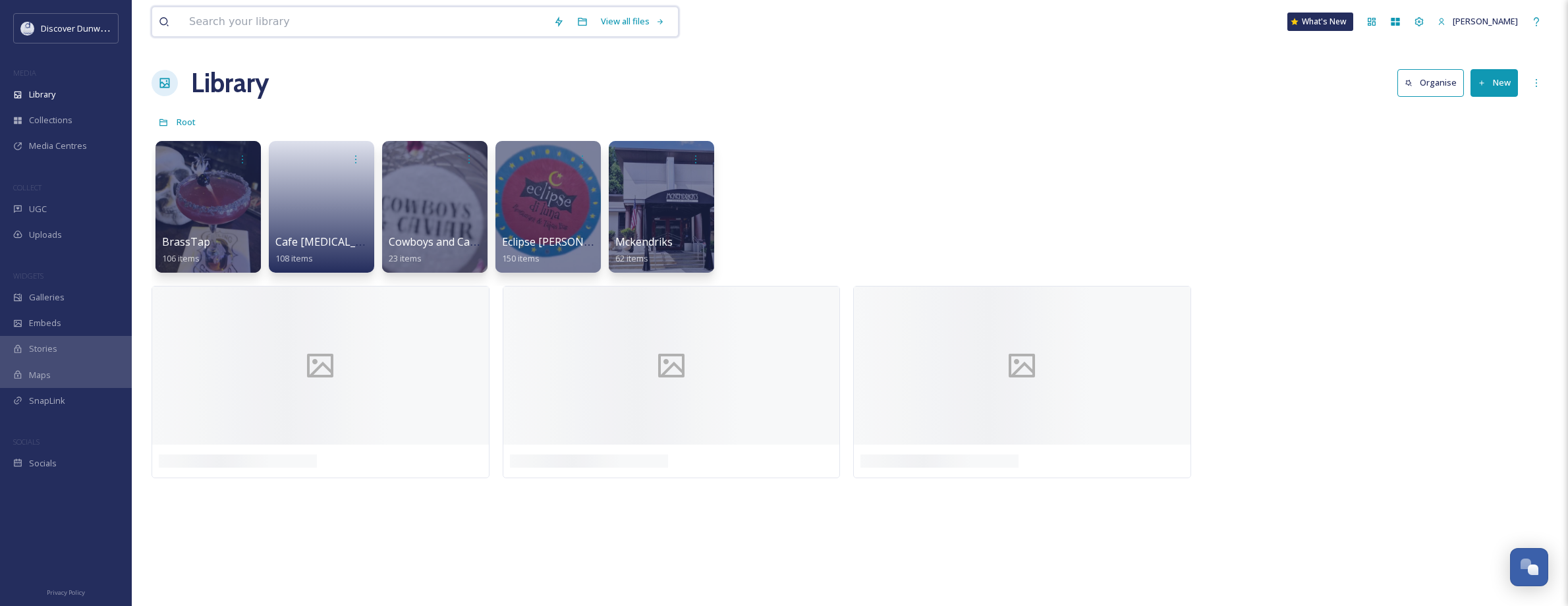
click at [259, 21] on input at bounding box center [364, 21] width 364 height 29
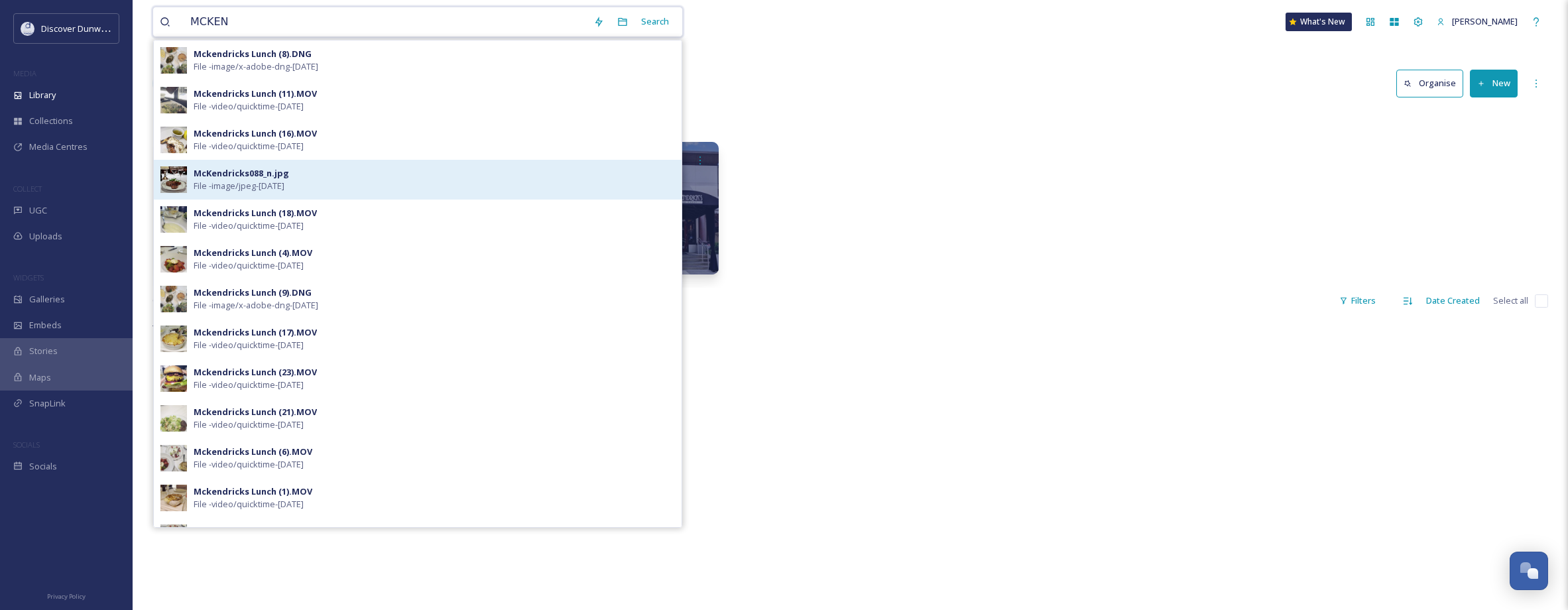
type input "MCKEN"
click at [278, 182] on span "File - image/jpeg - Jun 06 2024" at bounding box center [239, 186] width 91 height 13
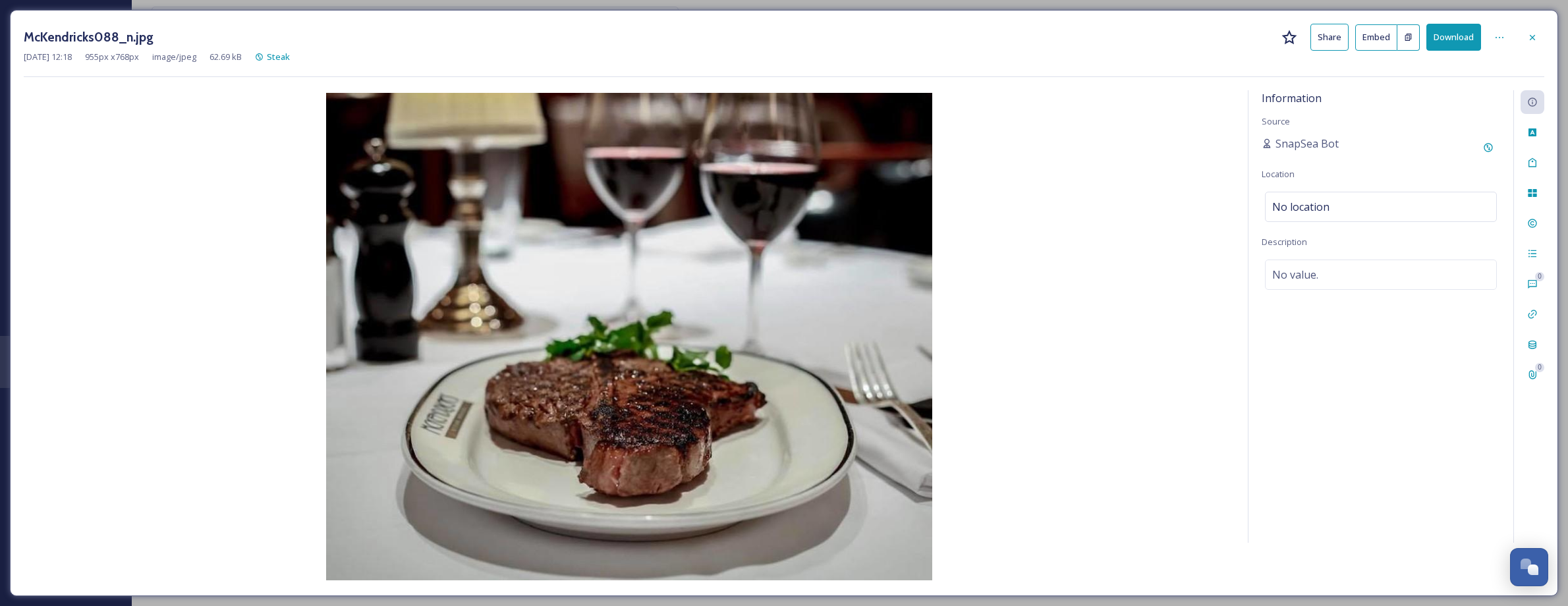
click at [136, 34] on h3 "McKendricks088_n.jpg" at bounding box center [89, 37] width 130 height 19
click at [290, 60] on span "Steak" at bounding box center [278, 56] width 23 height 12
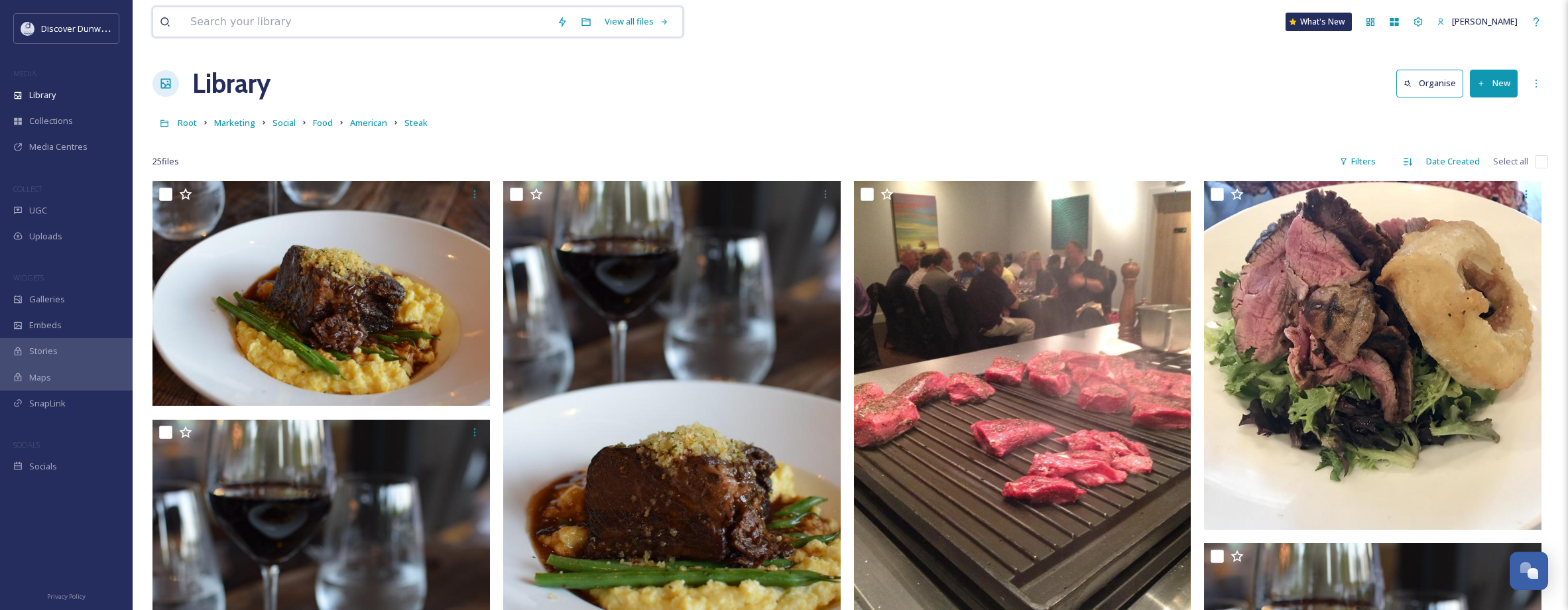
click at [339, 19] on input at bounding box center [367, 22] width 367 height 29
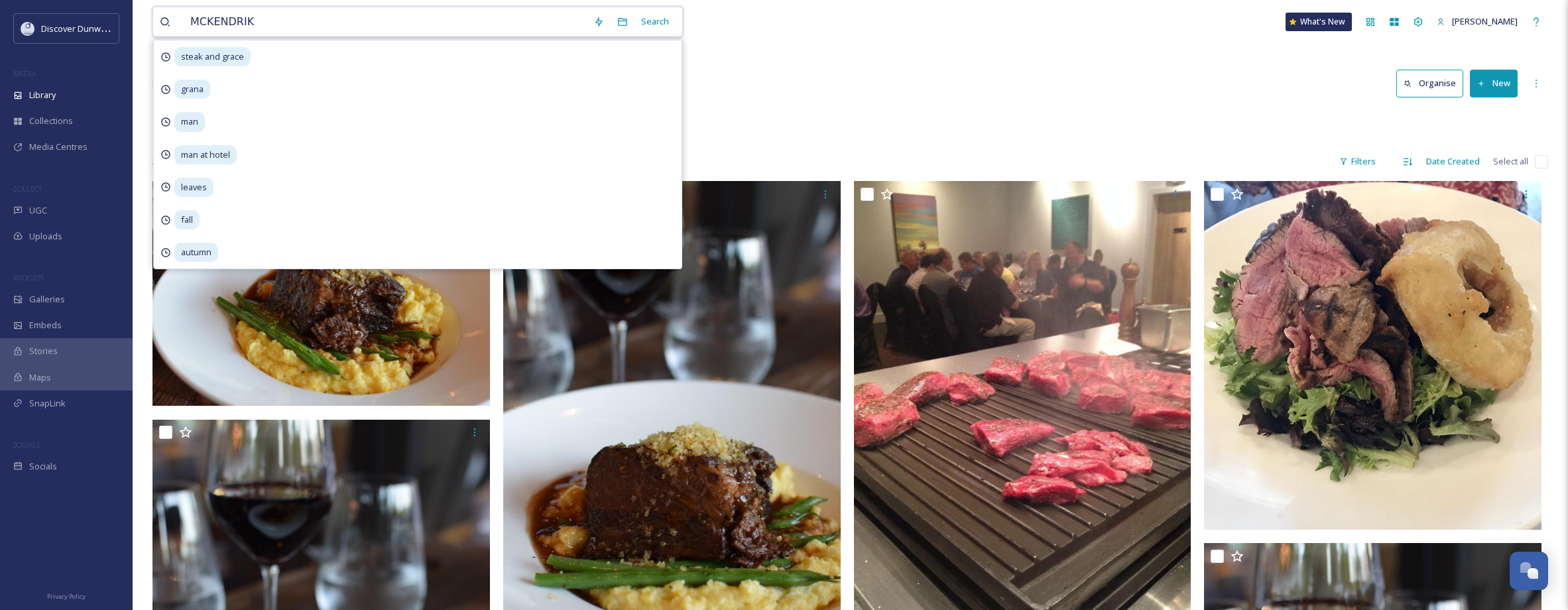
type input "MCKENDRIKS"
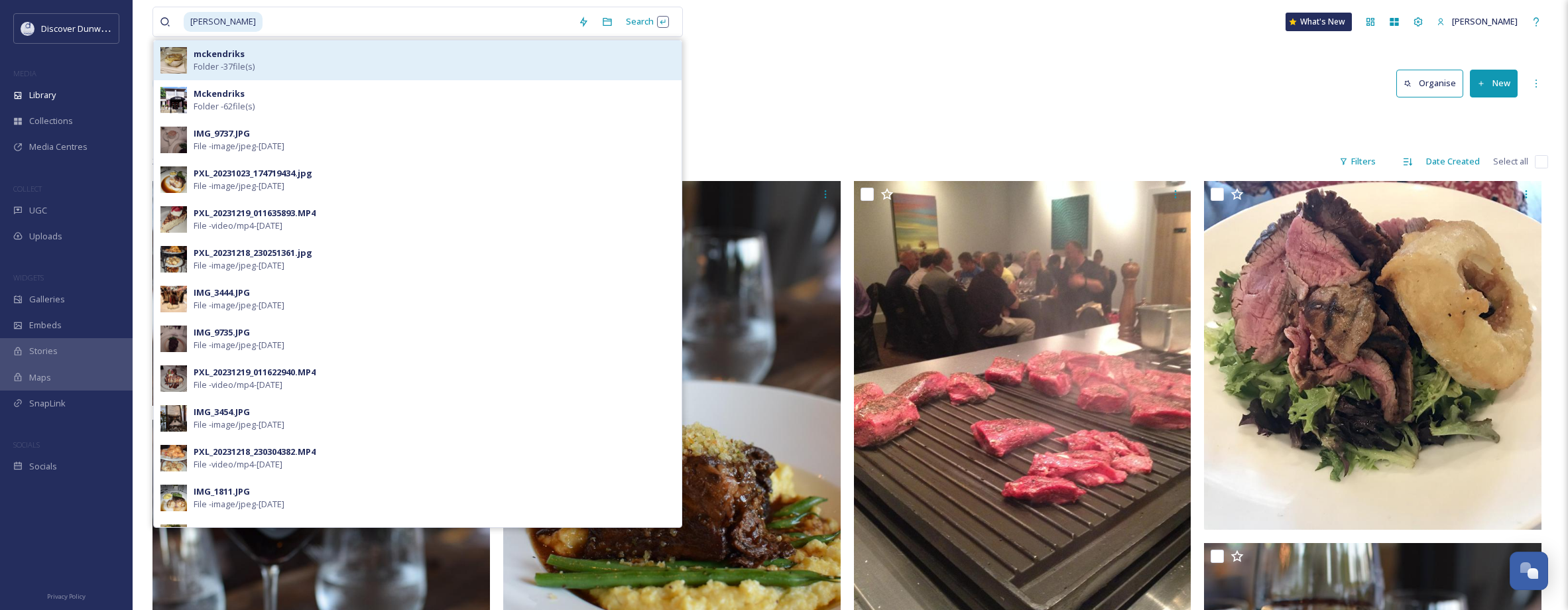
click at [241, 68] on span "Folder - 37 file(s)" at bounding box center [224, 67] width 61 height 13
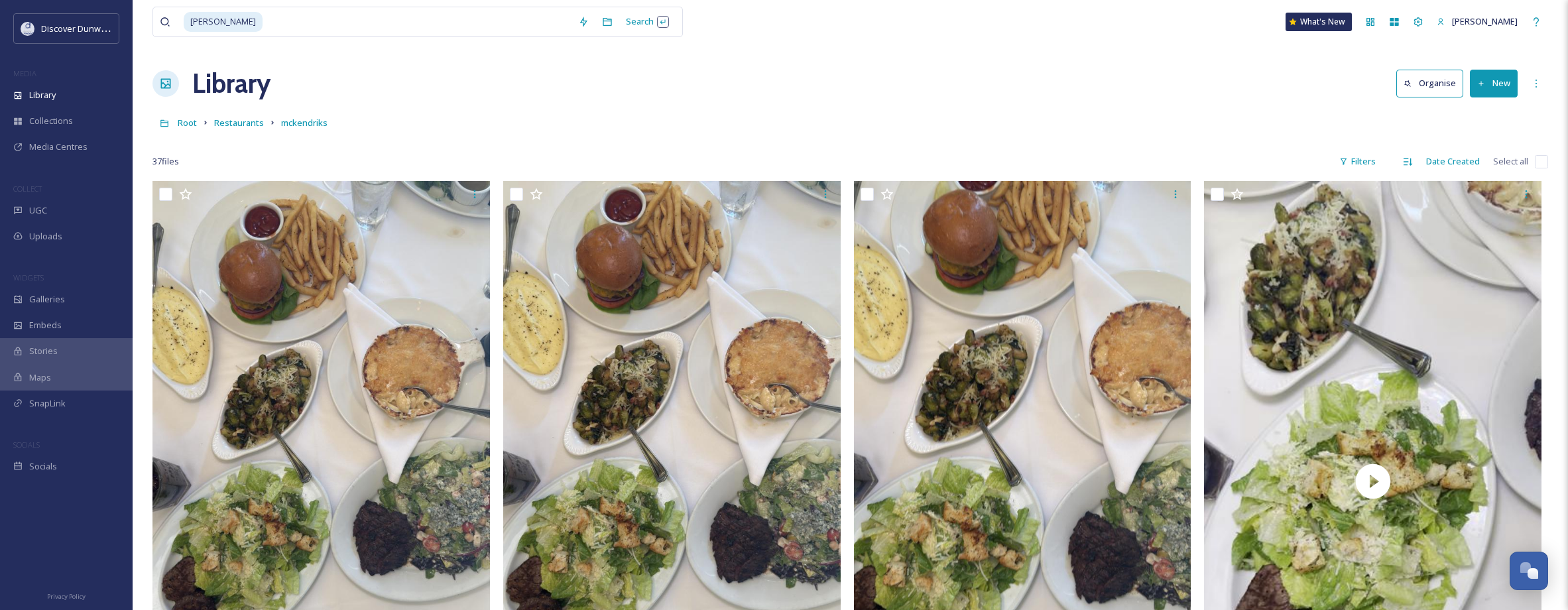
click at [1051, 87] on div "Library Organise New" at bounding box center [850, 83] width 1395 height 40
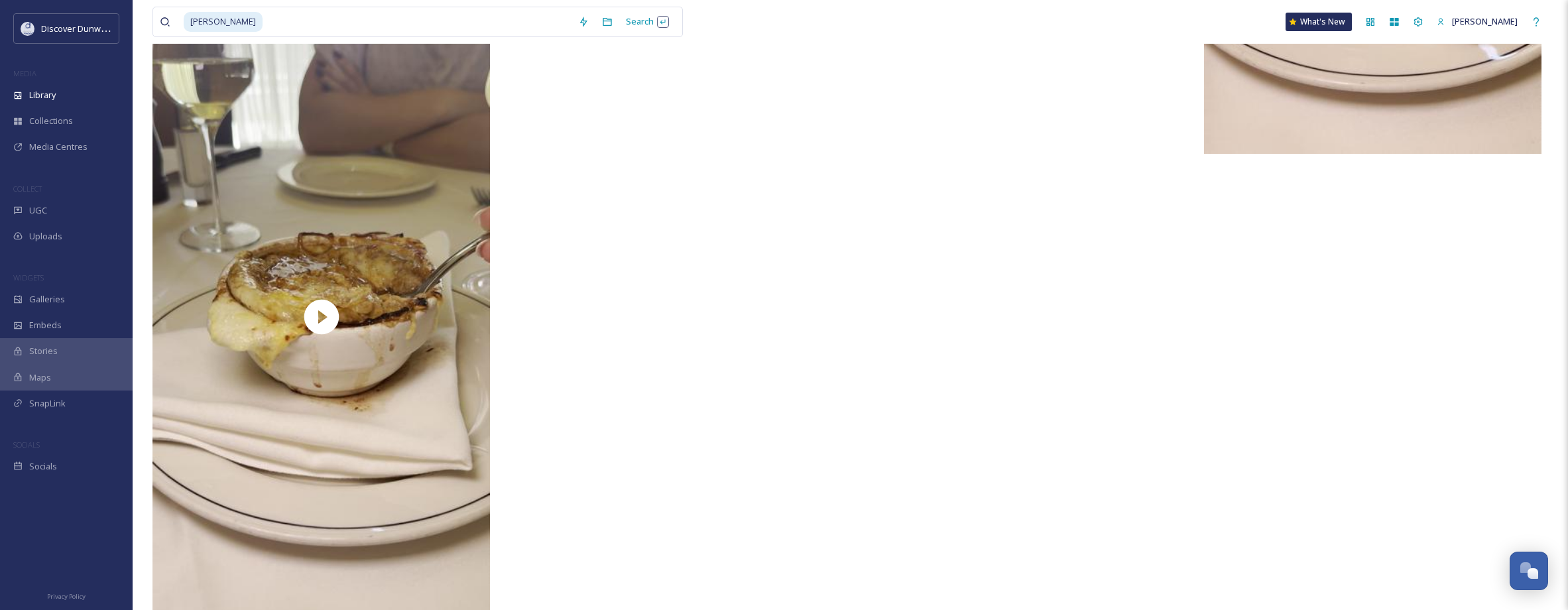
scroll to position [5415, 0]
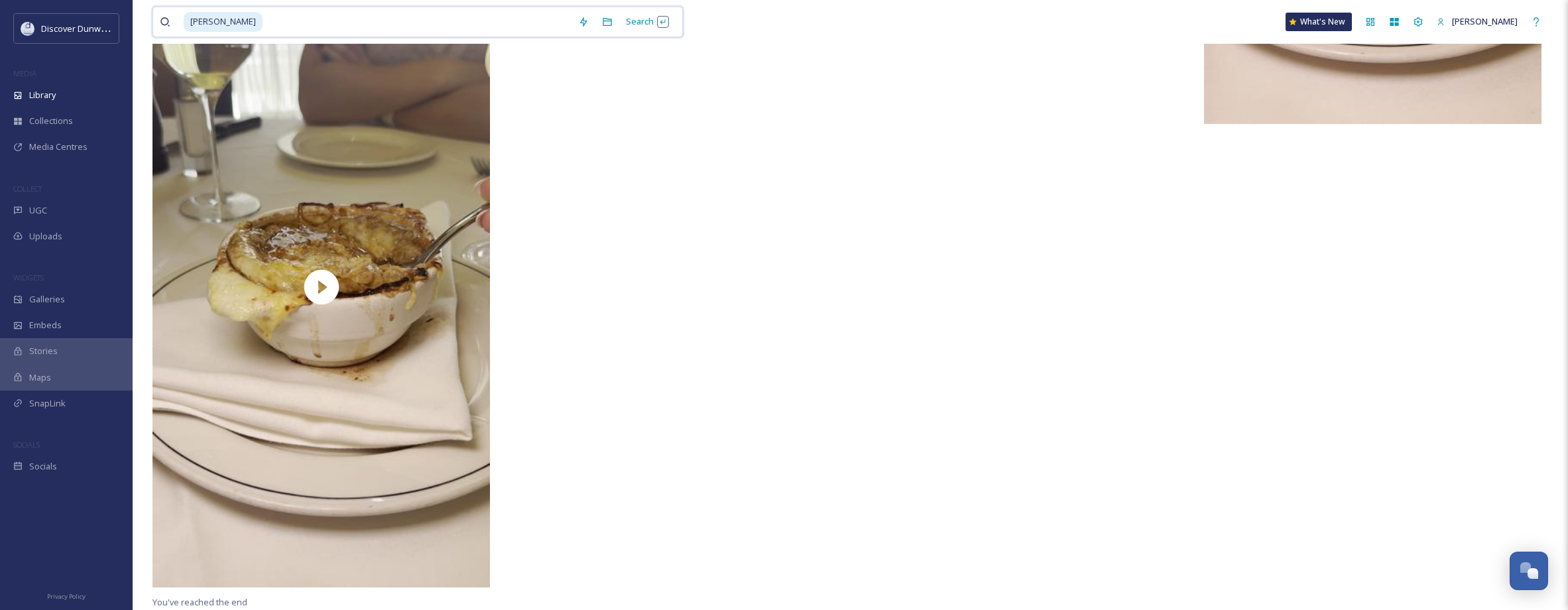
click at [278, 22] on input at bounding box center [418, 22] width 308 height 29
click at [83, 104] on div "Library" at bounding box center [66, 95] width 132 height 26
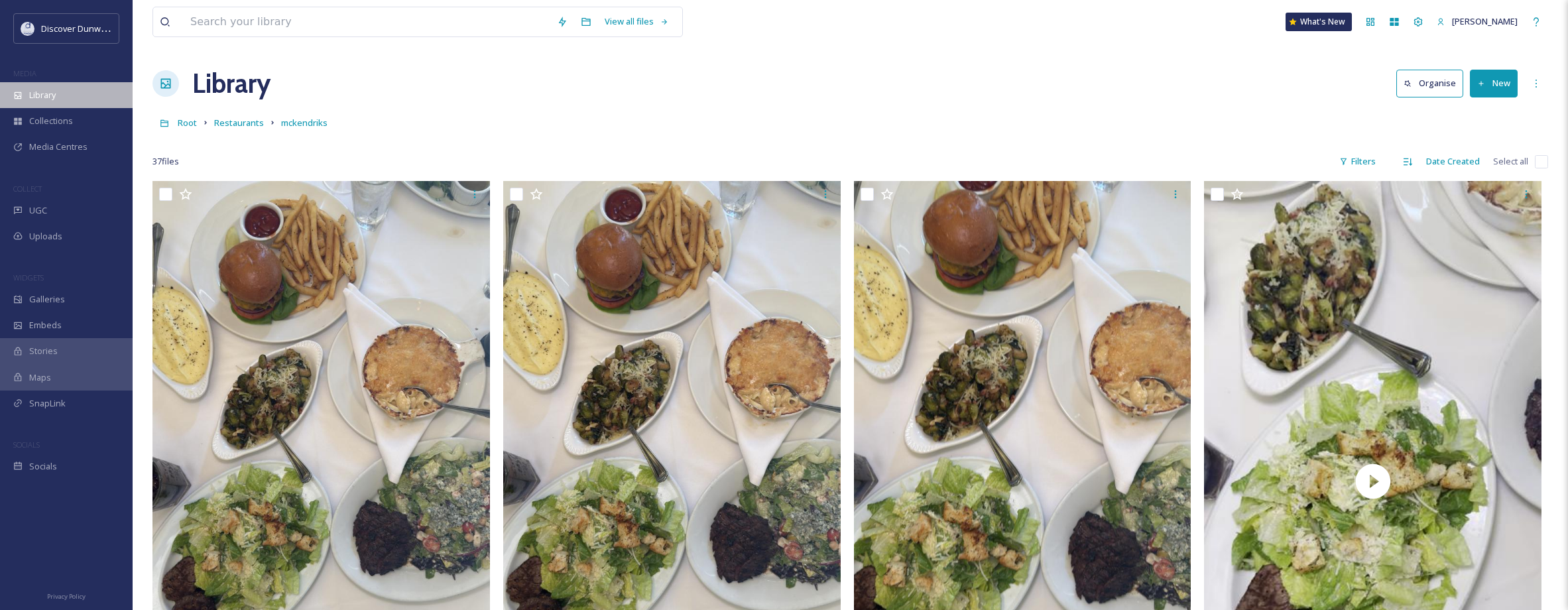
click at [80, 97] on div "Library" at bounding box center [66, 95] width 132 height 26
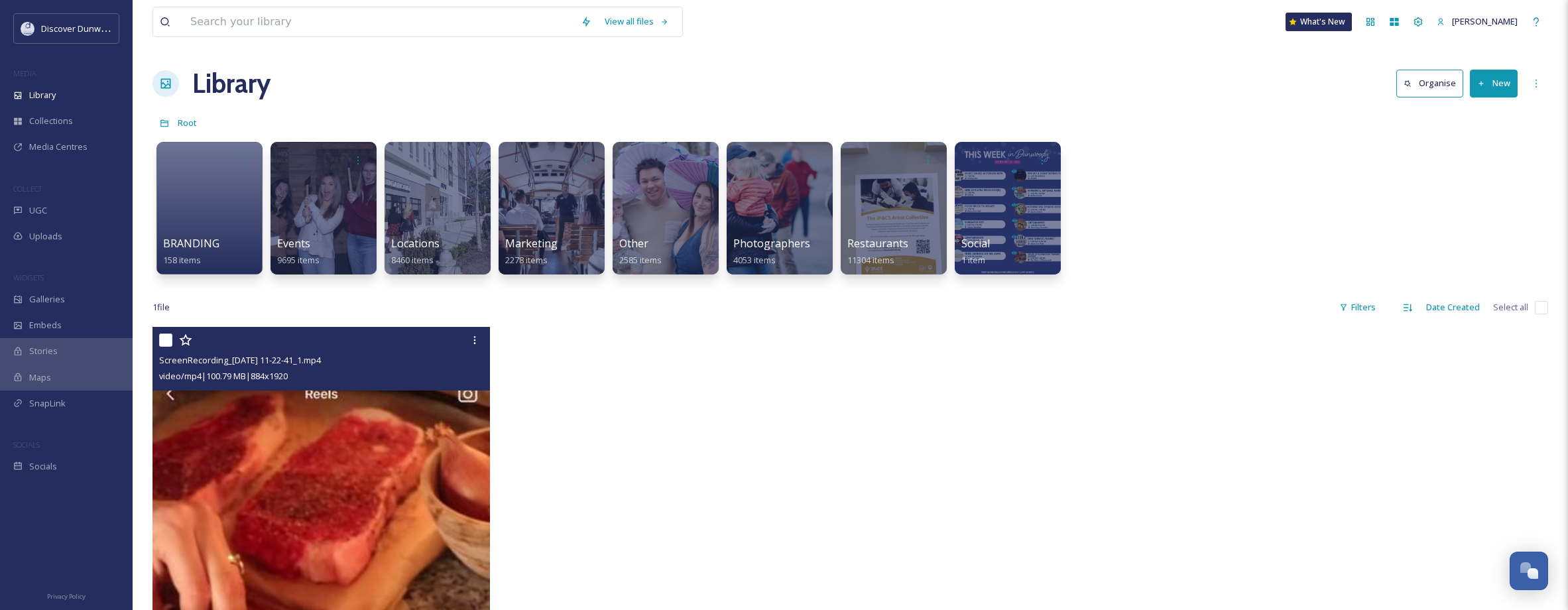
click at [155, 342] on div "ScreenRecording_10-03-2025 11-22-41_1.mp4 video/mp4 | 100.79 MB | 884 x 1920" at bounding box center [321, 359] width 337 height 64
click at [160, 342] on input "checkbox" at bounding box center [165, 340] width 13 height 13
checkbox input "true"
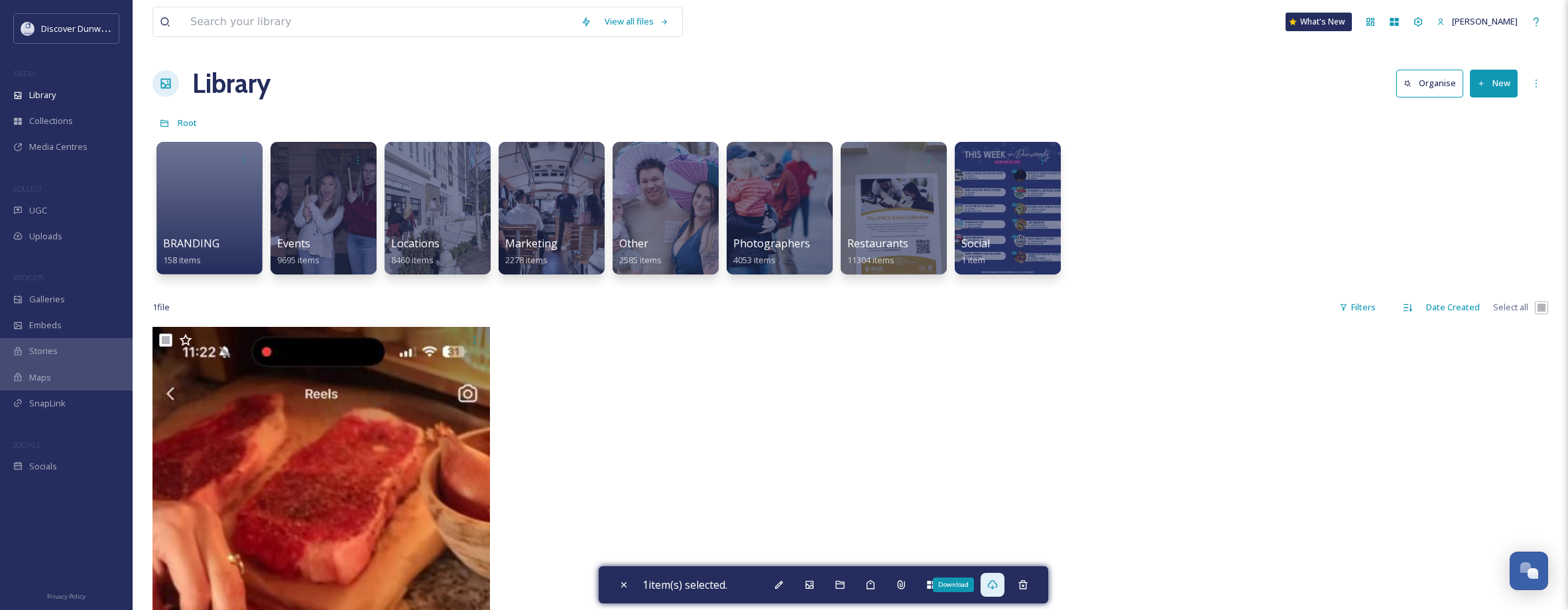
click at [996, 583] on icon at bounding box center [992, 585] width 11 height 11
click at [995, 581] on icon at bounding box center [992, 585] width 11 height 11
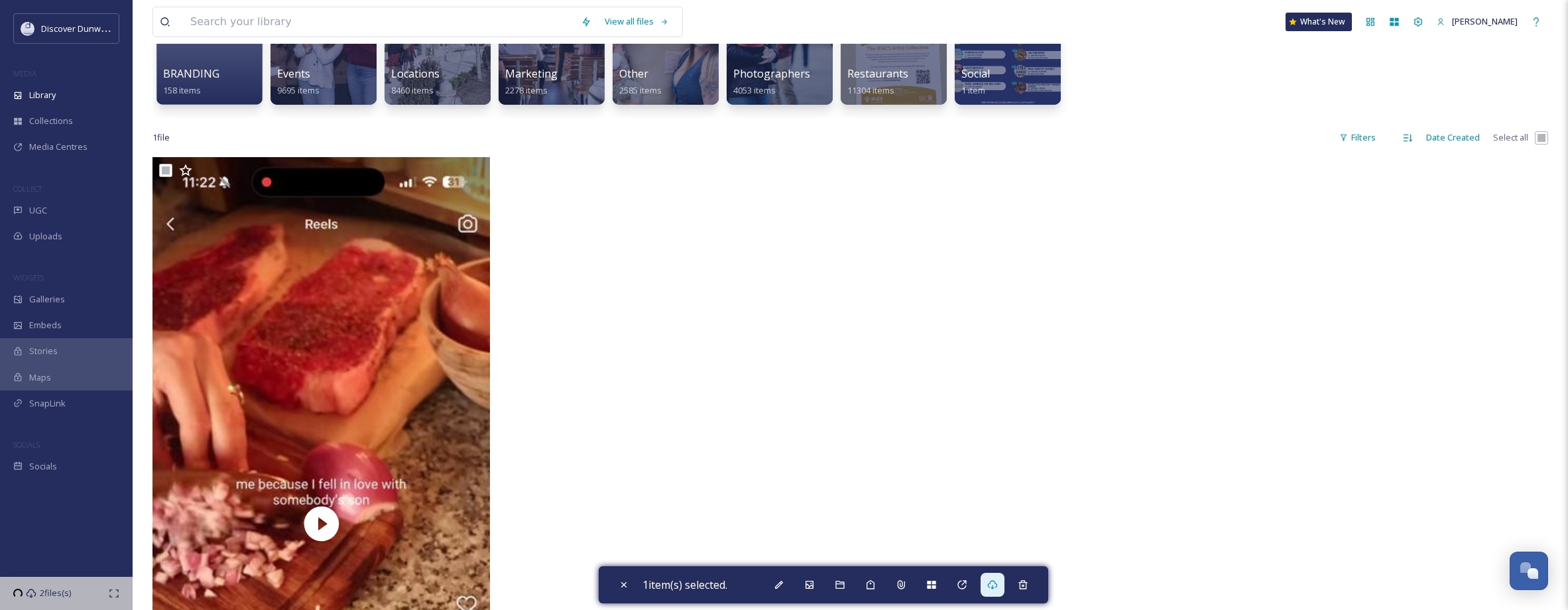
scroll to position [332, 0]
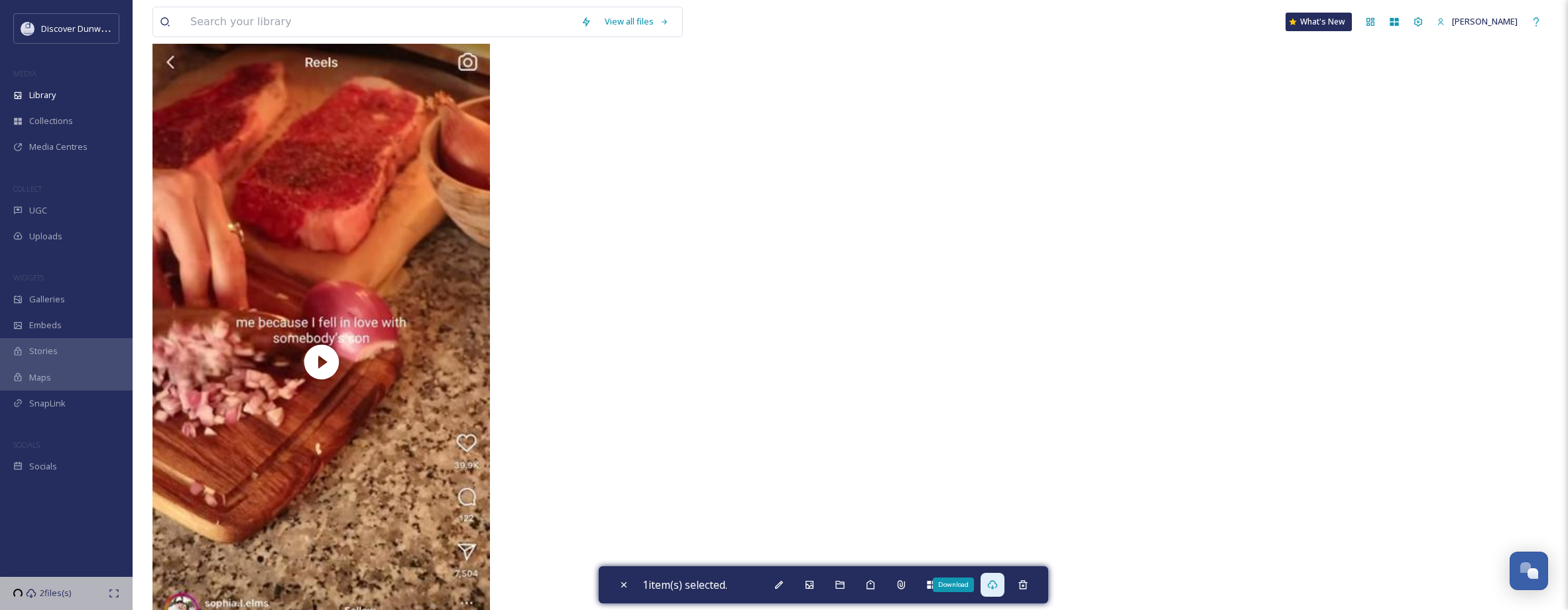
click at [992, 585] on icon at bounding box center [992, 585] width 11 height 11
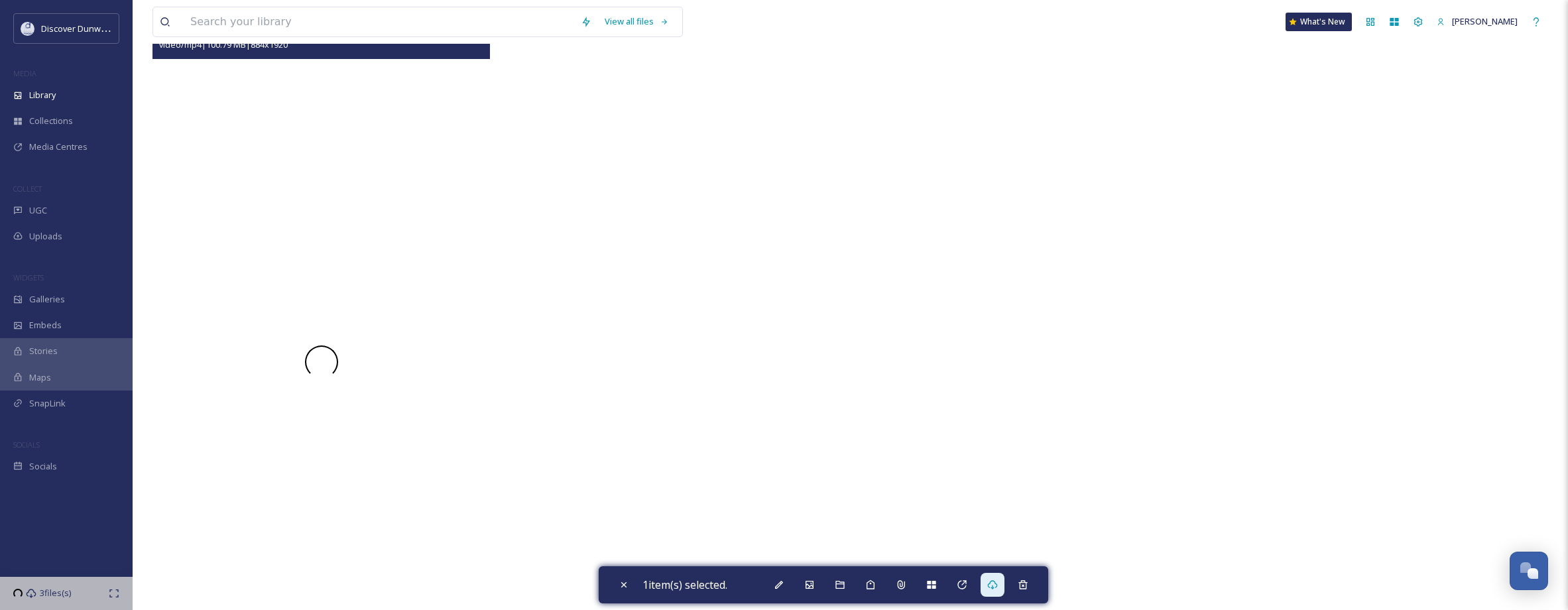
click at [313, 296] on div at bounding box center [321, 363] width 337 height 734
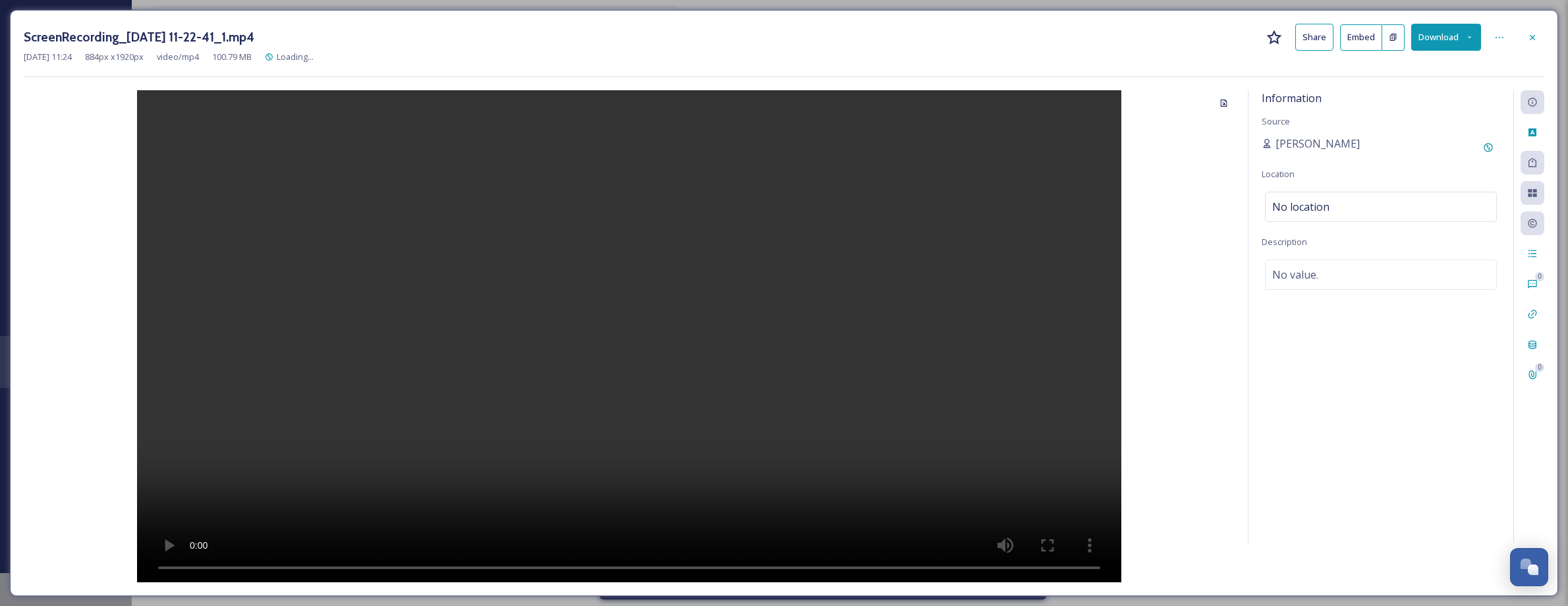
click at [1449, 40] on button "Download" at bounding box center [1446, 37] width 70 height 27
click at [1439, 66] on span "Download Original (884 x 1920)" at bounding box center [1412, 68] width 120 height 13
click at [1537, 38] on icon at bounding box center [1532, 37] width 11 height 11
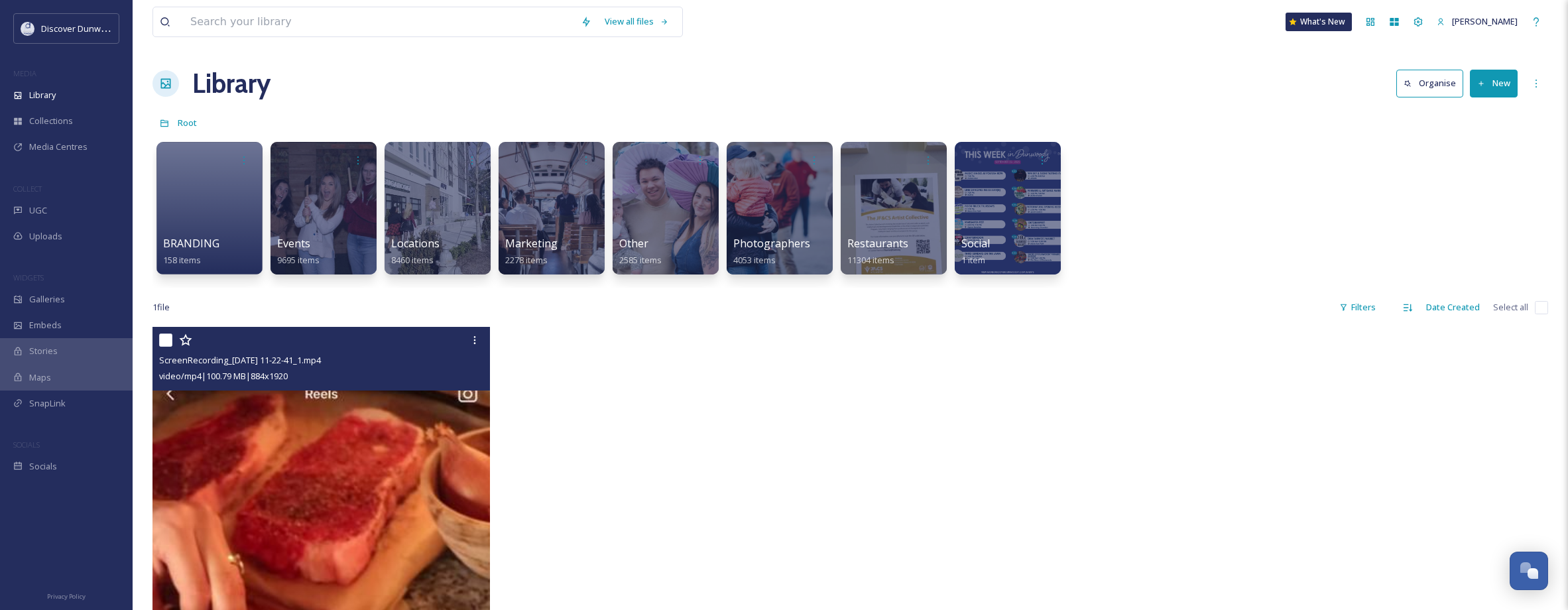
click at [162, 337] on input "checkbox" at bounding box center [165, 340] width 13 height 13
checkbox input "true"
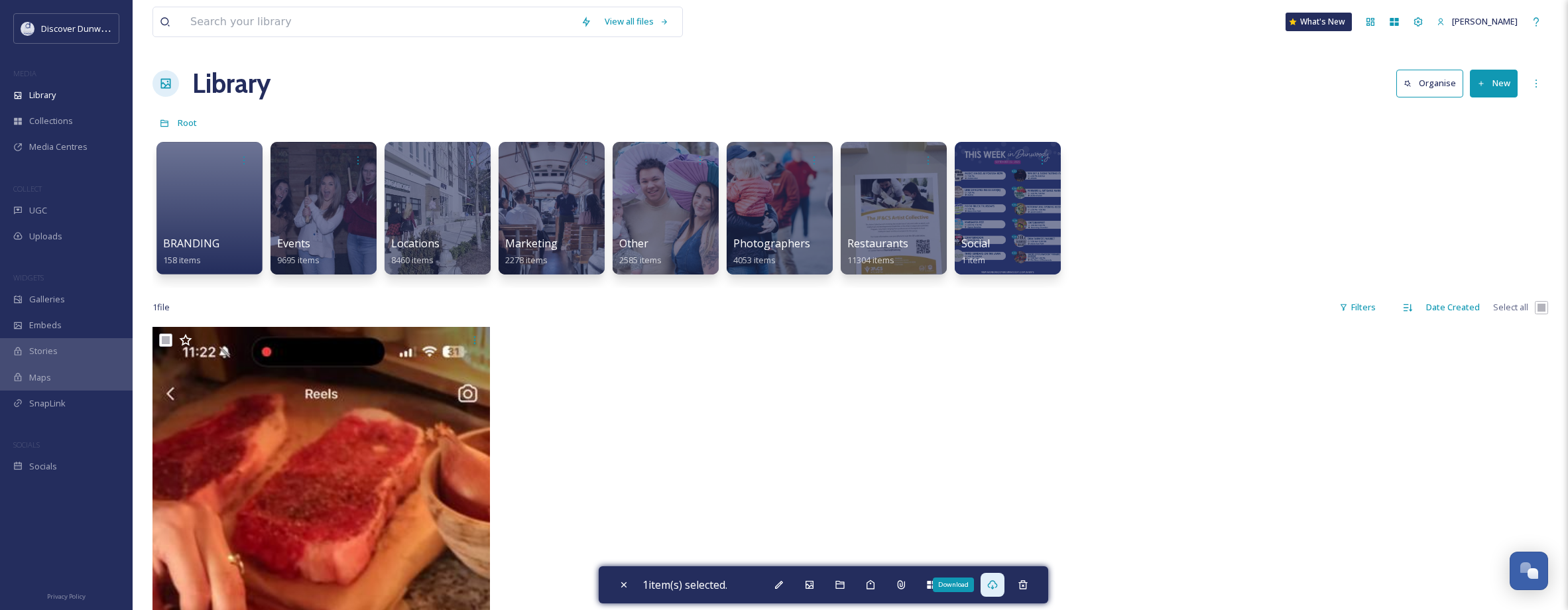
click at [998, 576] on div "Download" at bounding box center [992, 585] width 24 height 24
